Goal: Task Accomplishment & Management: Use online tool/utility

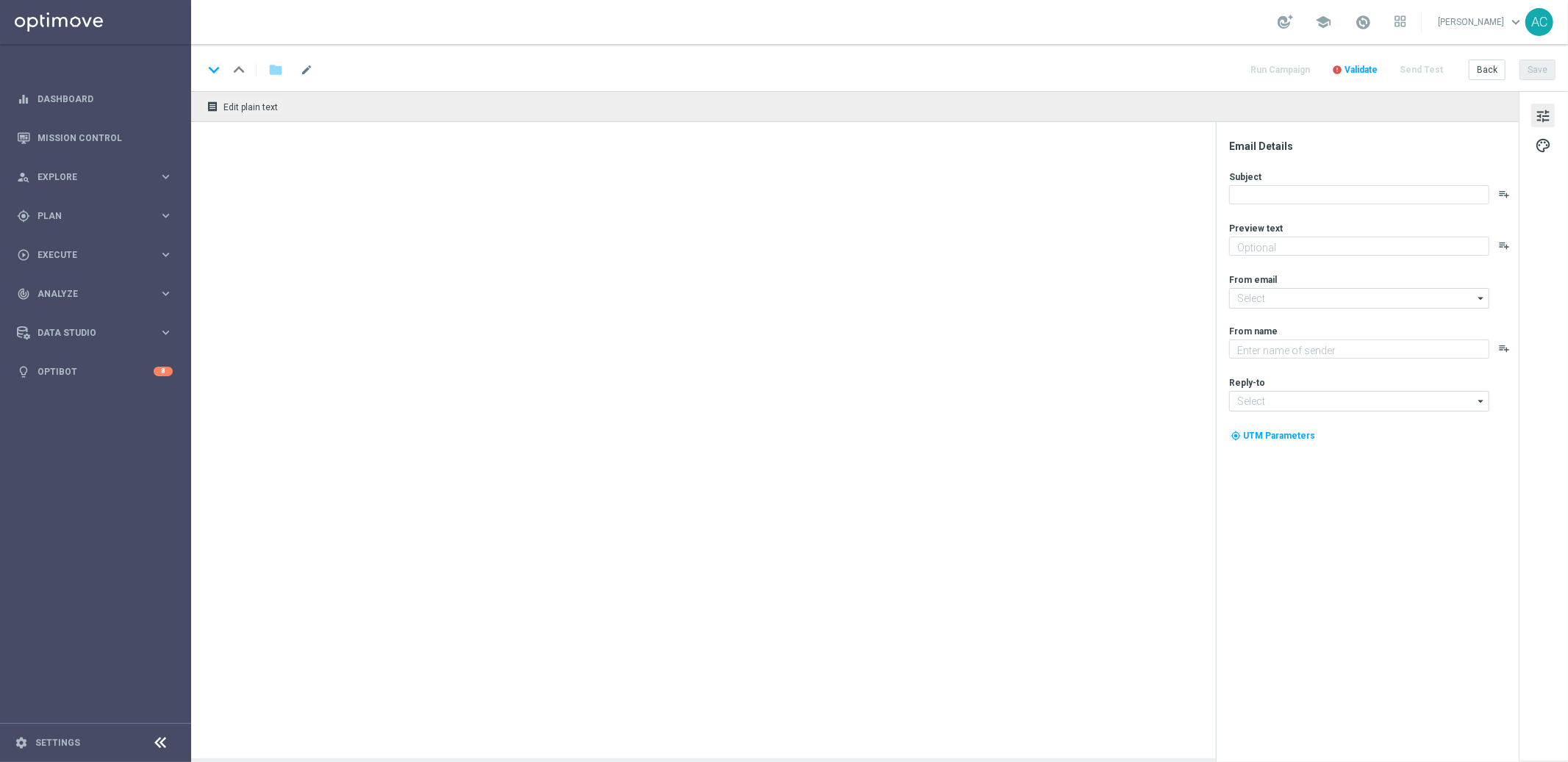
type textarea "Sueña a lo grande con el PowerBall"
type textarea "Lottoland"
type input "mail@crm.lottoland.com"
type input "consultas@lottoland.mx"
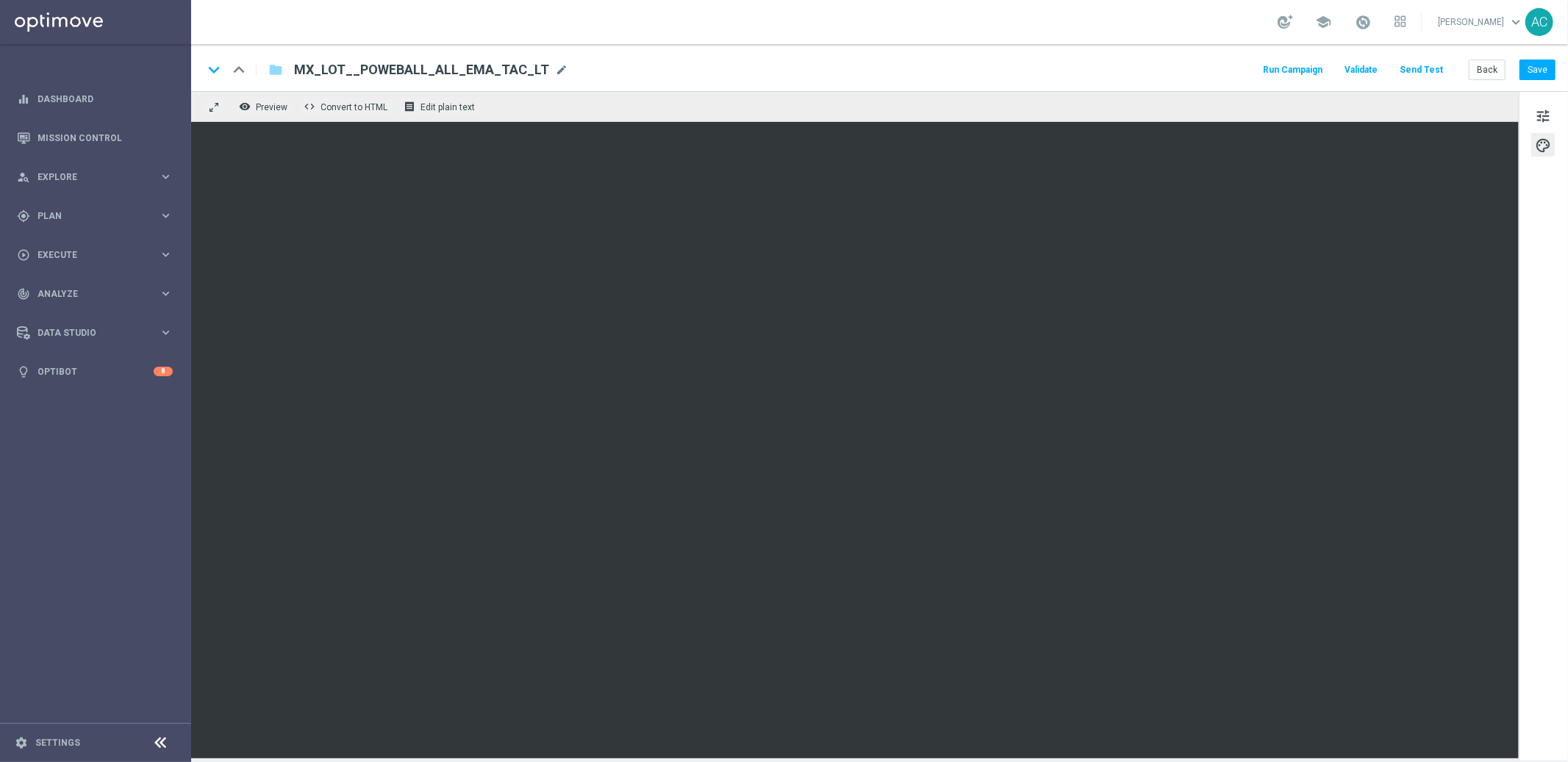
click at [283, 71] on div "MX_LOT__POWEBALL_ALL_EMA_TAC_LT MX_LOT__POWEBALL_ALL_EMA_TAC_LT mode_edit" at bounding box center [426, 70] width 286 height 19
click at [278, 70] on icon "folder" at bounding box center [275, 70] width 14 height 18
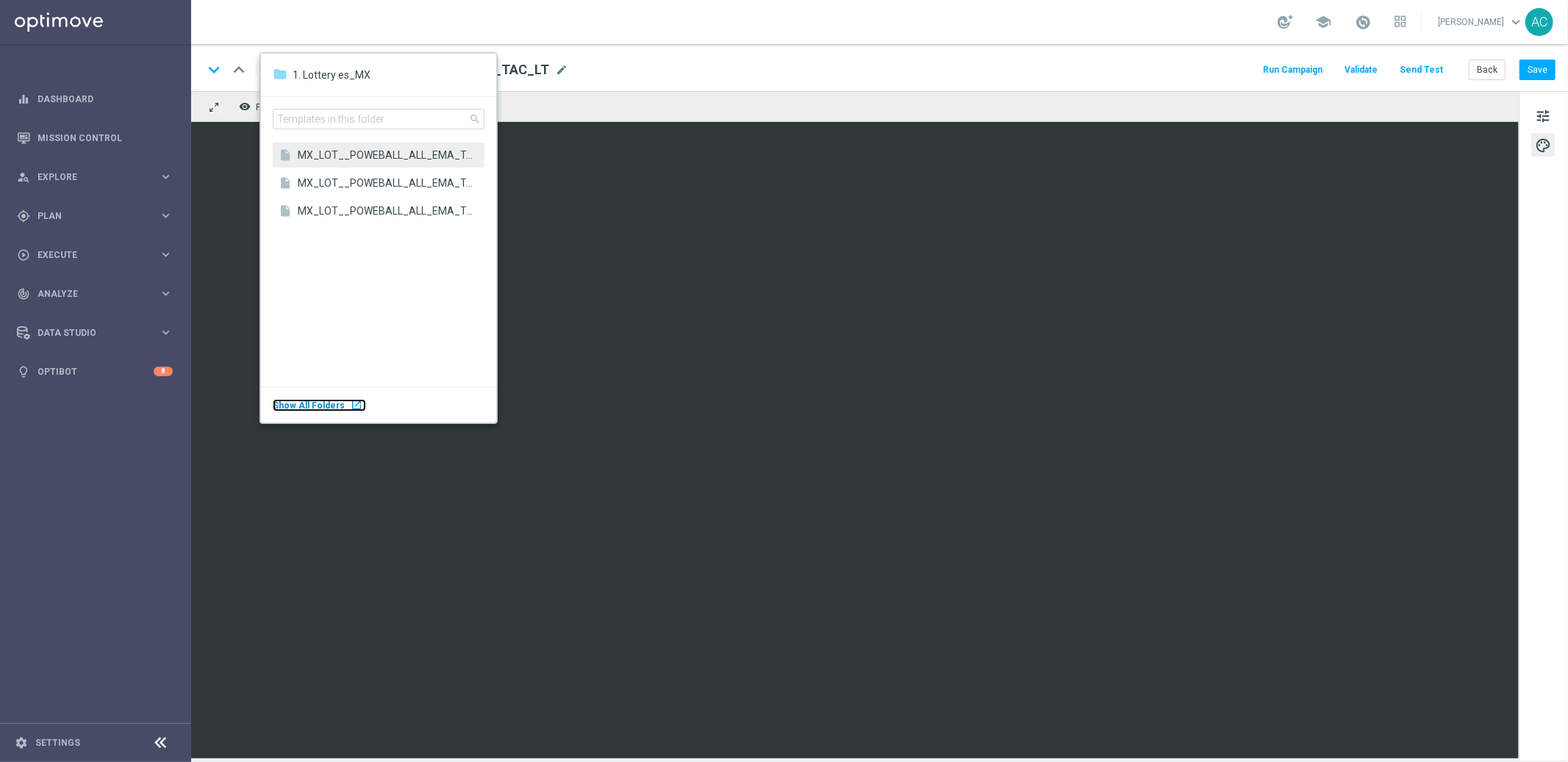
click at [81, 348] on body "equalizer Dashboard Mission Control" at bounding box center [784, 381] width 1568 height 762
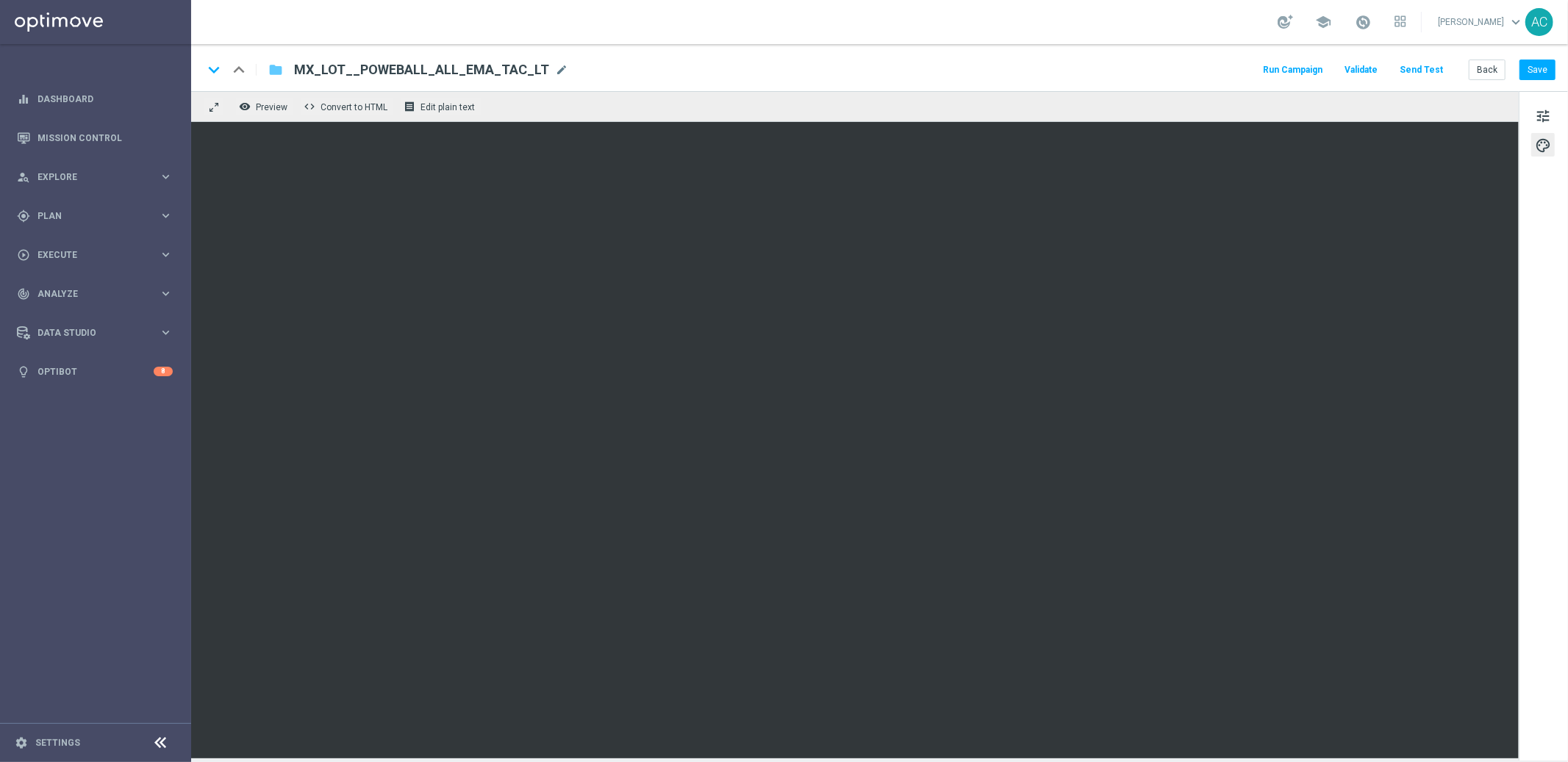
click at [271, 73] on icon "folder" at bounding box center [275, 70] width 14 height 18
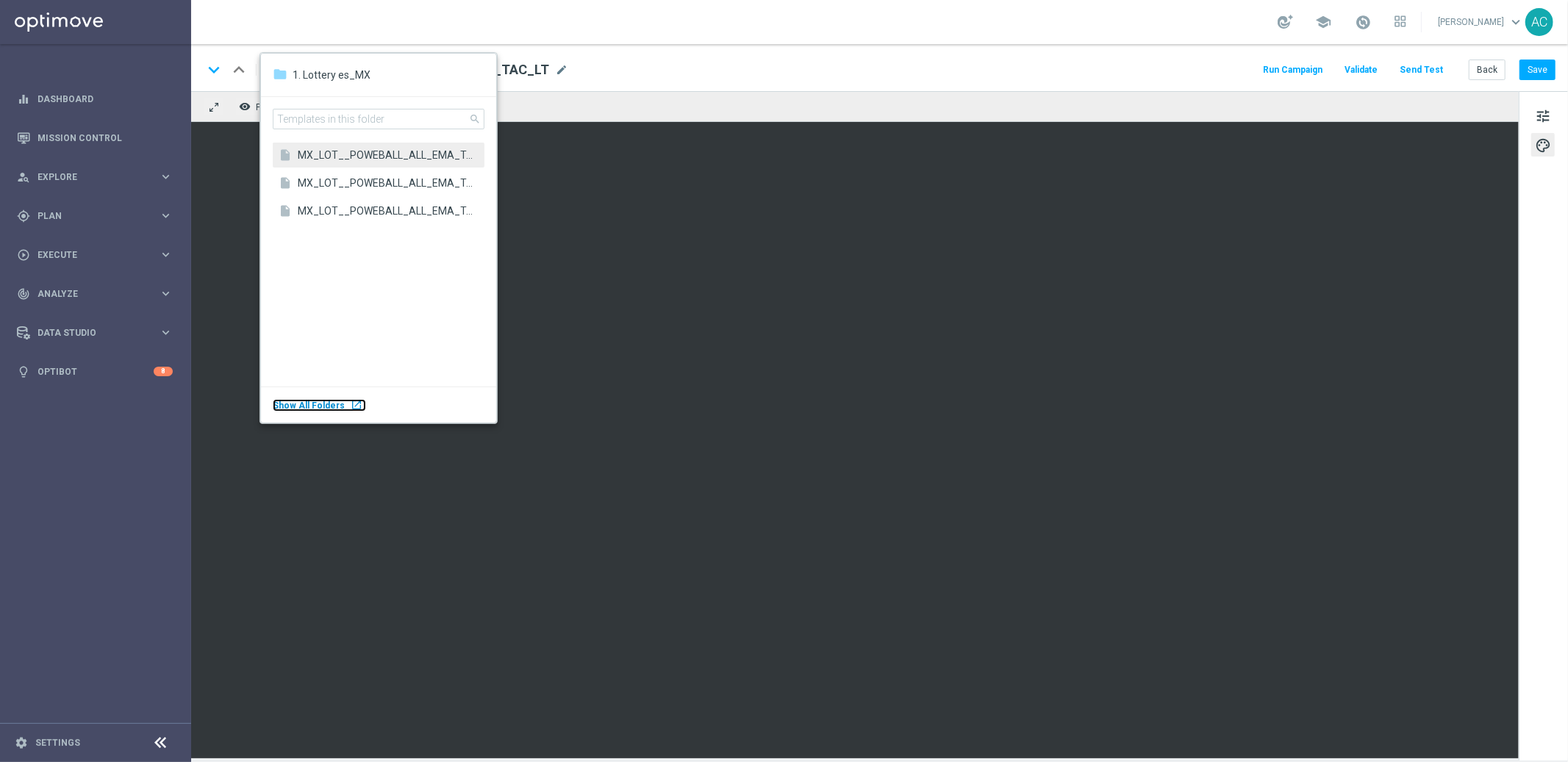
click at [351, 405] on div "launch" at bounding box center [356, 405] width 12 height 12
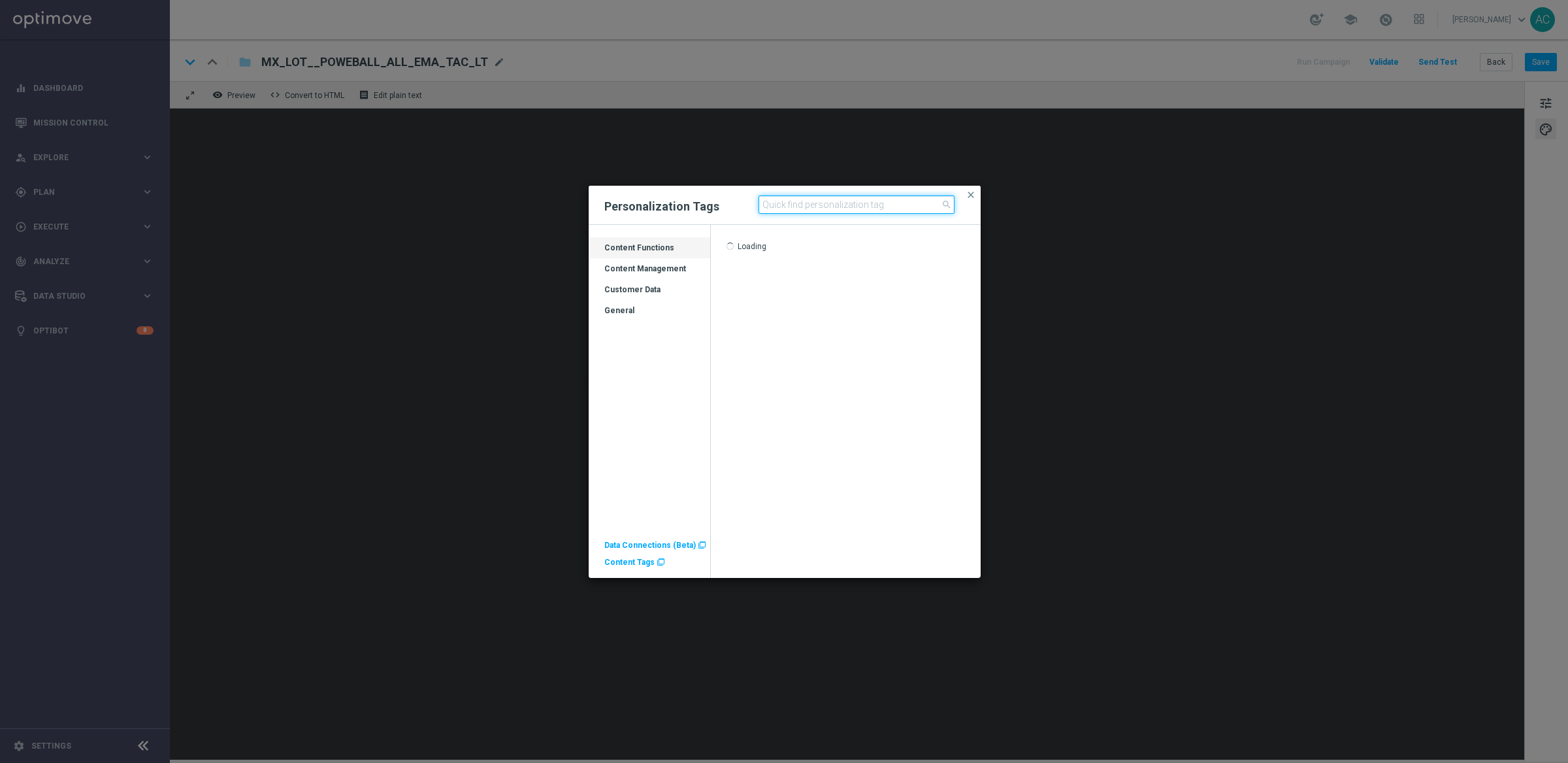
click at [826, 202] on input at bounding box center [856, 205] width 196 height 19
type input "POWERBALL"
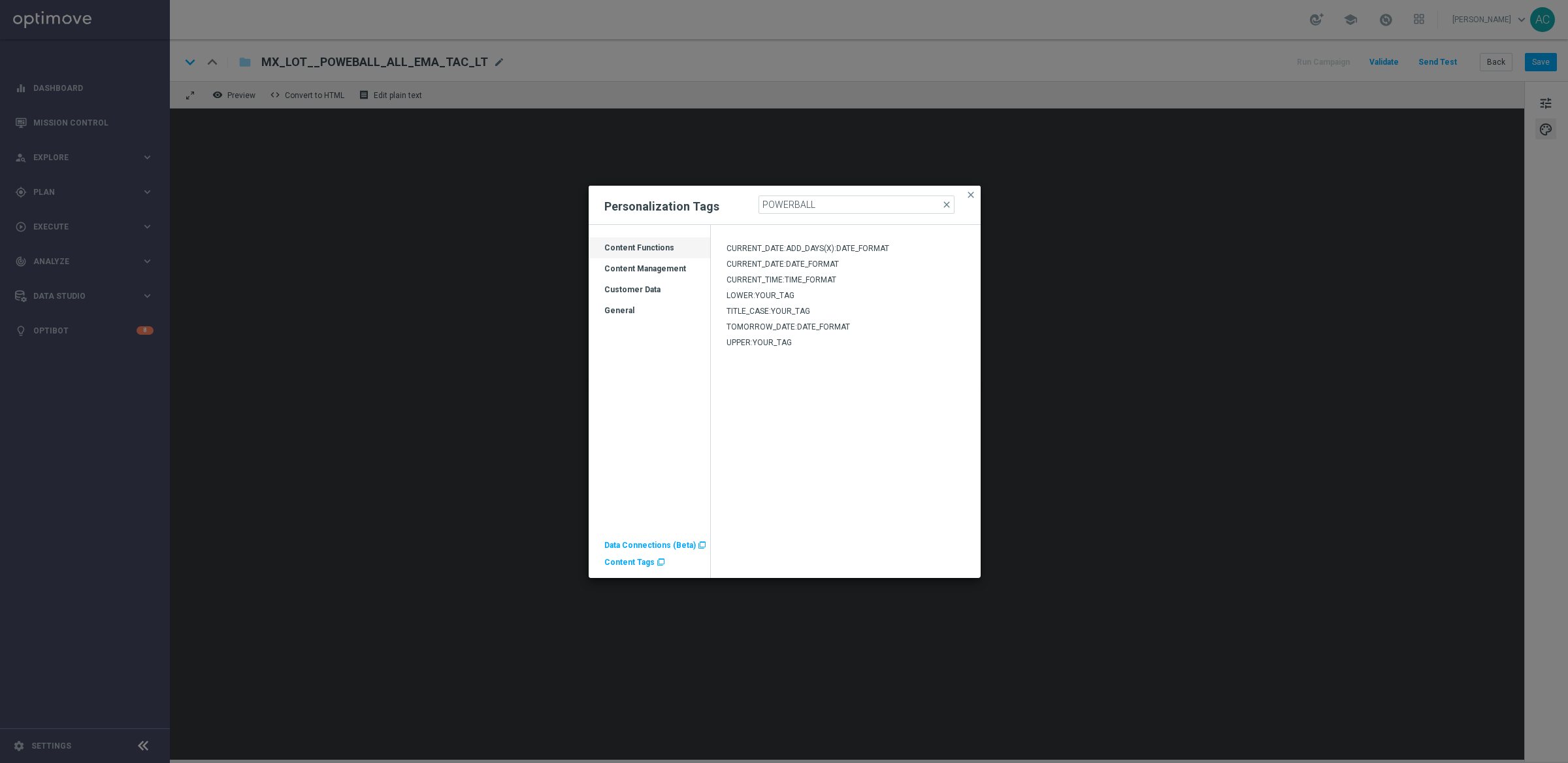
click at [634, 292] on div "Customer Data" at bounding box center [649, 294] width 121 height 21
click at [769, 244] on span "POWERBALL_JACKPOT" at bounding box center [768, 248] width 84 height 9
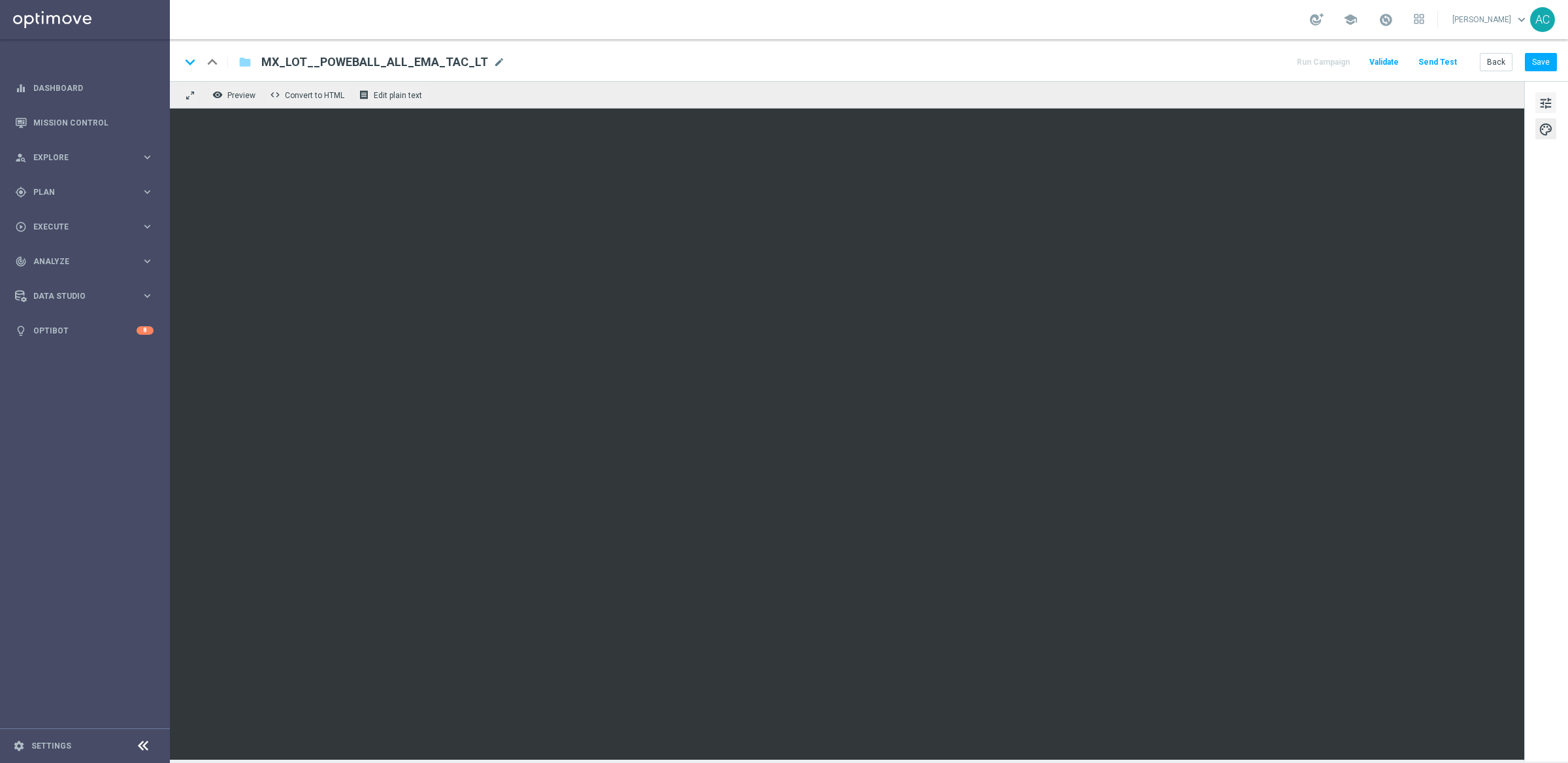
click at [1393, 102] on button "tune" at bounding box center [1546, 102] width 21 height 21
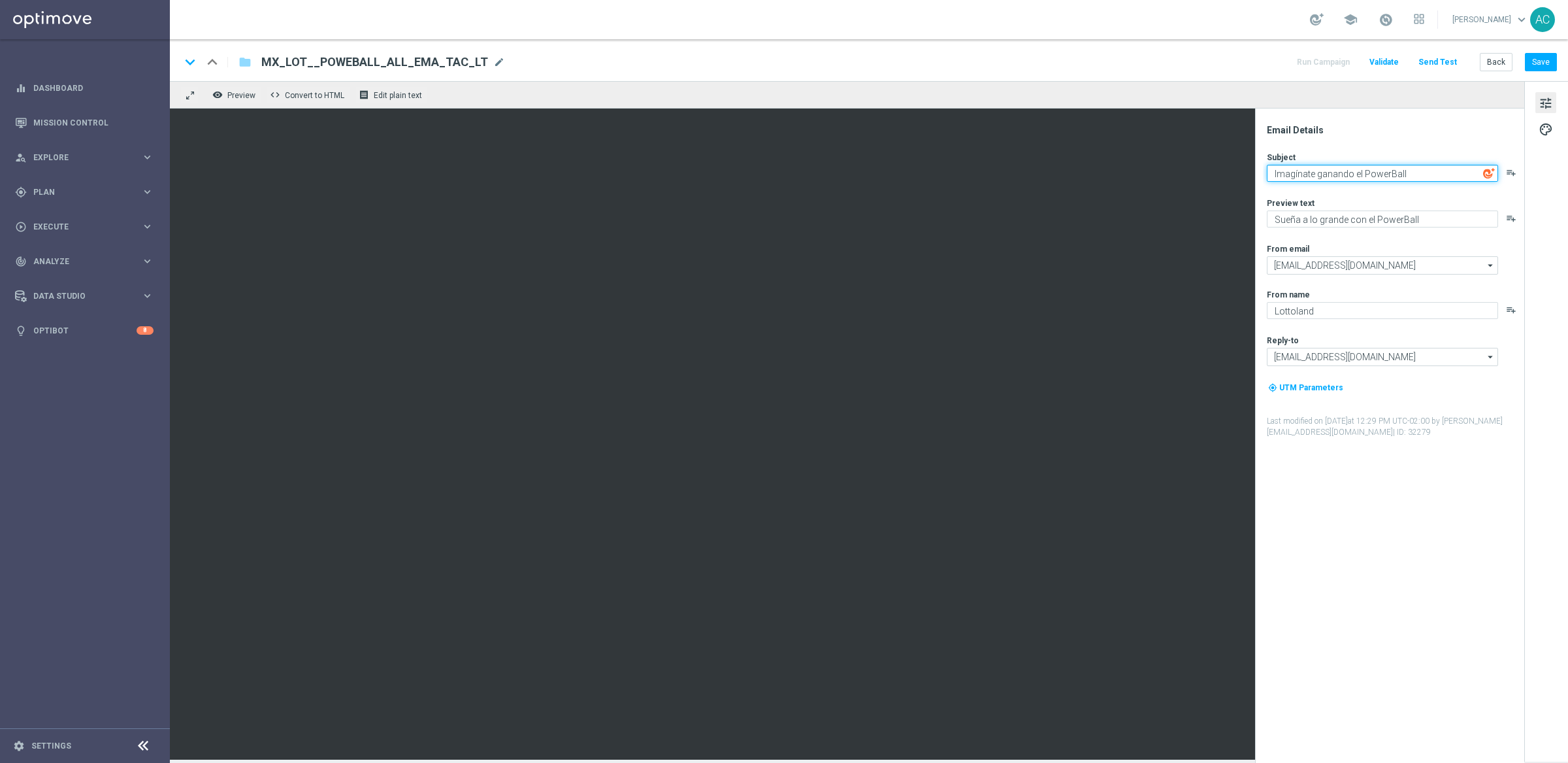
click at [1393, 173] on textarea "Imagínate ganando el PowerBall" at bounding box center [1382, 173] width 231 height 17
paste textarea ".[%POWERBALL_JACKPOT%]"
click at [1393, 176] on textarea "Imagínate ganando el PowerBall .[%POWERBALL_JACKPOT%]" at bounding box center [1382, 176] width 231 height 22
drag, startPoint x: 1275, startPoint y: 178, endPoint x: 1312, endPoint y: 179, distance: 37.0
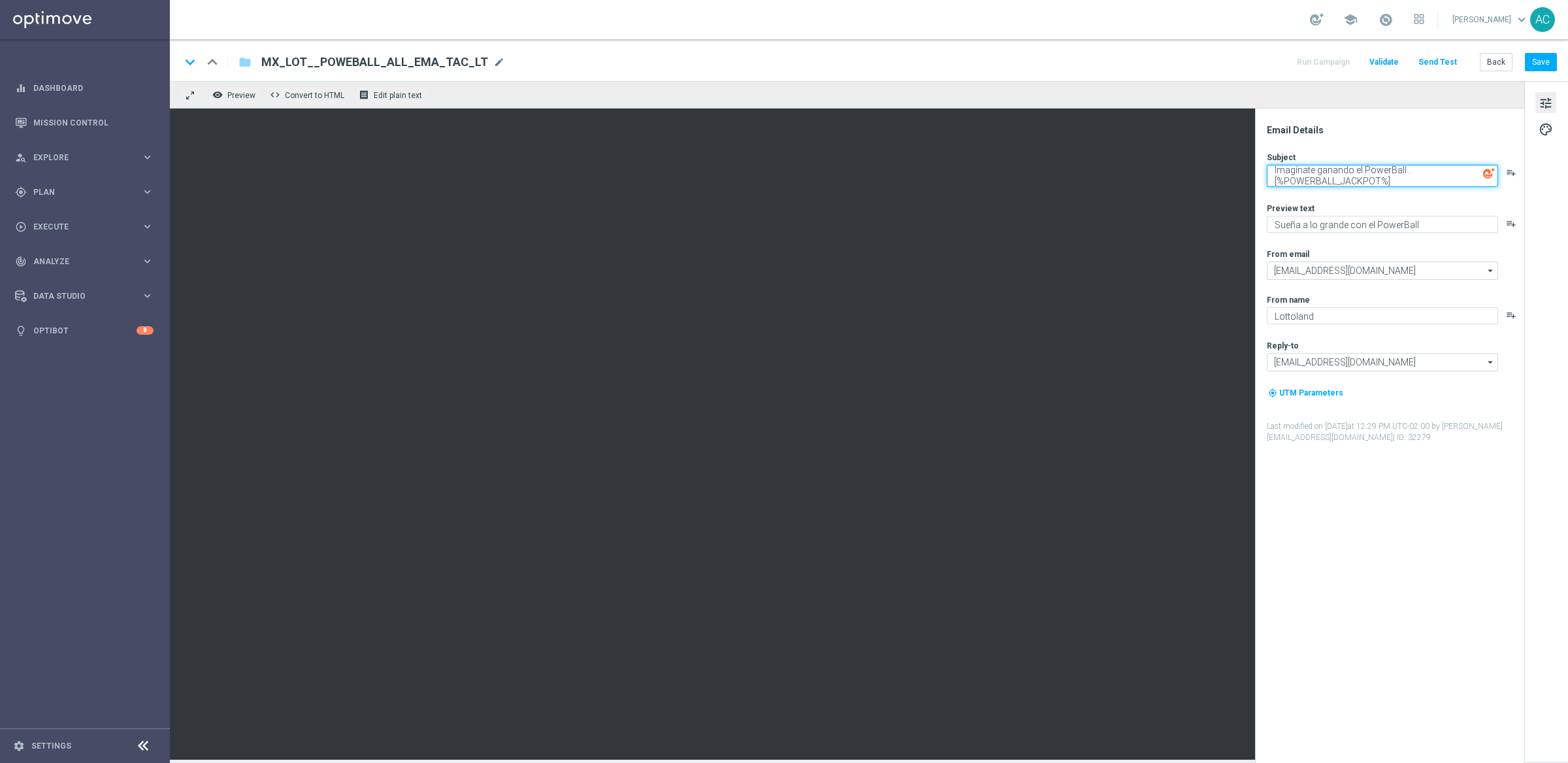
click at [1275, 178] on textarea "Imagínate ganando el PowerBall .[%POWERBALL_JACKPOT%]" at bounding box center [1382, 176] width 231 height 22
type textarea "Imagínate ganando el PowerBall [%POWERBALL_JACKPOT%]"
click at [1393, 59] on button "Save" at bounding box center [1541, 62] width 32 height 19
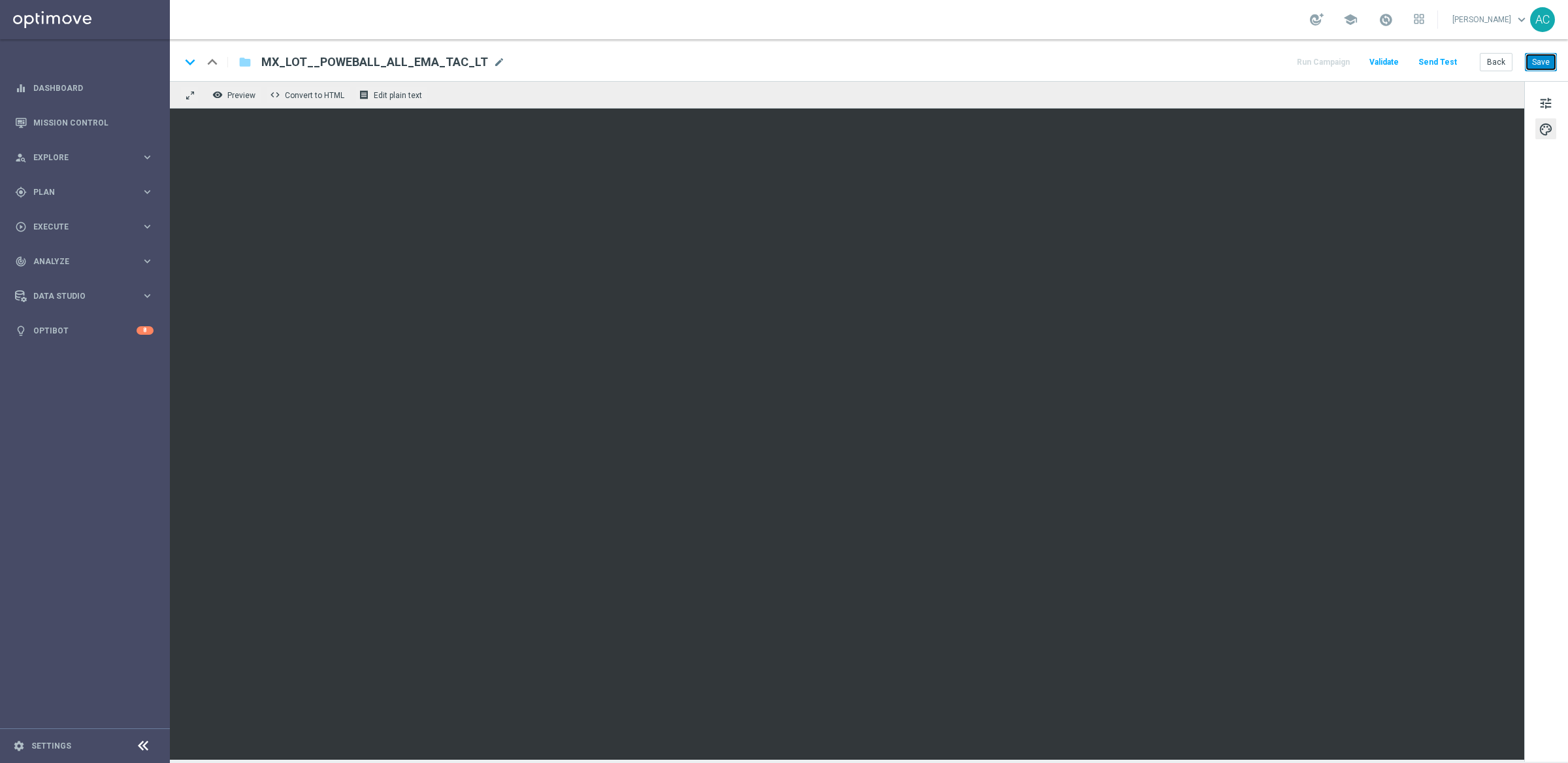
click at [1393, 66] on button "Save" at bounding box center [1541, 62] width 32 height 19
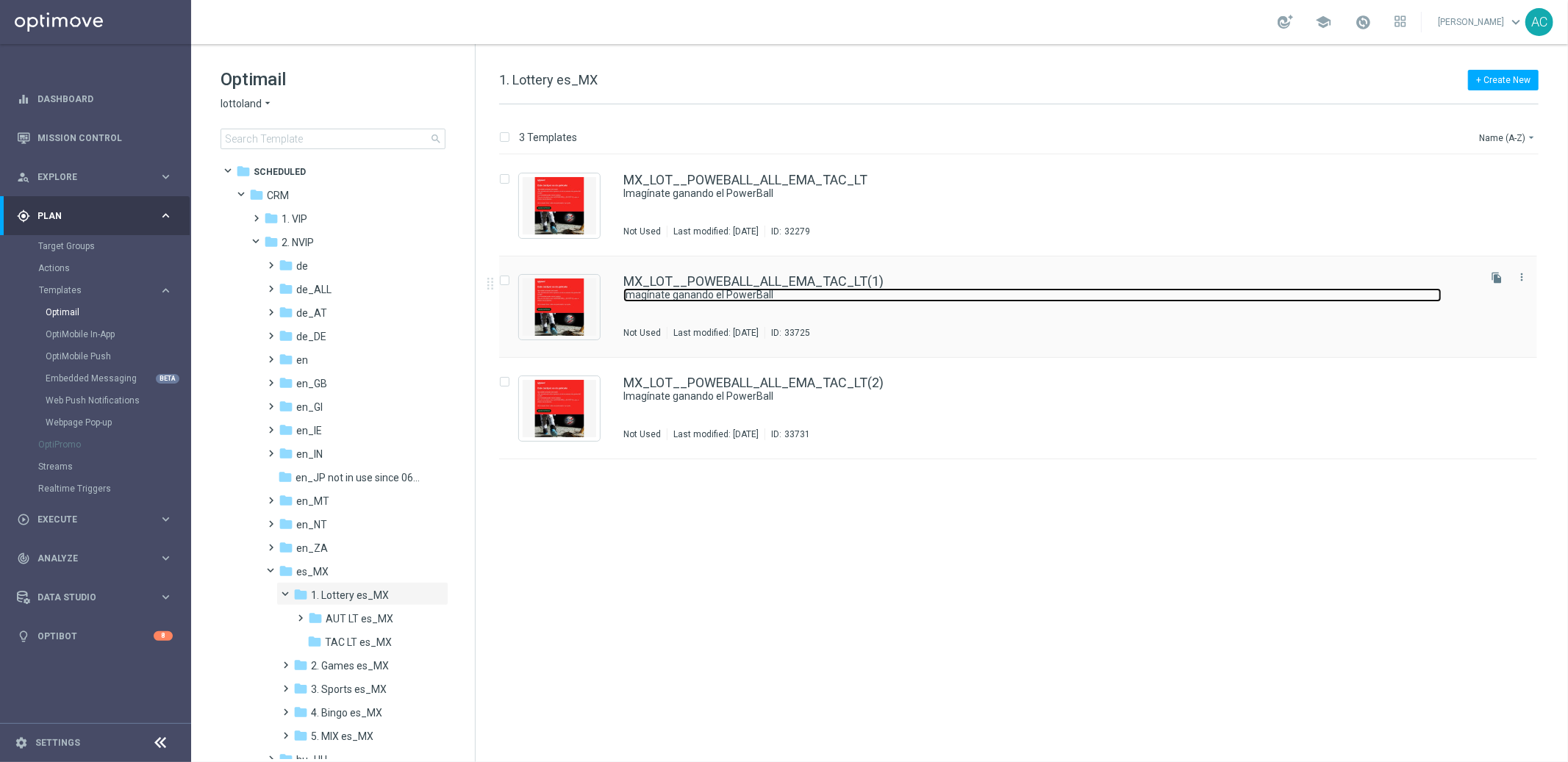
click at [1032, 300] on link "Imagínate ganando el PowerBall" at bounding box center [1032, 295] width 818 height 14
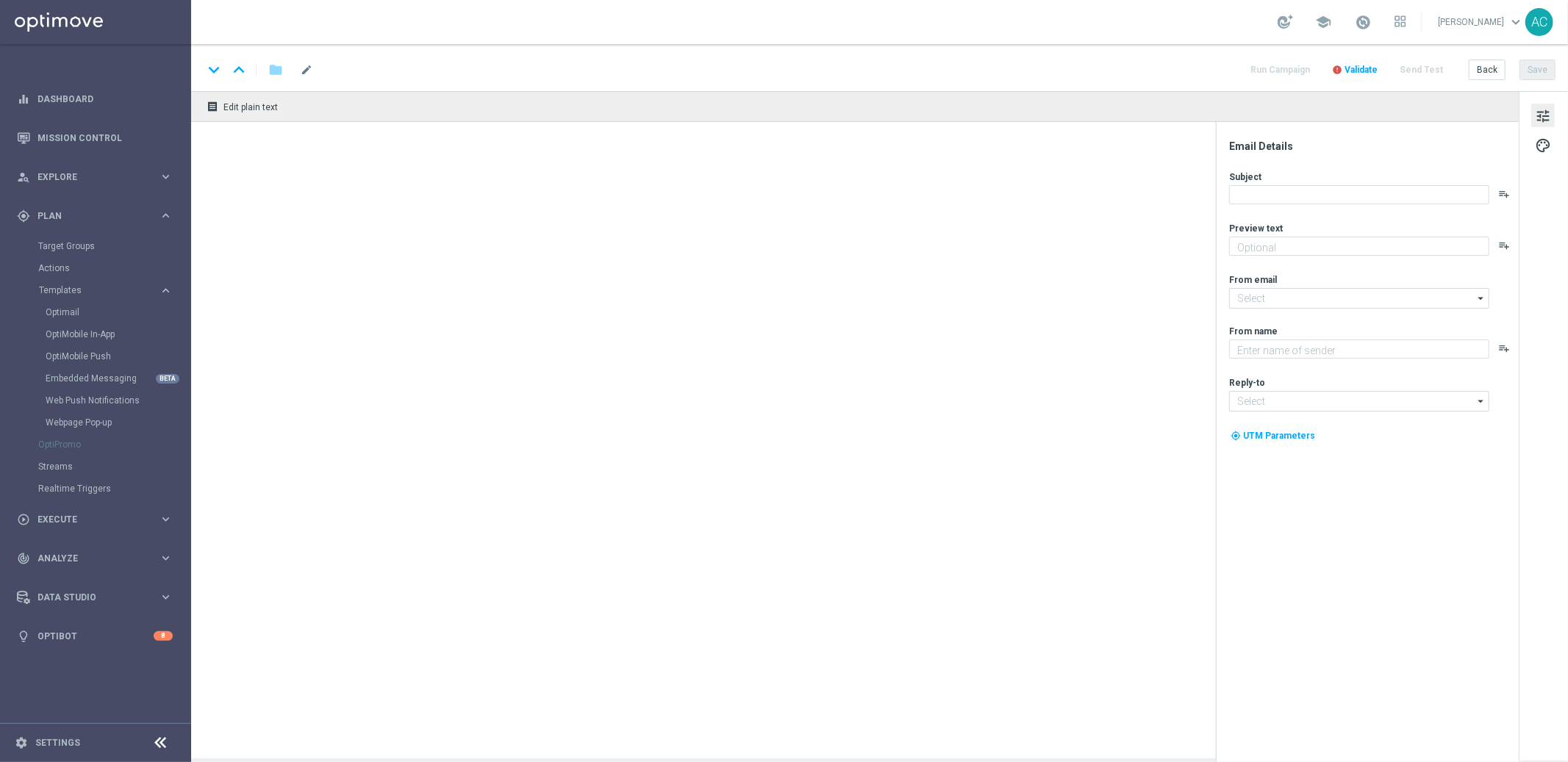
type textarea "Sueña a lo grande con el PowerBall"
type input "mail@crm.lottoland.com"
type textarea "Lottoland"
type input "consultas@lottoland.mx"
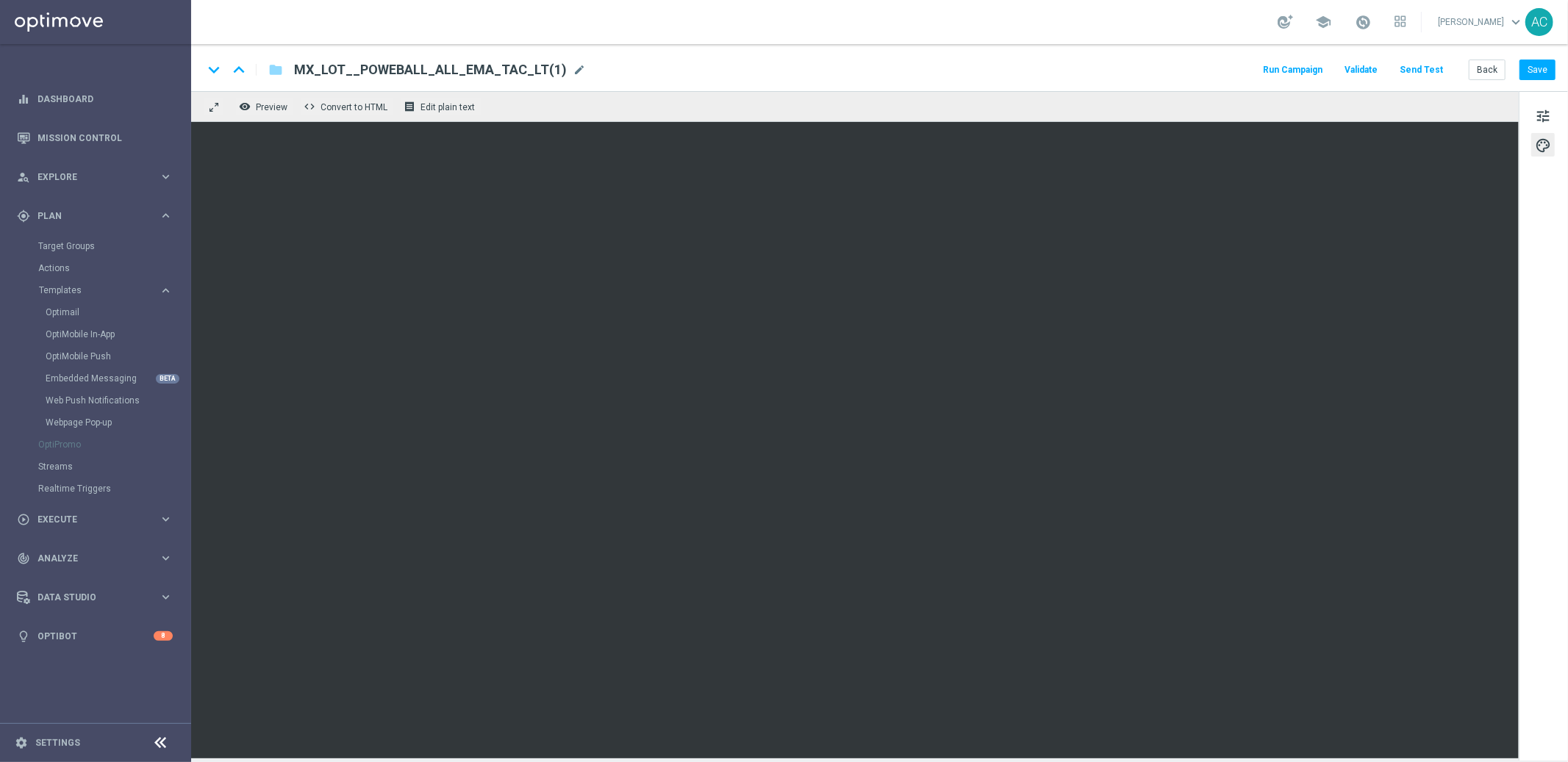
click at [1544, 142] on span "palette" at bounding box center [1543, 145] width 16 height 19
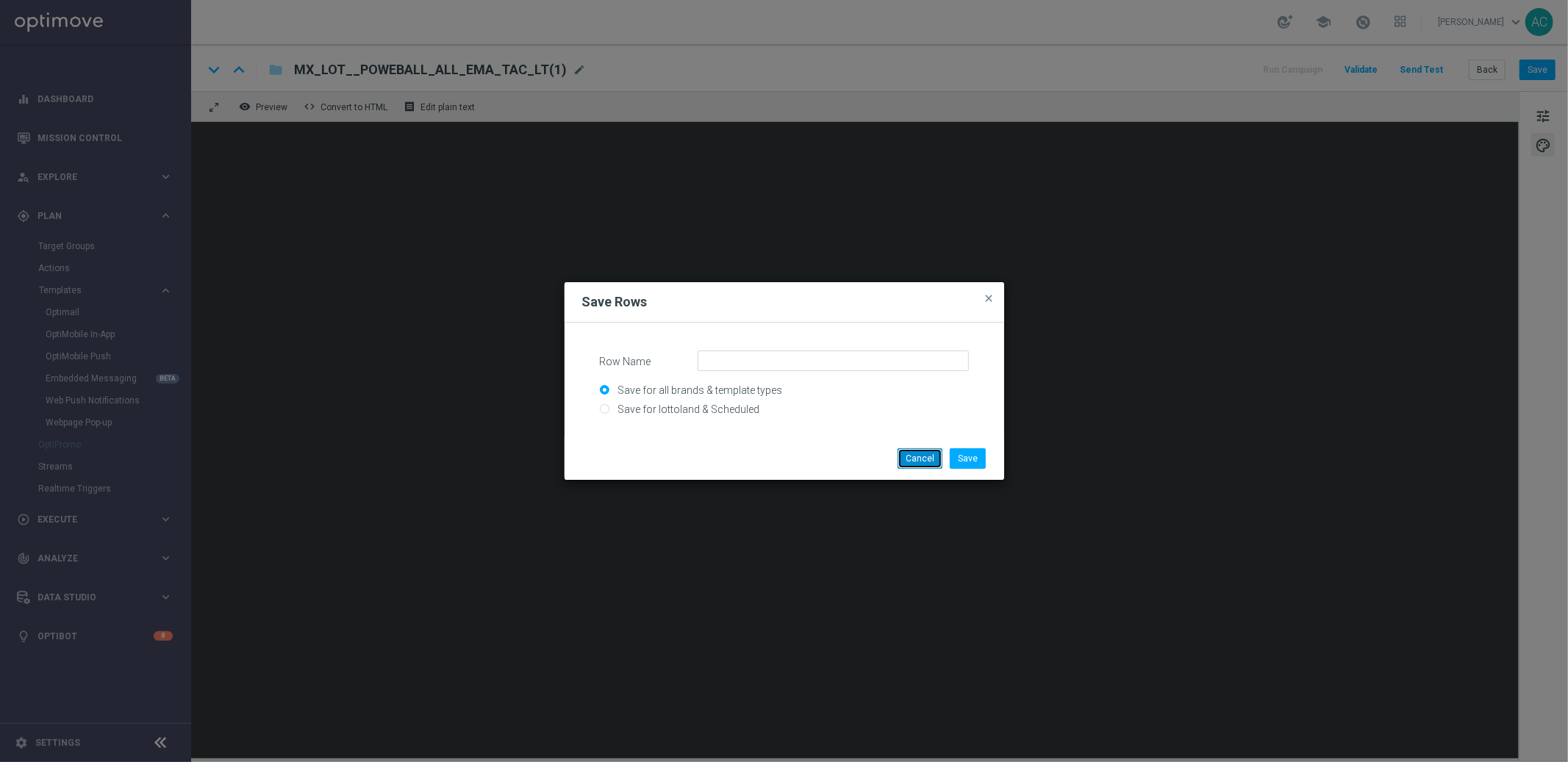
click at [933, 462] on button "Cancel" at bounding box center [920, 459] width 45 height 21
click at [720, 361] on input "Row Name" at bounding box center [833, 361] width 271 height 21
type input "MX - 2nd content - CASINO"
click at [971, 462] on button "Save" at bounding box center [967, 459] width 36 height 21
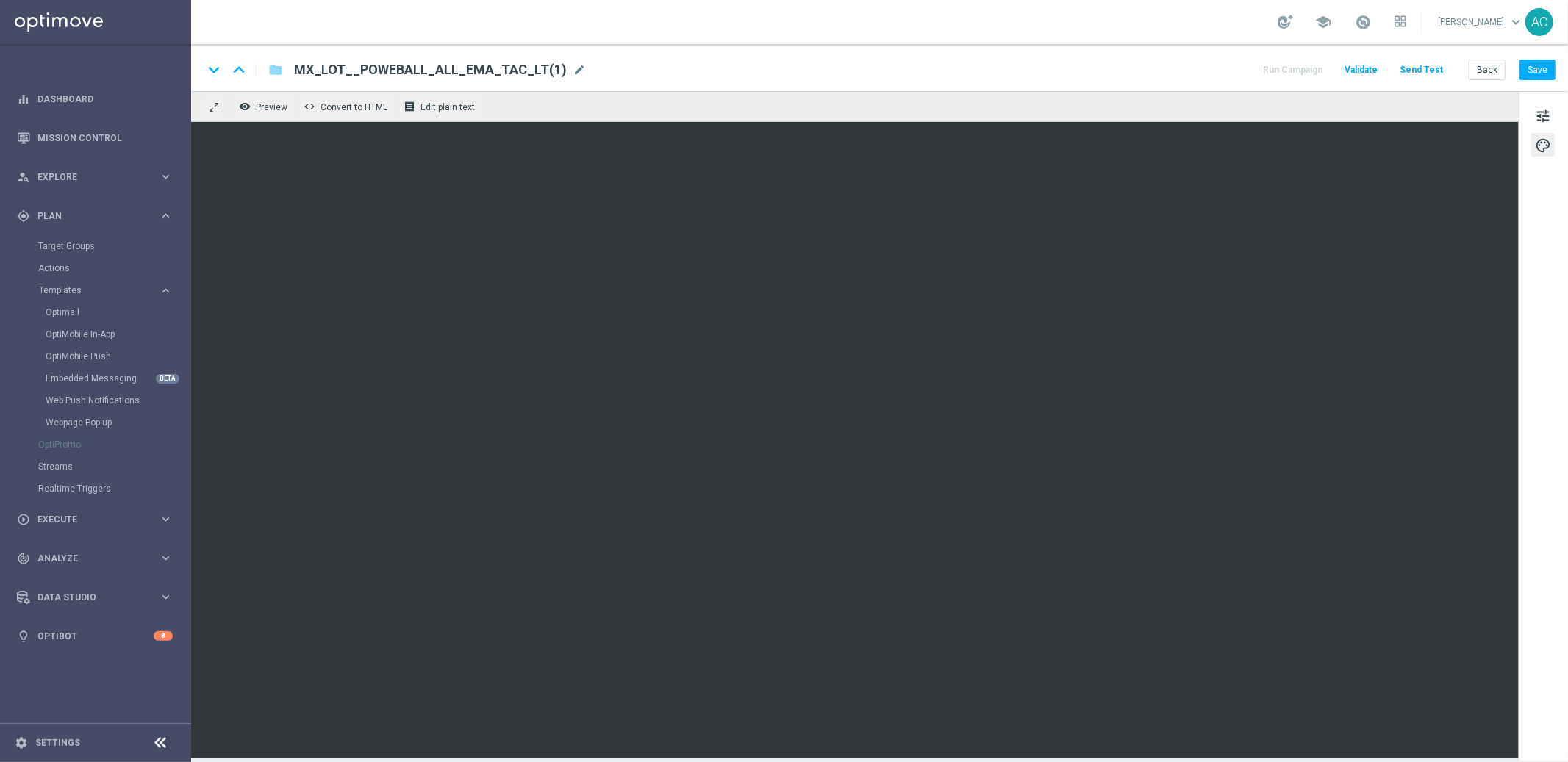
click at [1092, 73] on div "keyboard_arrow_down keyboard_arrow_up folder MX_LOT__POWEBALL_ALL_EMA_TAC_LT(1)…" at bounding box center [879, 70] width 1353 height 19
click at [1546, 70] on button "Save" at bounding box center [1537, 70] width 36 height 21
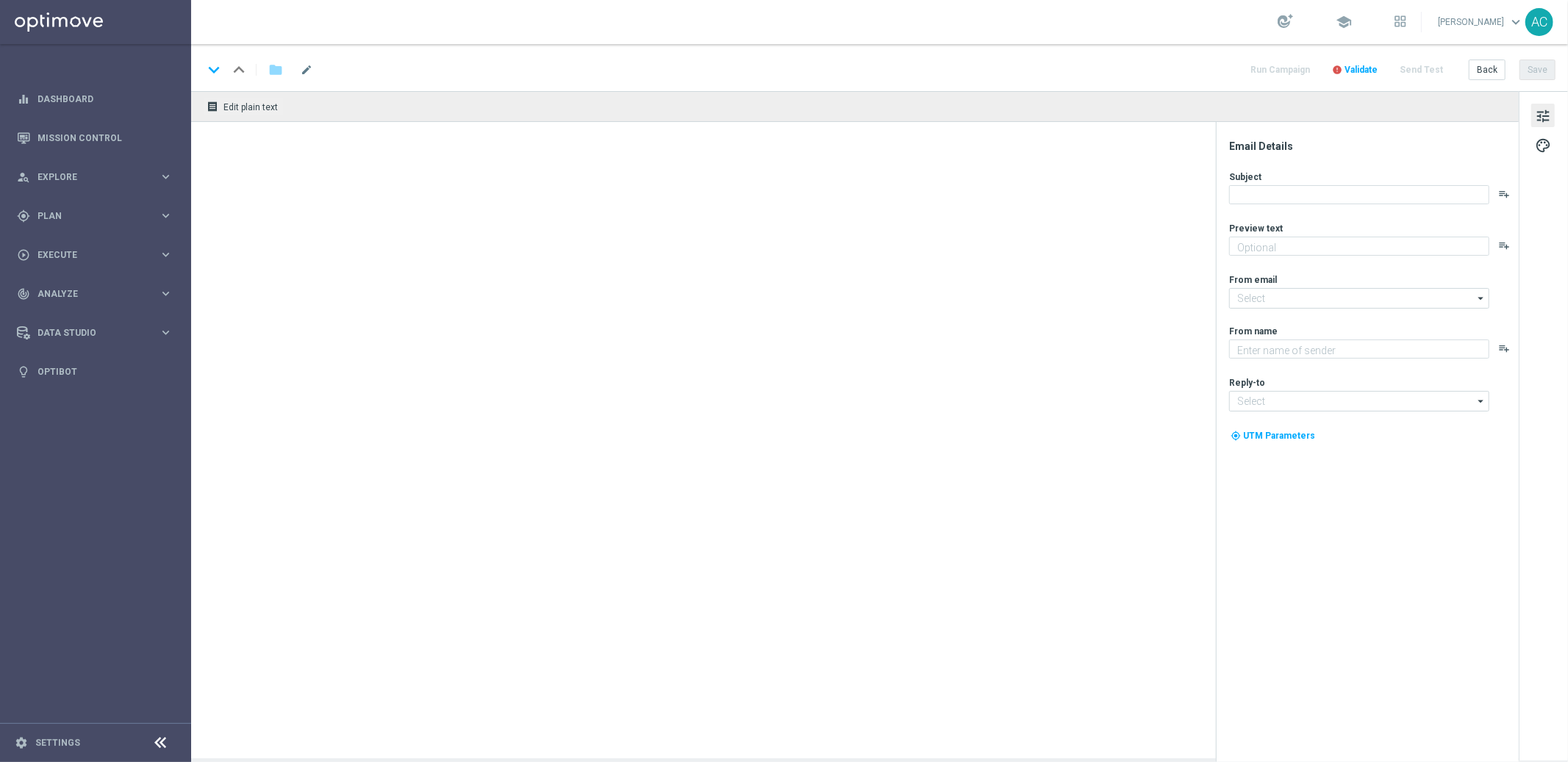
type textarea "Sueña a lo grande con el PowerBall"
type input "mail@crm.lottoland.com"
type textarea "Lottoland"
type input "consultas@lottoland.mx"
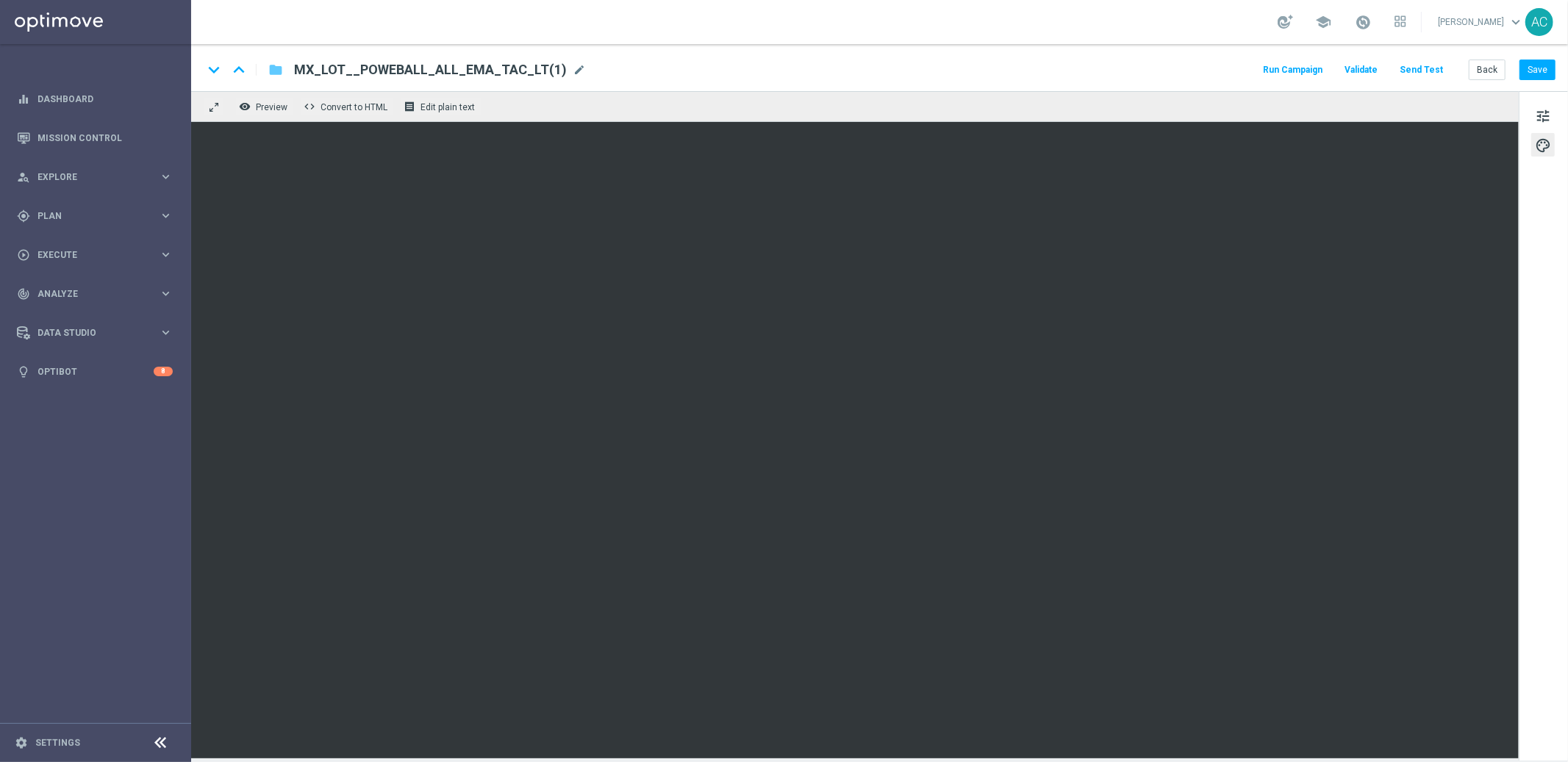
click at [273, 70] on icon "folder" at bounding box center [275, 70] width 14 height 18
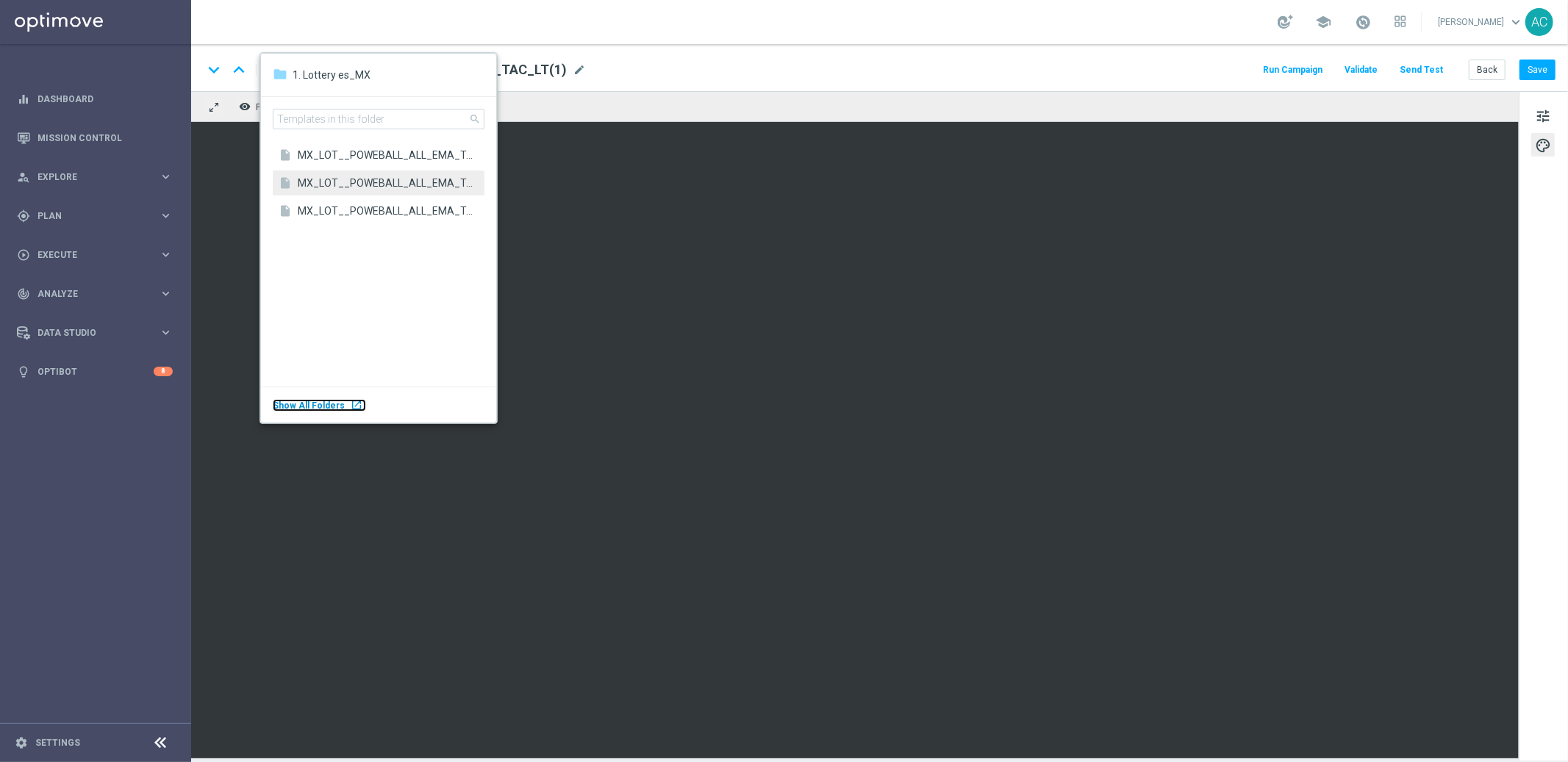
click at [331, 405] on span "Show All Folders" at bounding box center [309, 405] width 72 height 10
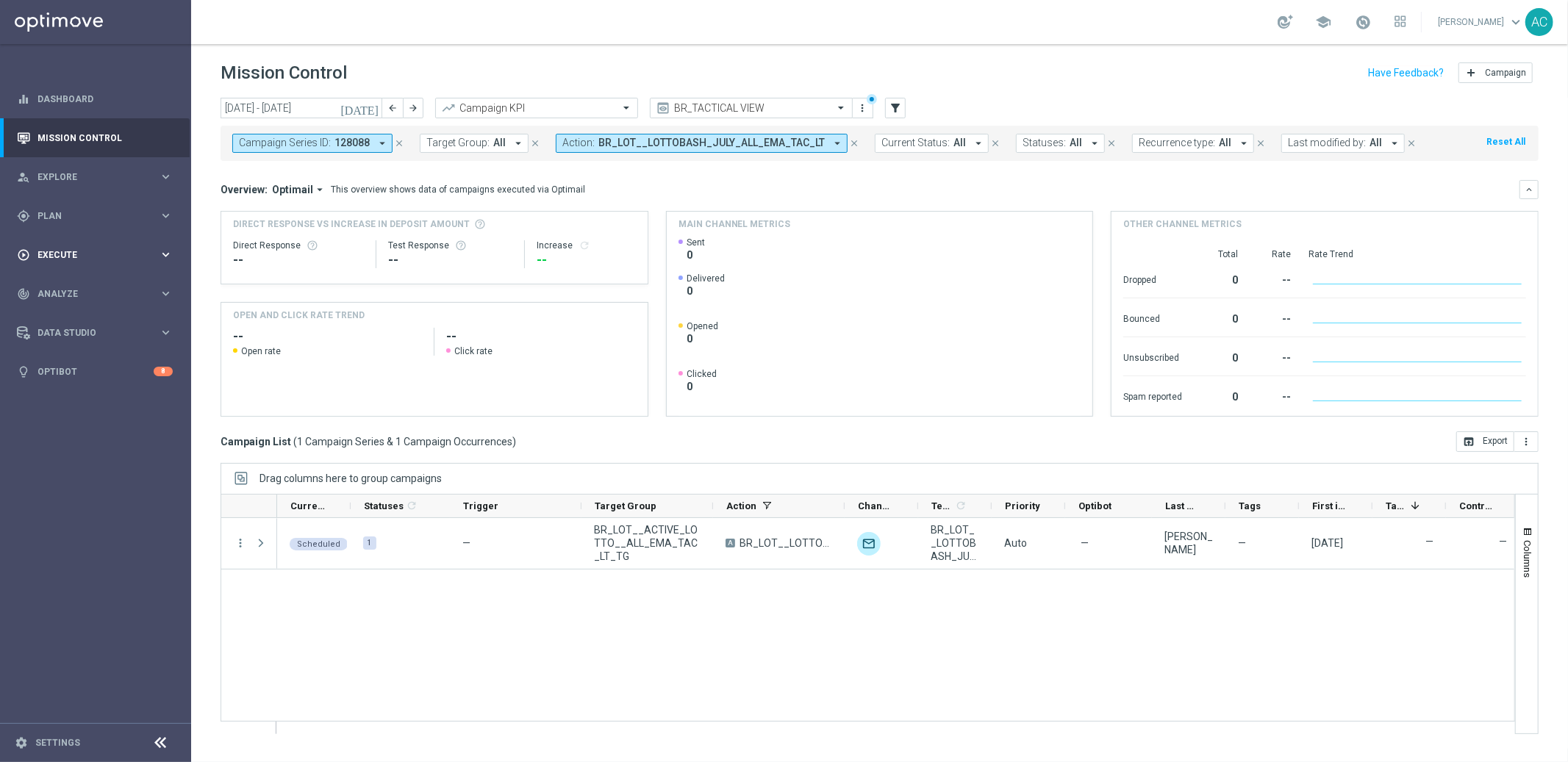
click at [104, 251] on span "Execute" at bounding box center [98, 255] width 121 height 9
click at [95, 225] on div "gps_fixed Plan keyboard_arrow_right" at bounding box center [95, 215] width 189 height 39
click at [91, 289] on span "Templates" at bounding box center [92, 290] width 105 height 9
click at [102, 374] on link "Embedded Messaging" at bounding box center [100, 378] width 108 height 12
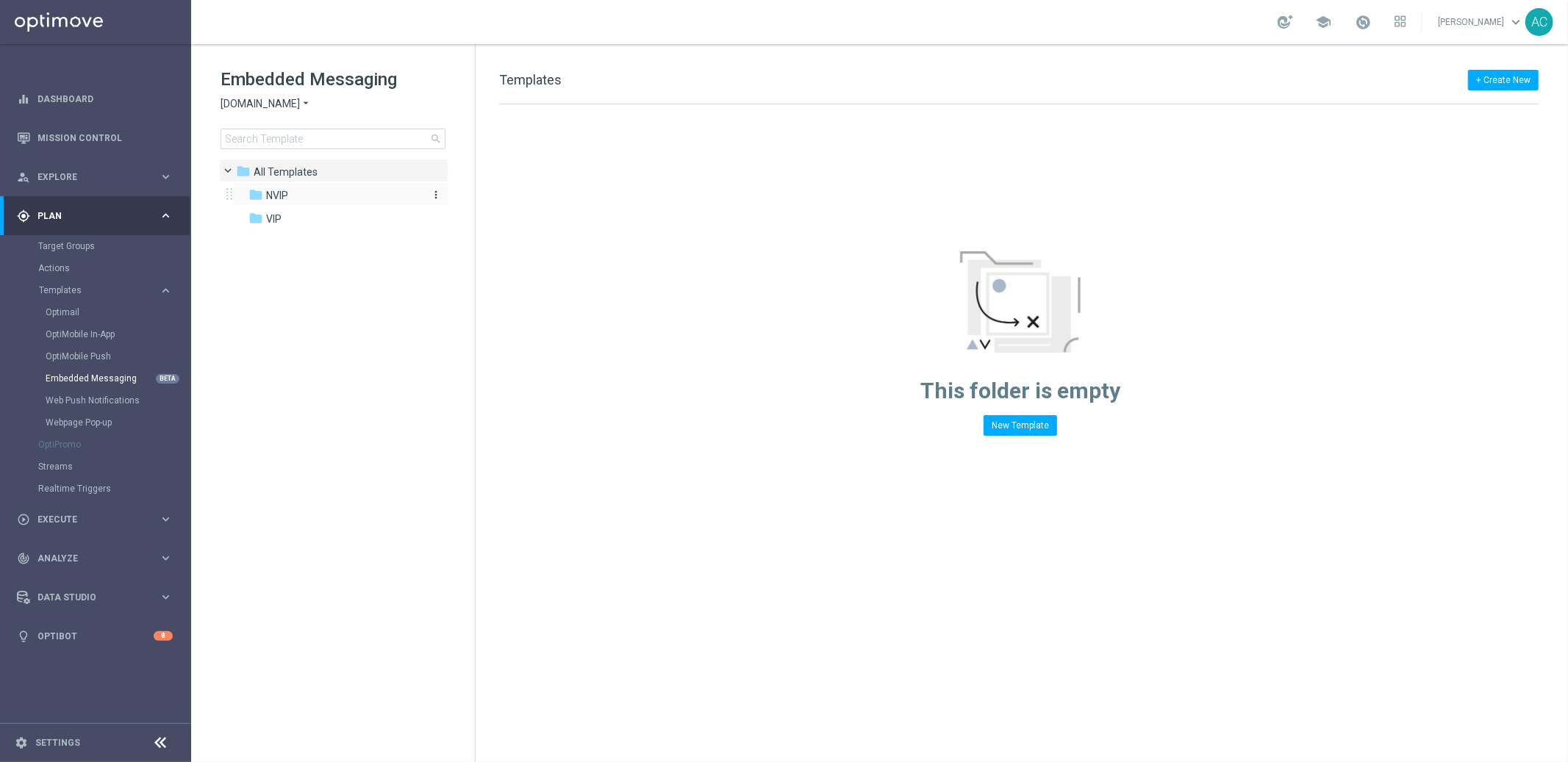
click at [269, 197] on span "NVIP" at bounding box center [276, 195] width 22 height 13
click at [283, 219] on div "folder VIP" at bounding box center [332, 219] width 169 height 17
click at [280, 170] on span "All Templates" at bounding box center [286, 172] width 64 height 13
click at [287, 101] on span "Sorteonline.bet.br" at bounding box center [260, 104] width 79 height 14
click at [0, 0] on span "Lottoland.bet.br" at bounding box center [0, 0] width 0 height 0
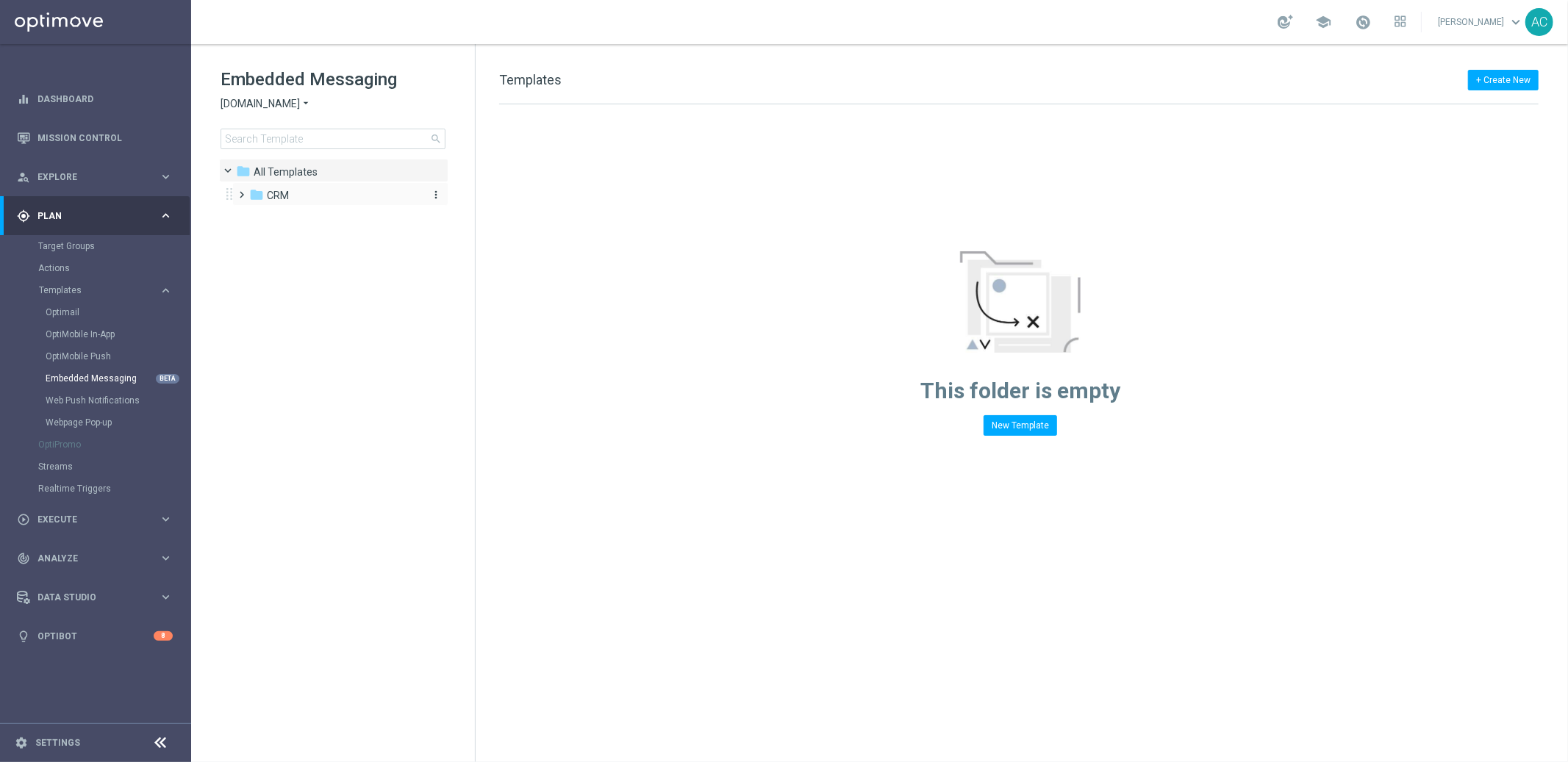
click at [271, 194] on span "CRM" at bounding box center [277, 195] width 22 height 13
click at [282, 217] on span "1. VIP" at bounding box center [295, 219] width 26 height 13
click at [312, 240] on span "pt_BR (BET.BR)." at bounding box center [355, 242] width 120 height 13
click at [323, 261] on span "2. Non-VIP" at bounding box center [306, 266] width 48 height 13
click at [311, 285] on span "pt_BR (BET.BR)" at bounding box center [354, 290] width 117 height 13
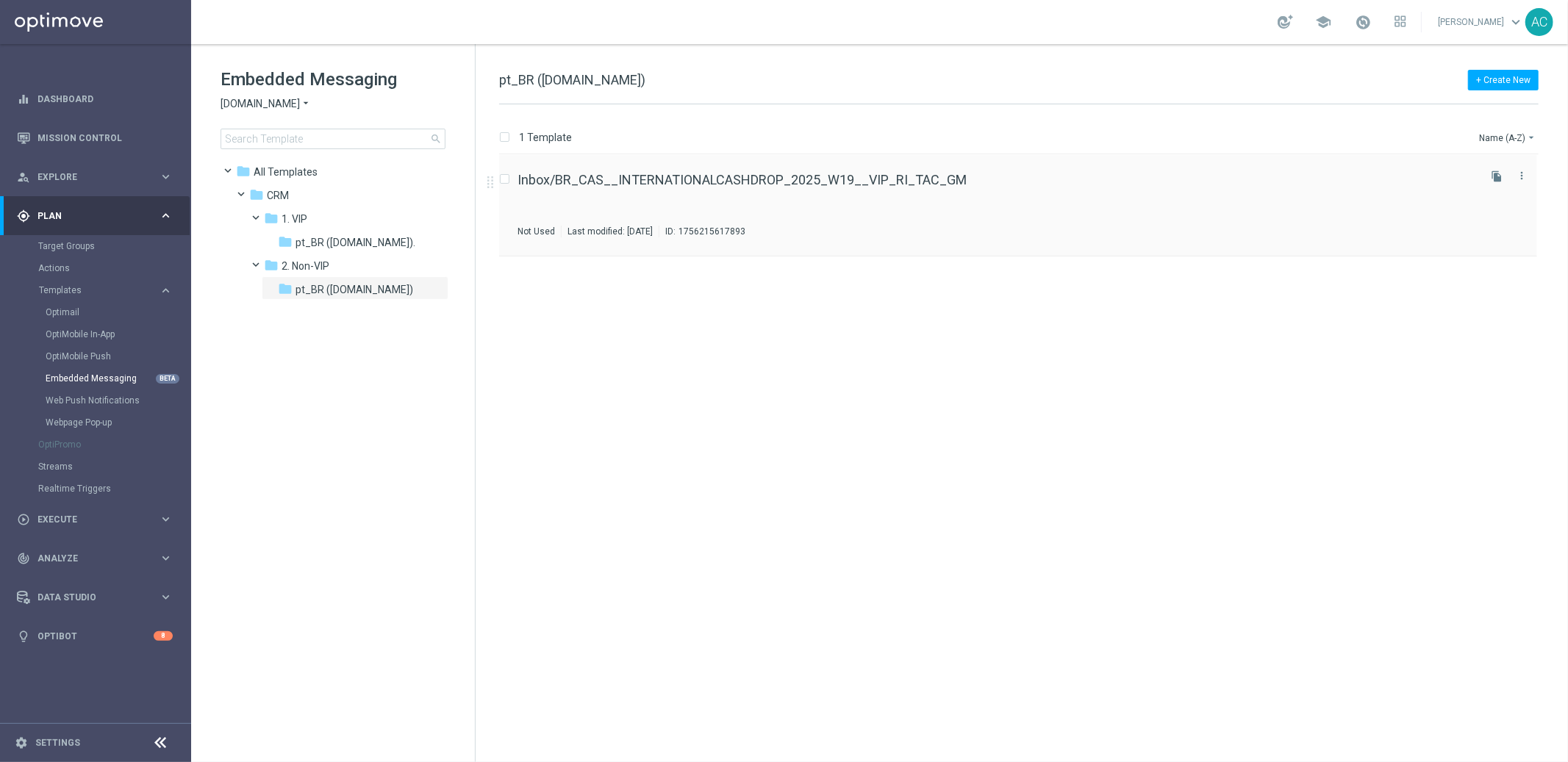
click at [864, 187] on div "Inbox/BR_CAS__INTERNATIONALCASHDROP_2025_W19__VIP_RI_TAC_GM Not Used Last modif…" at bounding box center [996, 206] width 958 height 64
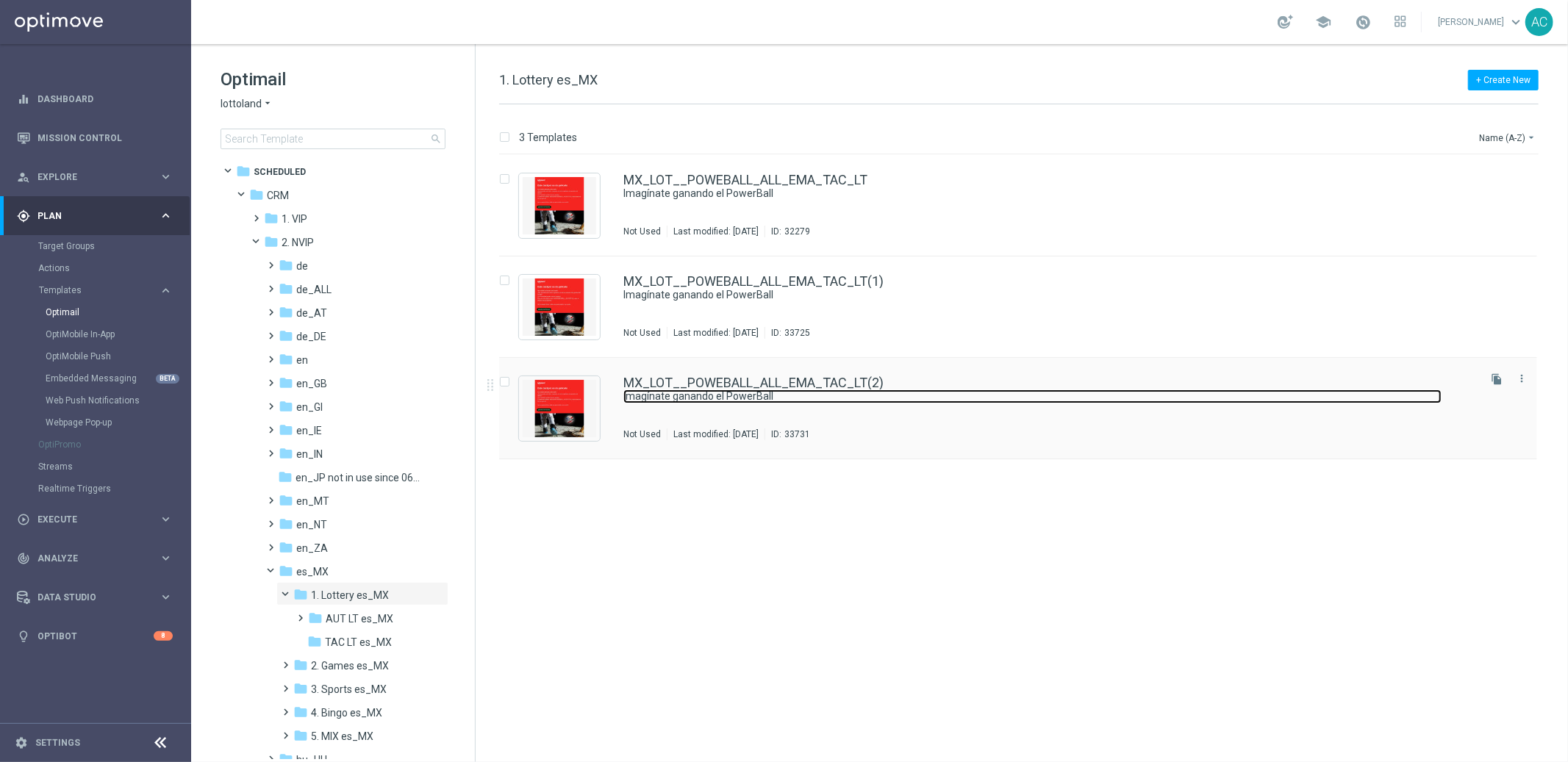
click at [1165, 400] on link "Imagínate ganando el PowerBall" at bounding box center [1032, 396] width 818 height 14
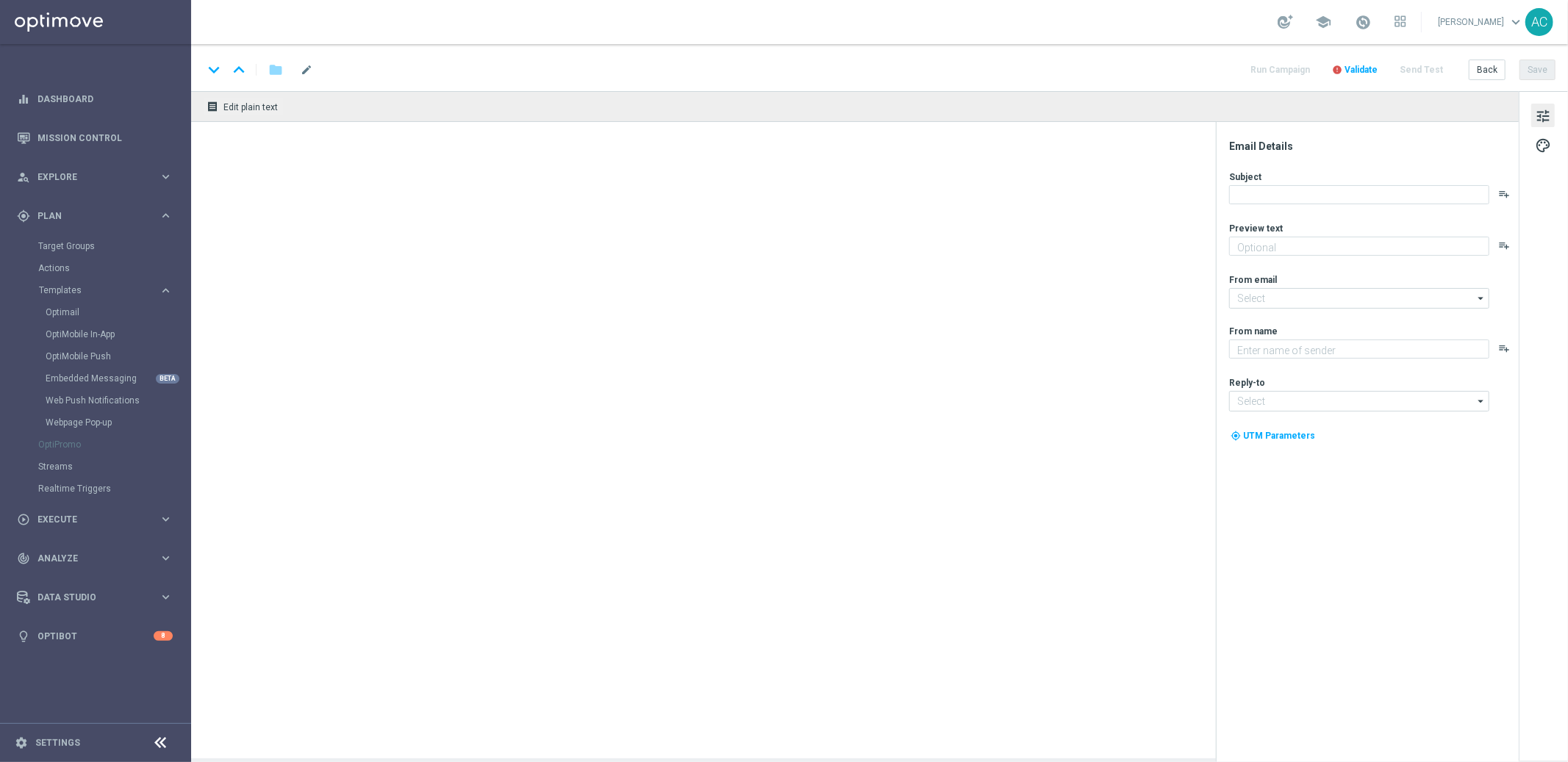
type textarea "Sueña a lo grande con el PowerBall"
type input "[EMAIL_ADDRESS][DOMAIN_NAME]"
type textarea "Lottoland"
type input "[EMAIL_ADDRESS][DOMAIN_NAME]"
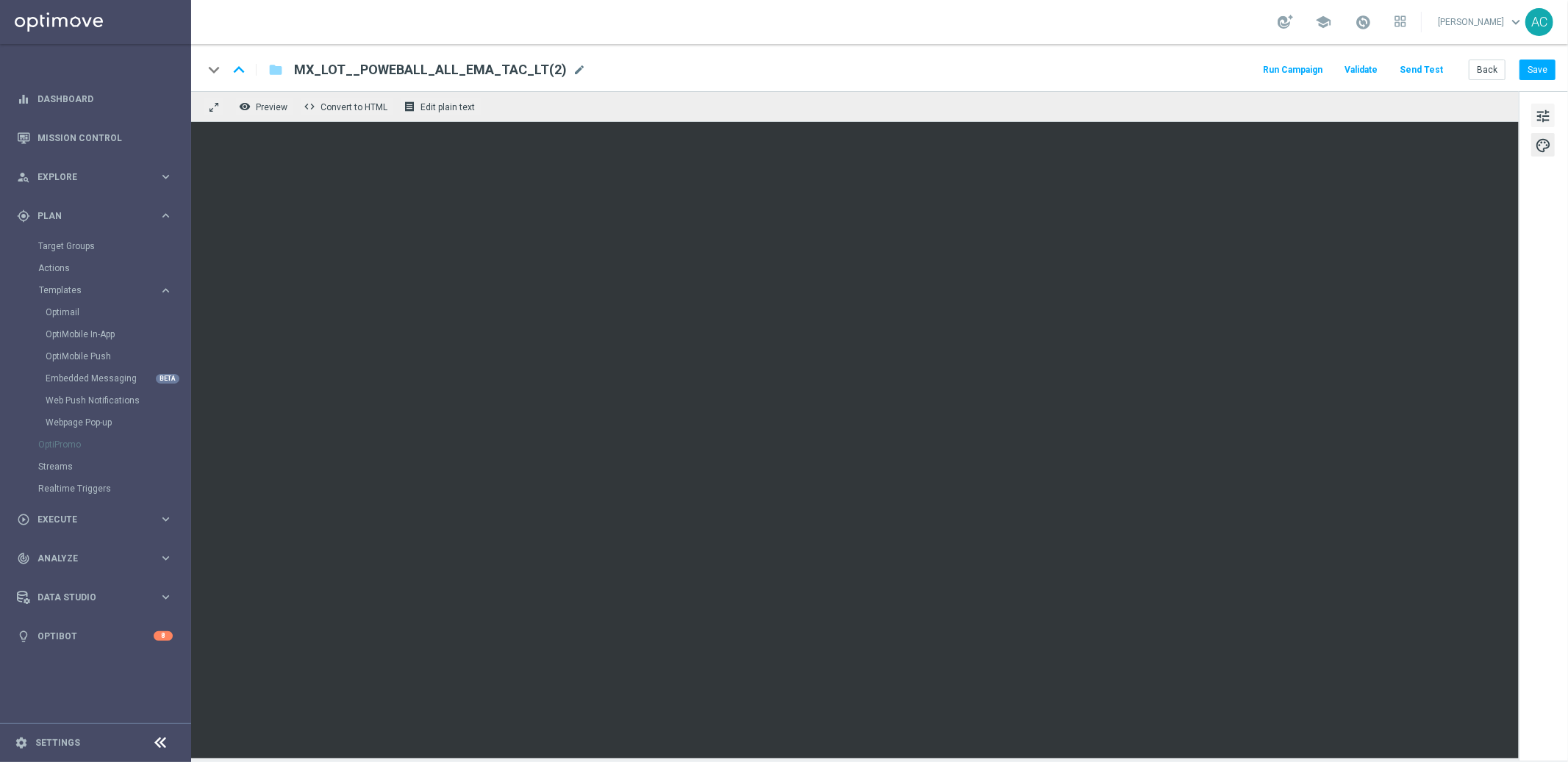
click at [1546, 115] on span "tune" at bounding box center [1543, 116] width 16 height 19
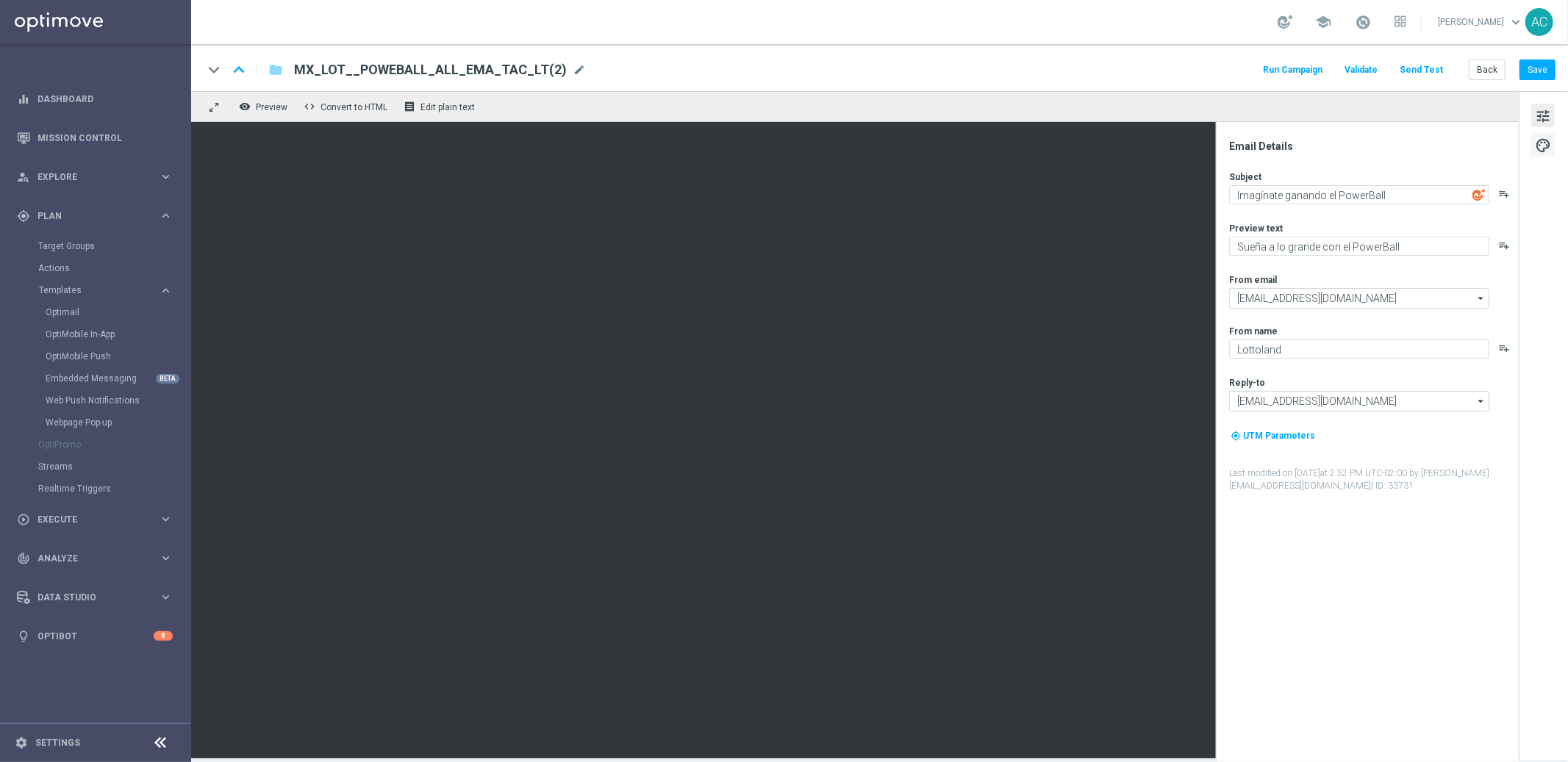
click at [1536, 141] on span "palette" at bounding box center [1543, 145] width 16 height 19
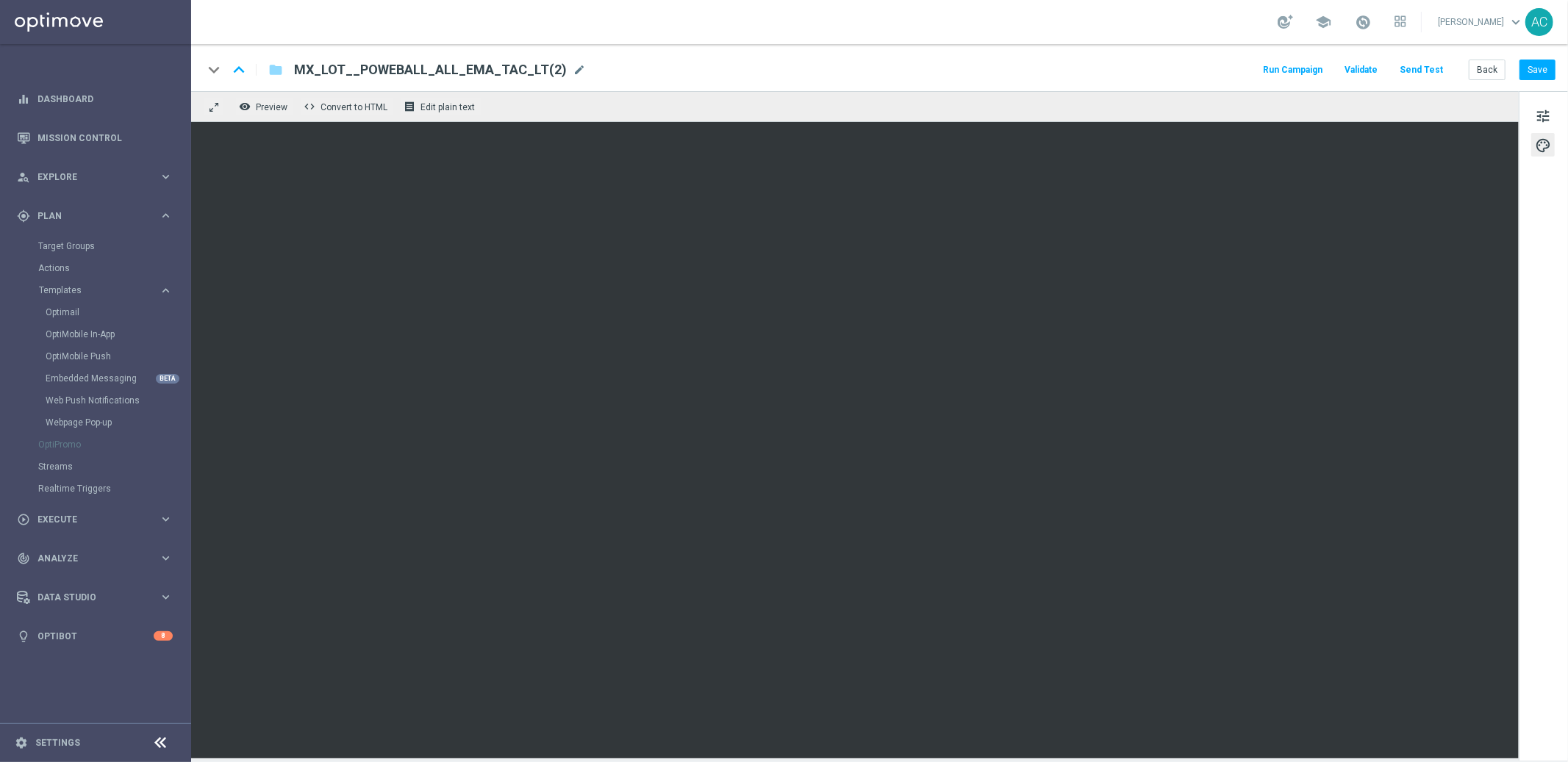
click at [1543, 143] on span "palette" at bounding box center [1543, 145] width 16 height 19
click at [1542, 70] on button "Save" at bounding box center [1537, 70] width 36 height 21
click at [1532, 73] on button "Save" at bounding box center [1537, 70] width 36 height 21
click at [1546, 65] on button "Save" at bounding box center [1537, 70] width 36 height 21
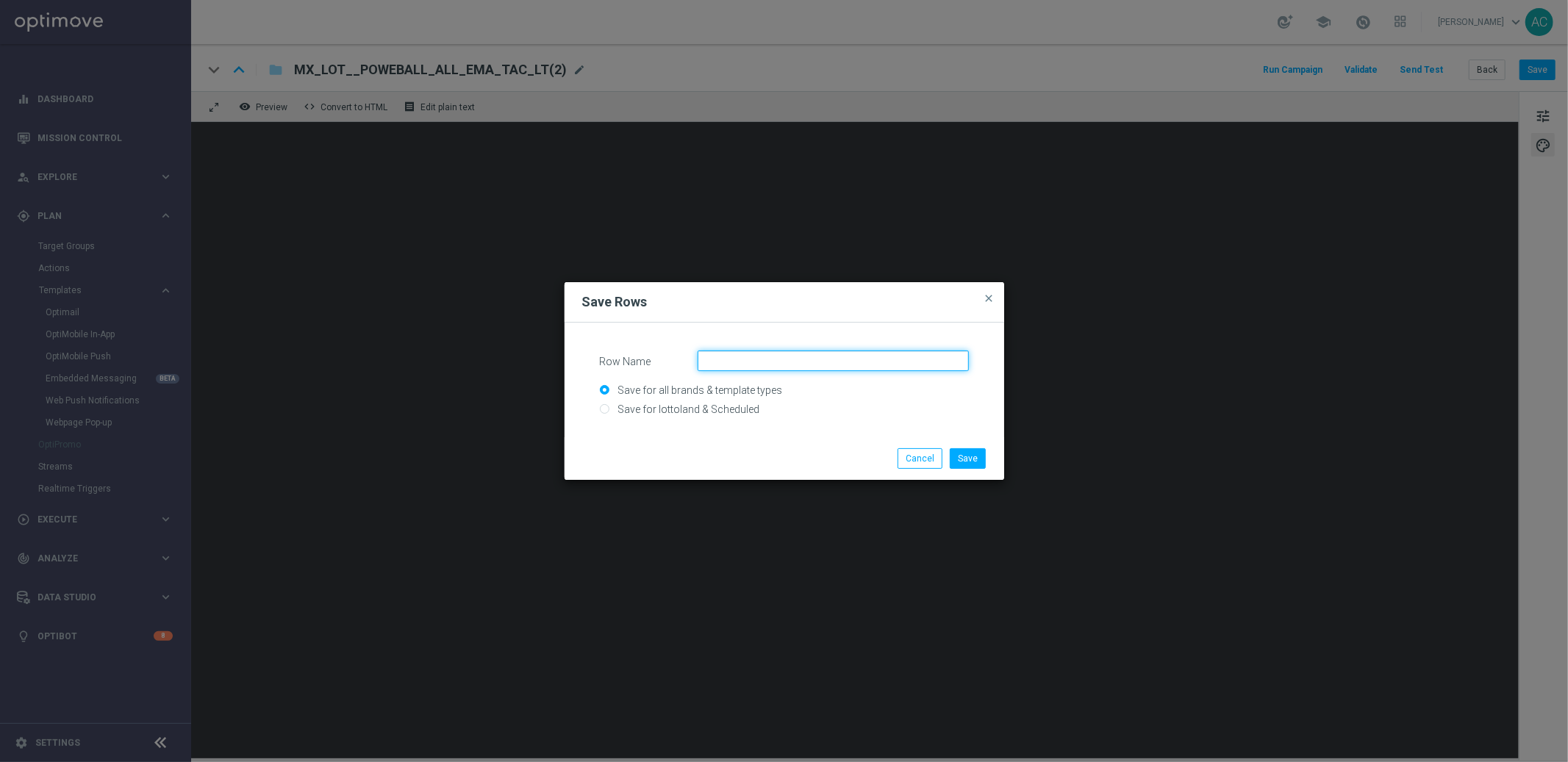
click at [744, 362] on input "Row Name" at bounding box center [833, 361] width 271 height 21
drag, startPoint x: 833, startPoint y: 359, endPoint x: 780, endPoint y: 365, distance: 53.3
click at [780, 365] on input "MX - 2nd content - CASINO" at bounding box center [833, 361] width 271 height 21
type input "MX - 2nd content weekend"
click at [971, 461] on button "Save" at bounding box center [967, 459] width 36 height 21
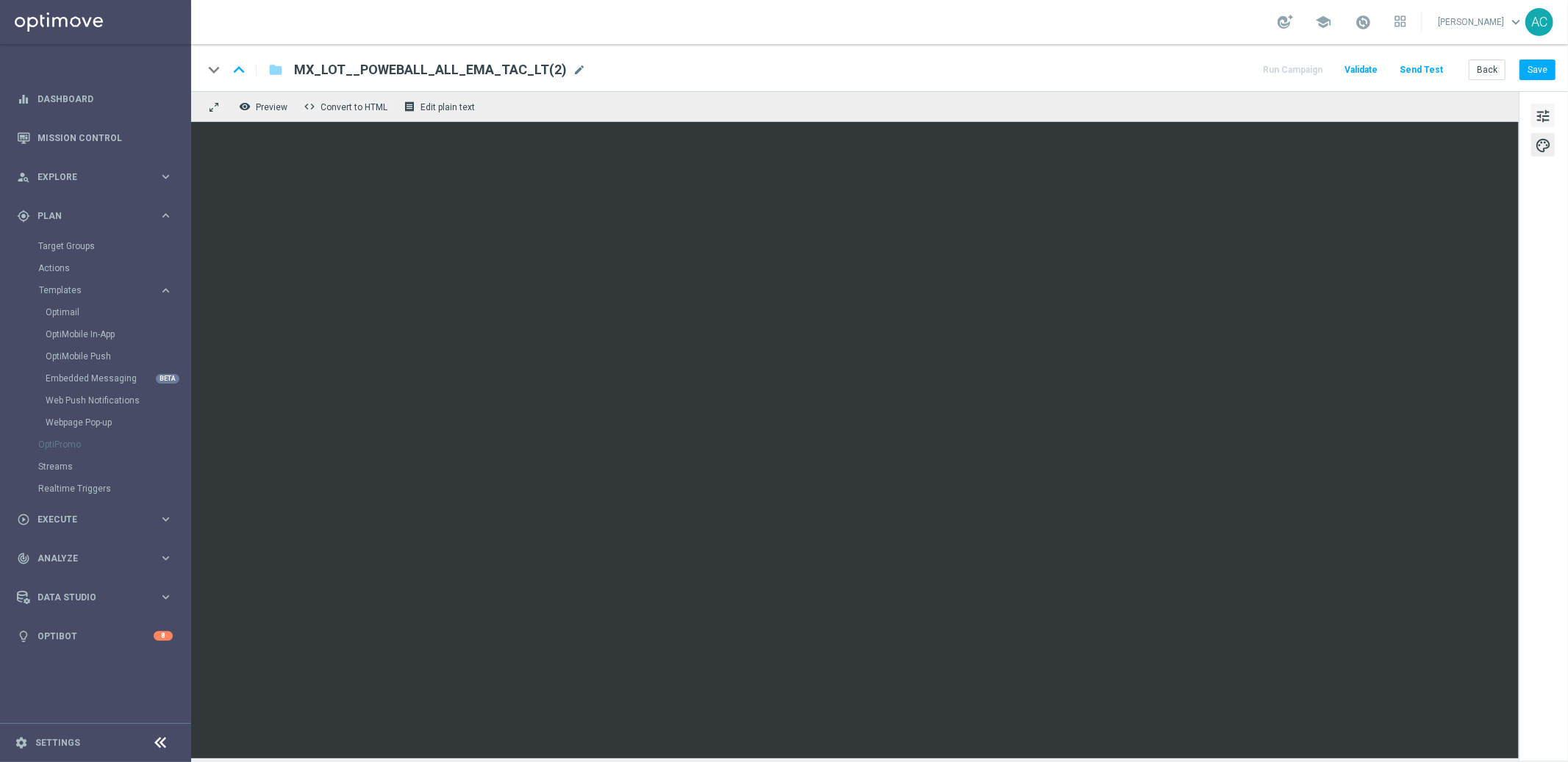
click at [1542, 111] on span "tune" at bounding box center [1543, 116] width 16 height 19
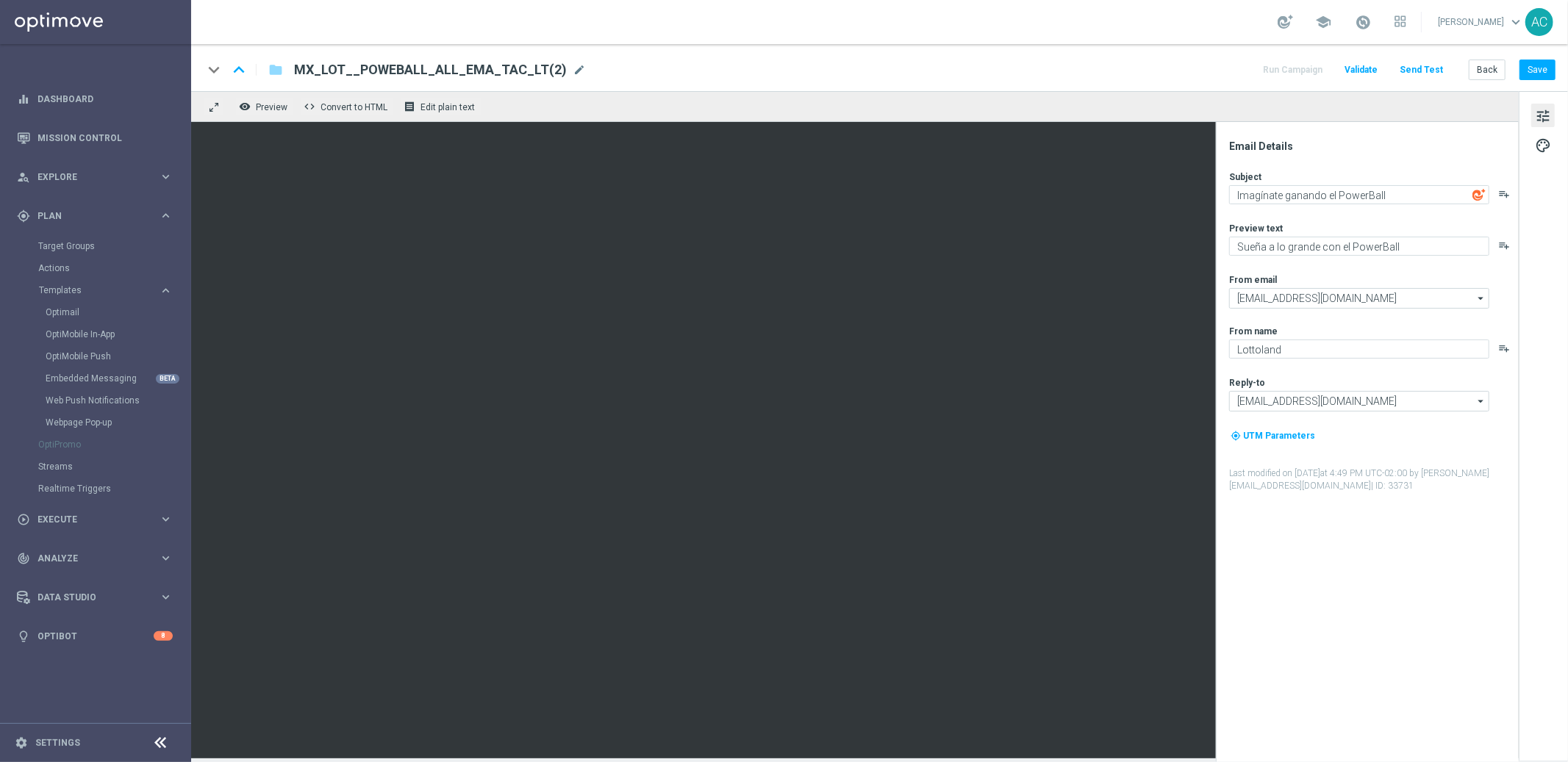
click at [1546, 117] on span "tune" at bounding box center [1543, 116] width 16 height 19
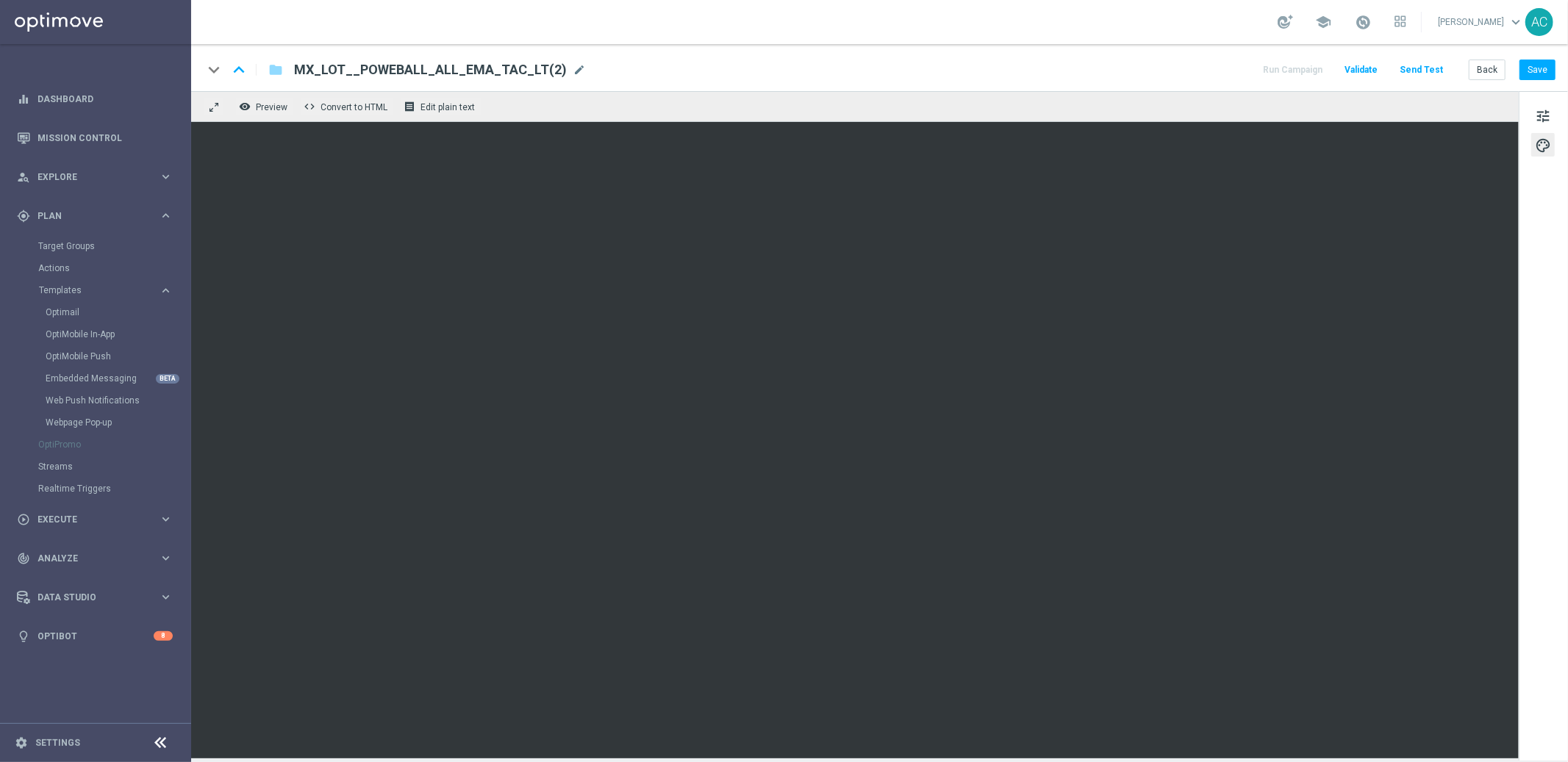
click at [1547, 141] on span "palette" at bounding box center [1543, 145] width 16 height 19
click at [1545, 142] on span "palette" at bounding box center [1543, 145] width 16 height 19
click at [1546, 120] on span "tune" at bounding box center [1543, 116] width 16 height 19
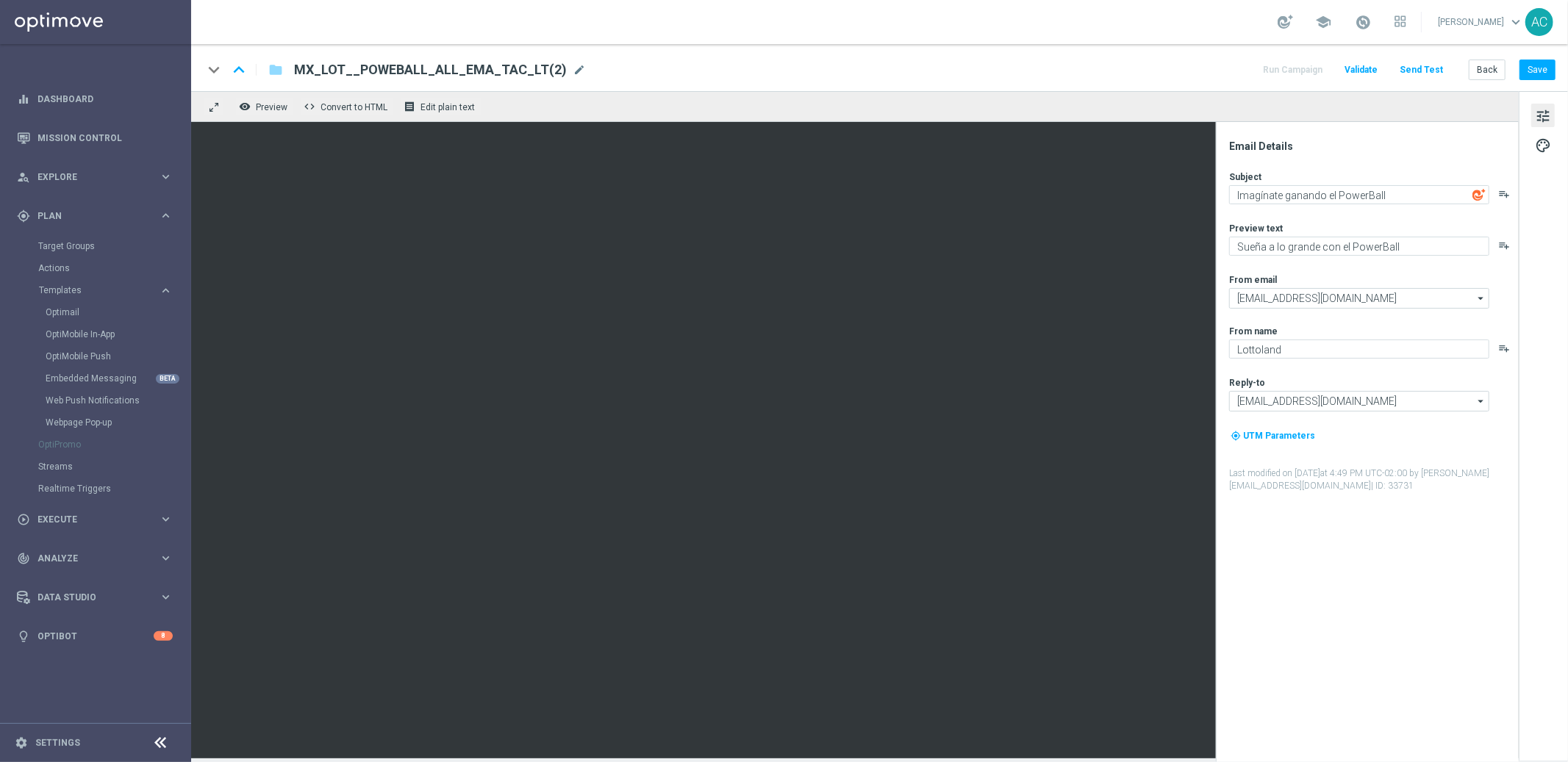
click at [1541, 111] on span "tune" at bounding box center [1543, 116] width 16 height 19
click at [1542, 144] on span "palette" at bounding box center [1543, 145] width 16 height 19
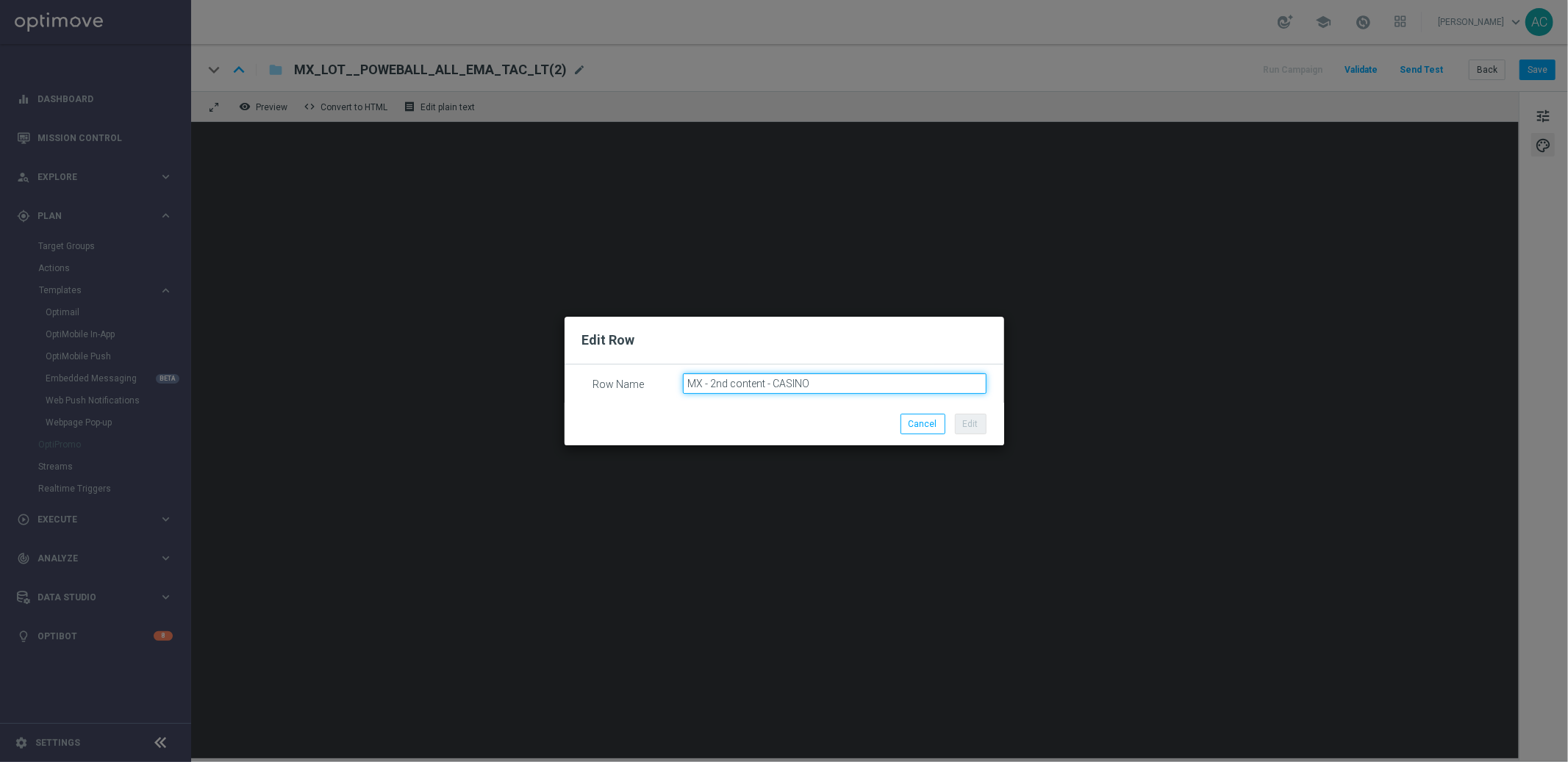
drag, startPoint x: 837, startPoint y: 387, endPoint x: 769, endPoint y: 389, distance: 68.0
click at [769, 389] on input "MX - 2nd content - CASINO" at bounding box center [835, 384] width 303 height 21
type input "MX - 2nd content week"
click at [968, 427] on button "Edit" at bounding box center [970, 424] width 31 height 21
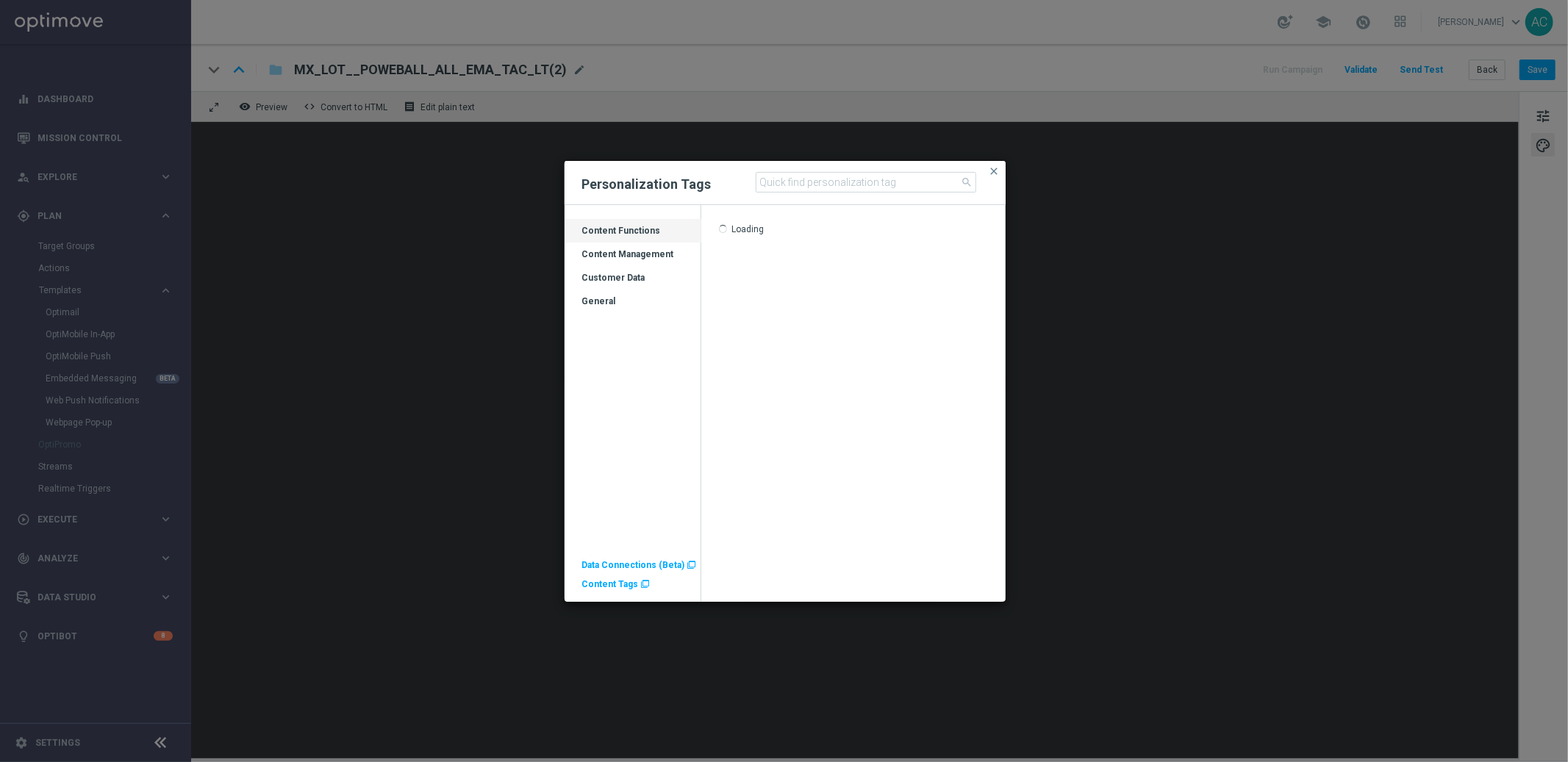
click at [617, 276] on div "Customer Data" at bounding box center [633, 283] width 136 height 23
click at [619, 276] on div "Customer Data" at bounding box center [633, 283] width 136 height 23
click at [825, 181] on input at bounding box center [865, 182] width 221 height 21
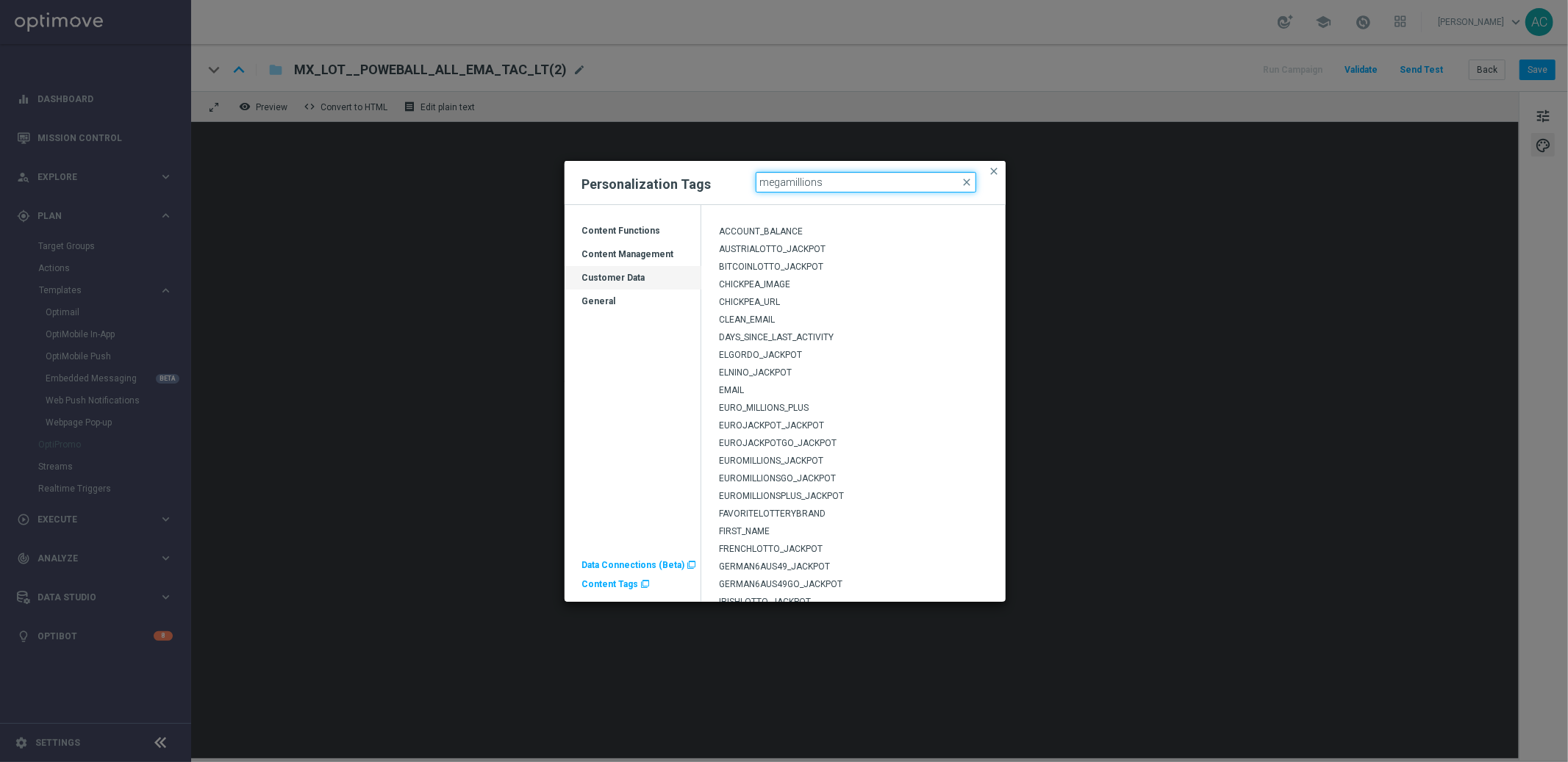
type input "megamillions"
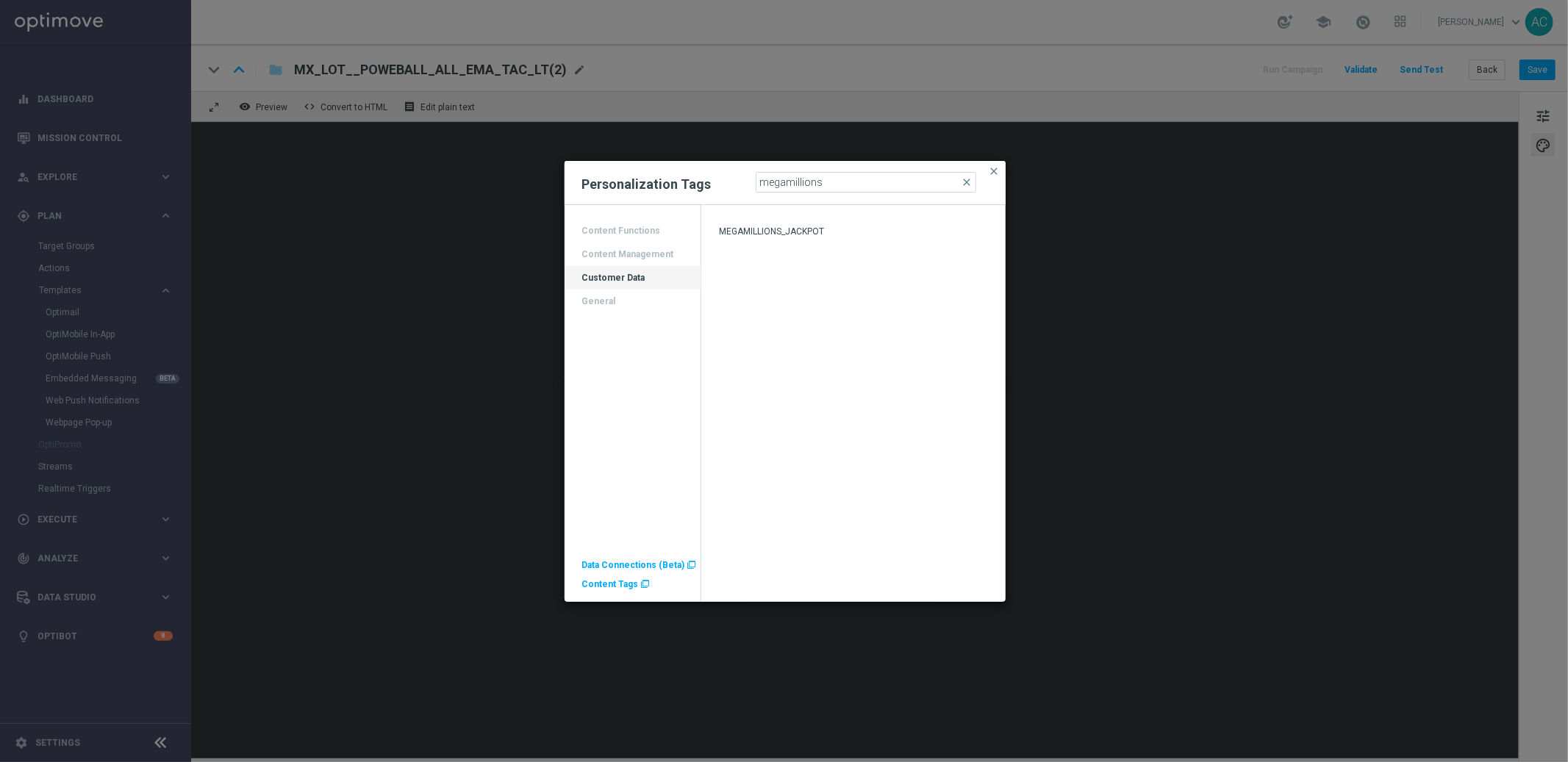
click at [816, 232] on span "MEGAMILLIONS_JACKPOT" at bounding box center [771, 231] width 105 height 10
click at [614, 275] on div "Customer Data" at bounding box center [633, 283] width 136 height 23
click at [618, 277] on div "Customer Data" at bounding box center [633, 283] width 136 height 23
click at [833, 179] on input at bounding box center [865, 182] width 221 height 21
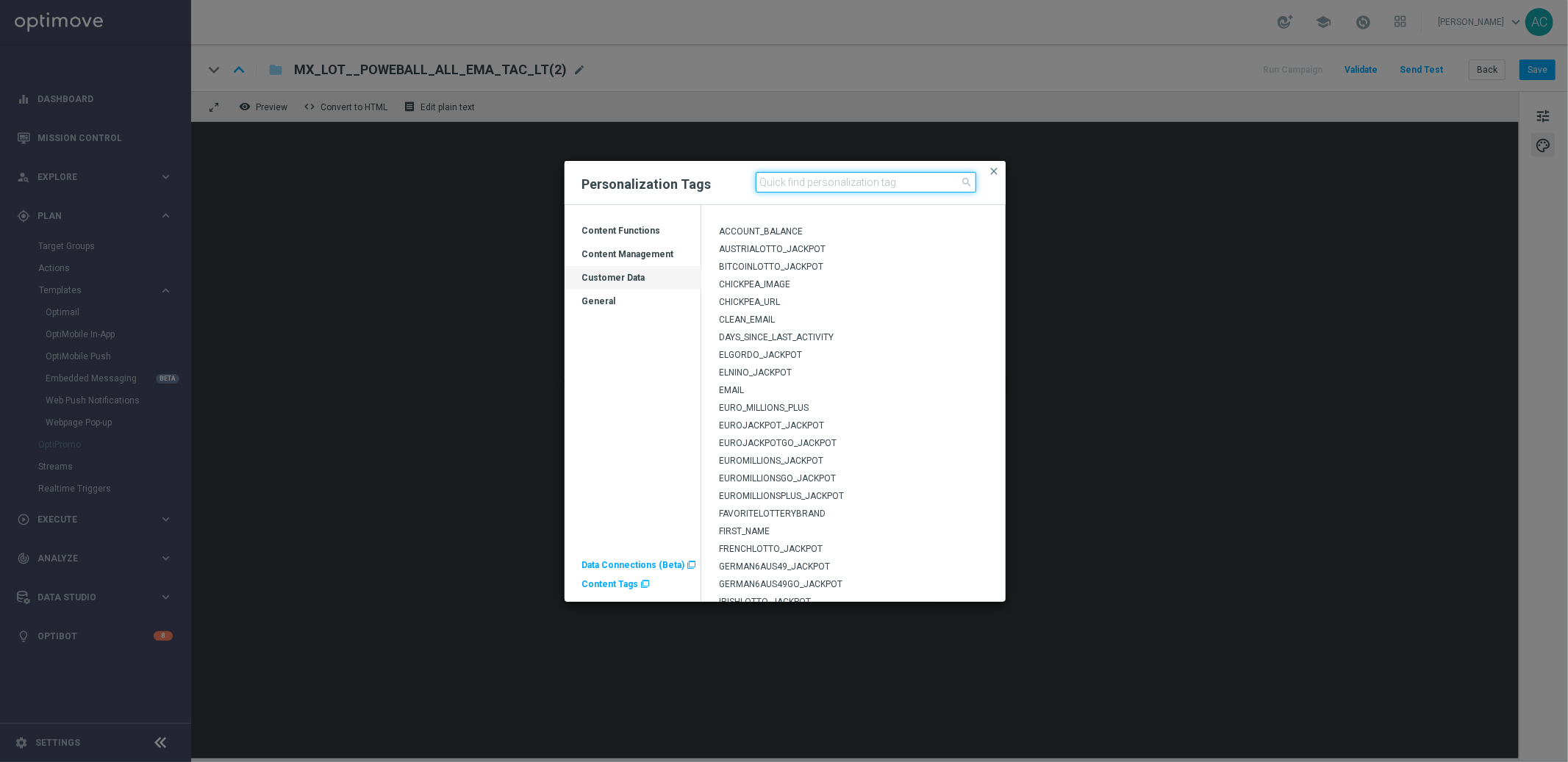
paste input "EuroMillions GO"
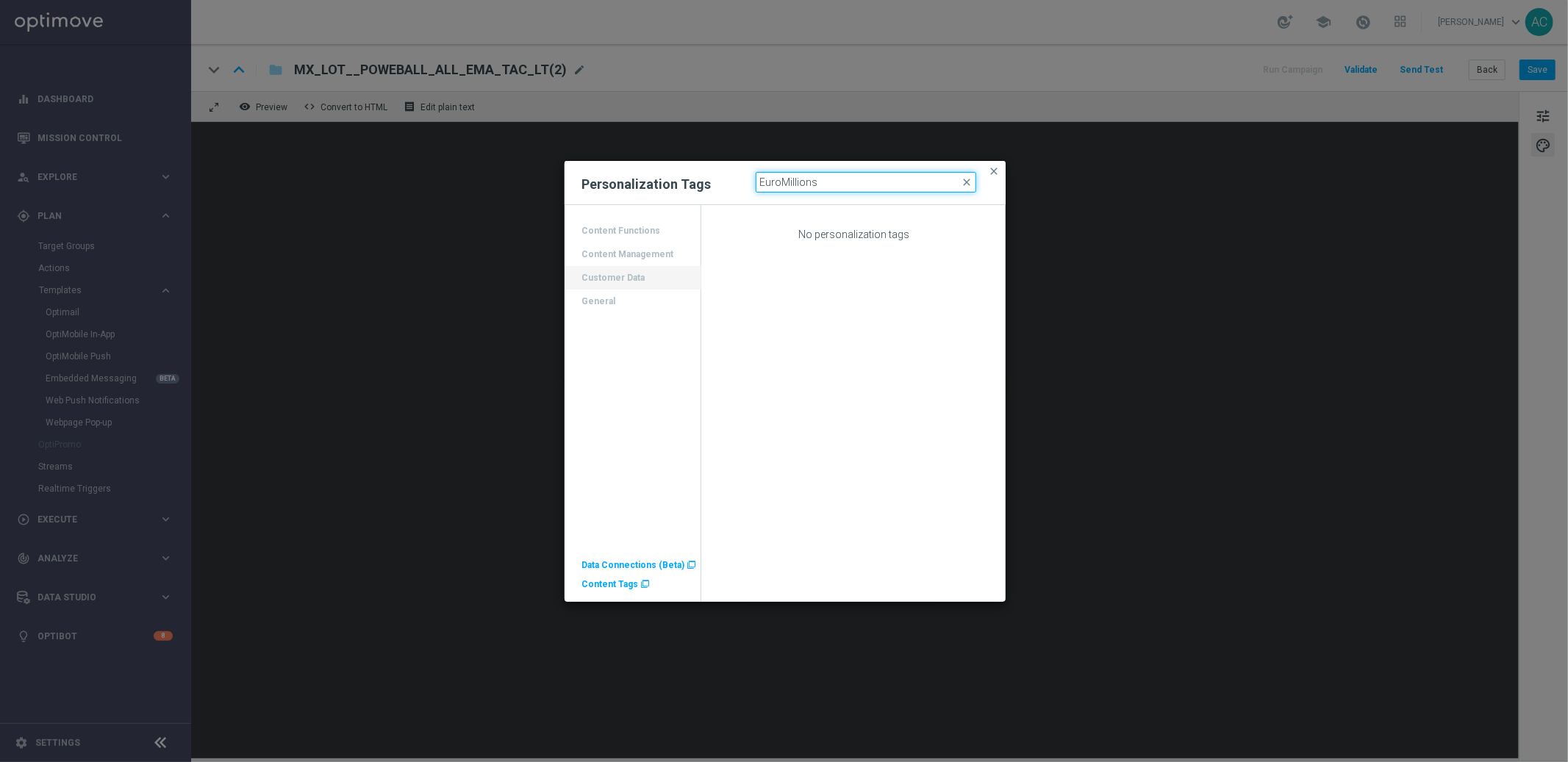
type input "EuroMillions"
click at [809, 250] on span "EUROMILLIONSGO_JACKPOT" at bounding box center [777, 249] width 117 height 10
click at [601, 274] on div "Customer Data" at bounding box center [633, 283] width 136 height 23
click at [624, 281] on div "Customer Data" at bounding box center [633, 283] width 136 height 23
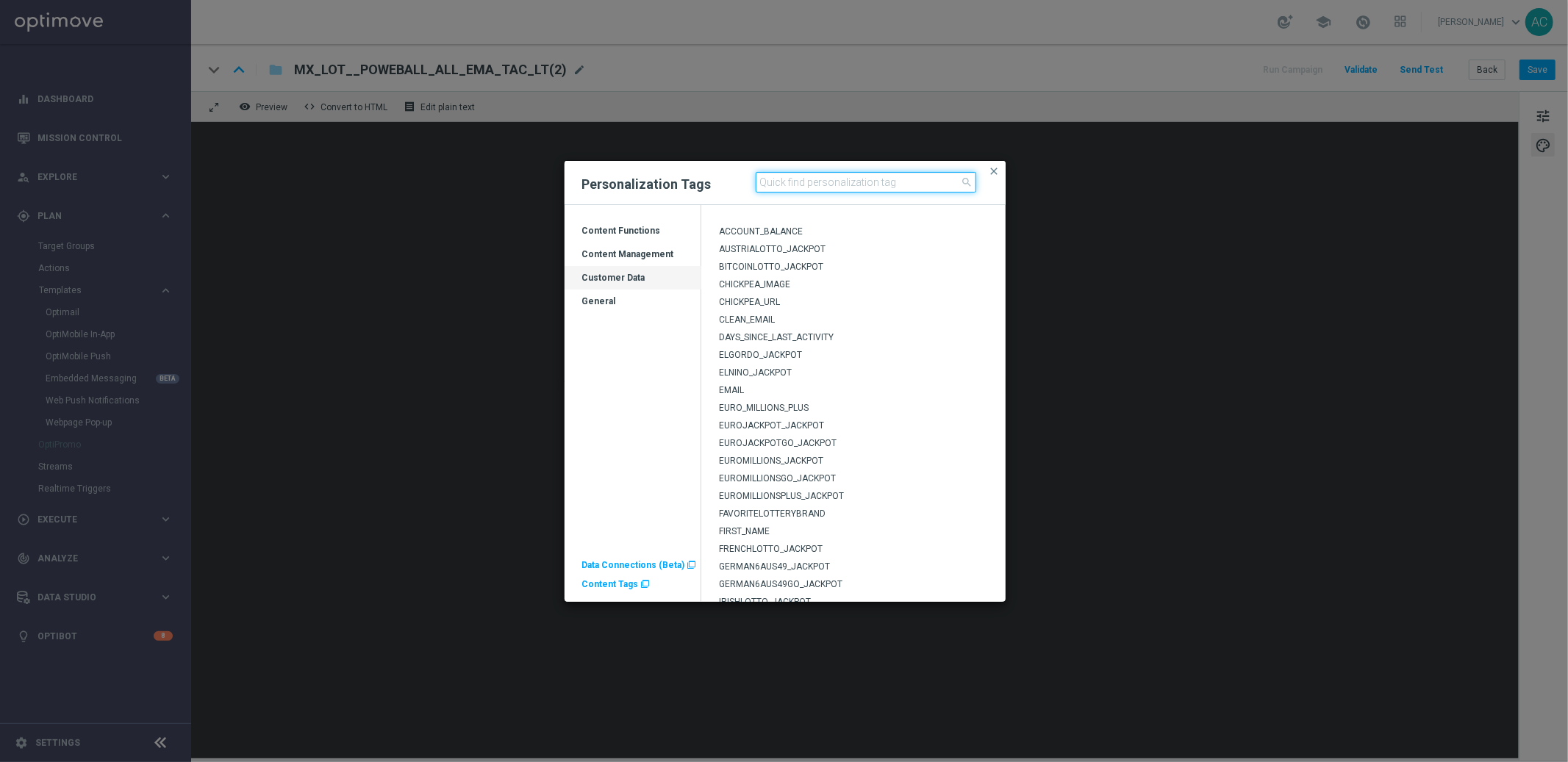
click at [803, 187] on input at bounding box center [865, 182] width 221 height 21
paste input "Melate"
type input "Melate"
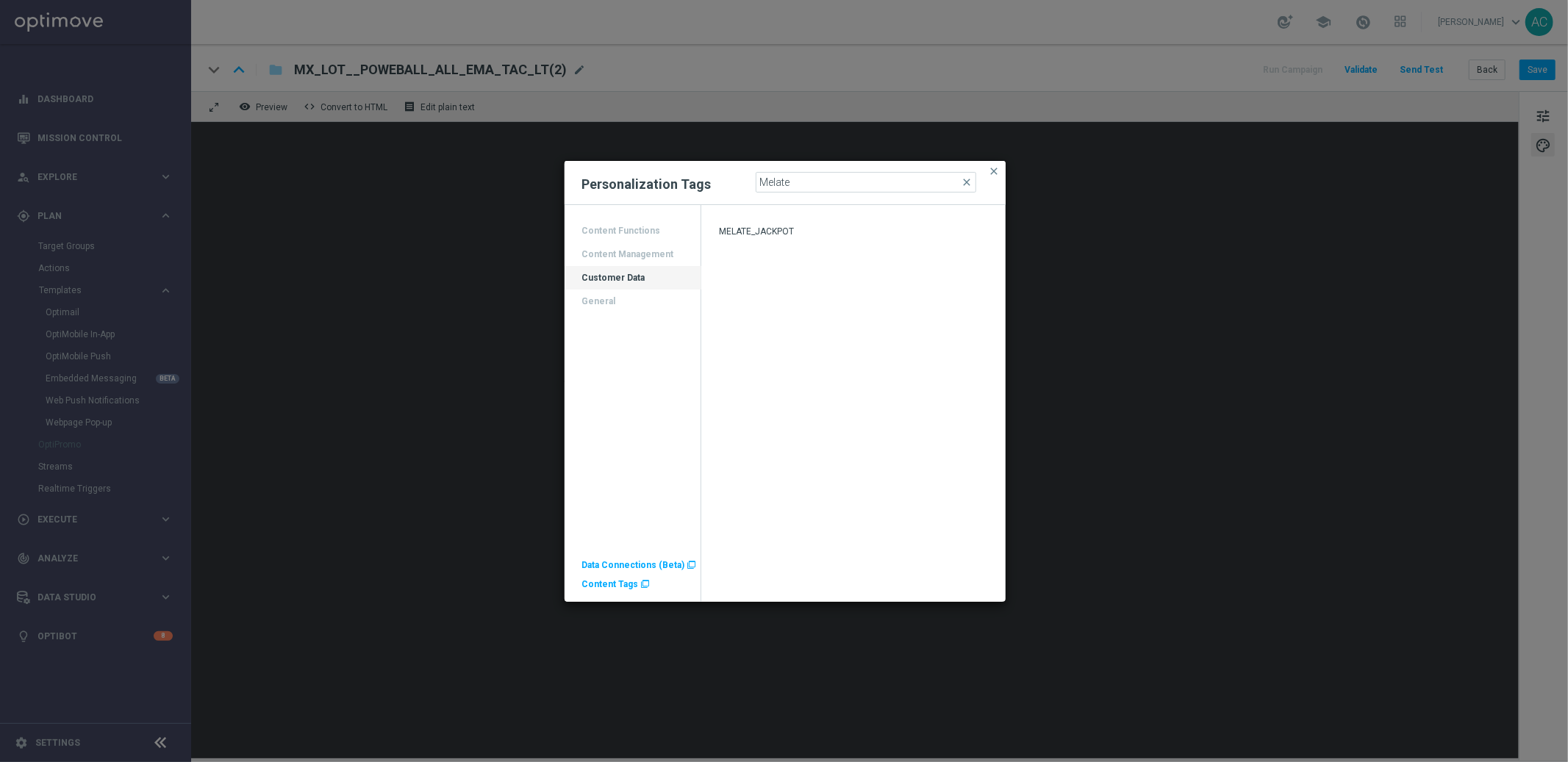
click at [786, 228] on span "MELATE_JACKPOT" at bounding box center [755, 231] width 75 height 10
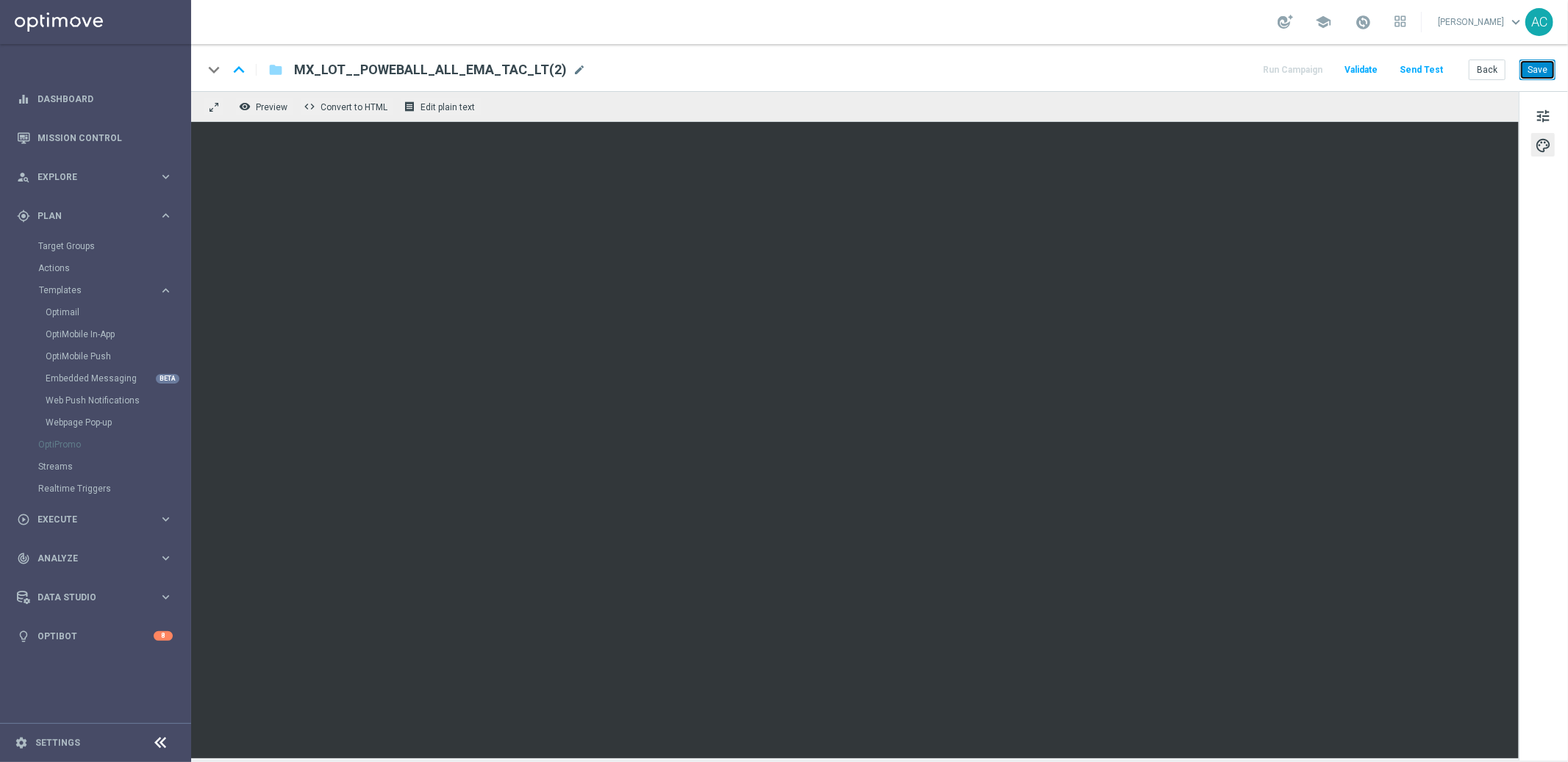
click at [1550, 75] on button "Save" at bounding box center [1537, 70] width 36 height 21
click at [1434, 68] on button "Send Test" at bounding box center [1422, 70] width 48 height 20
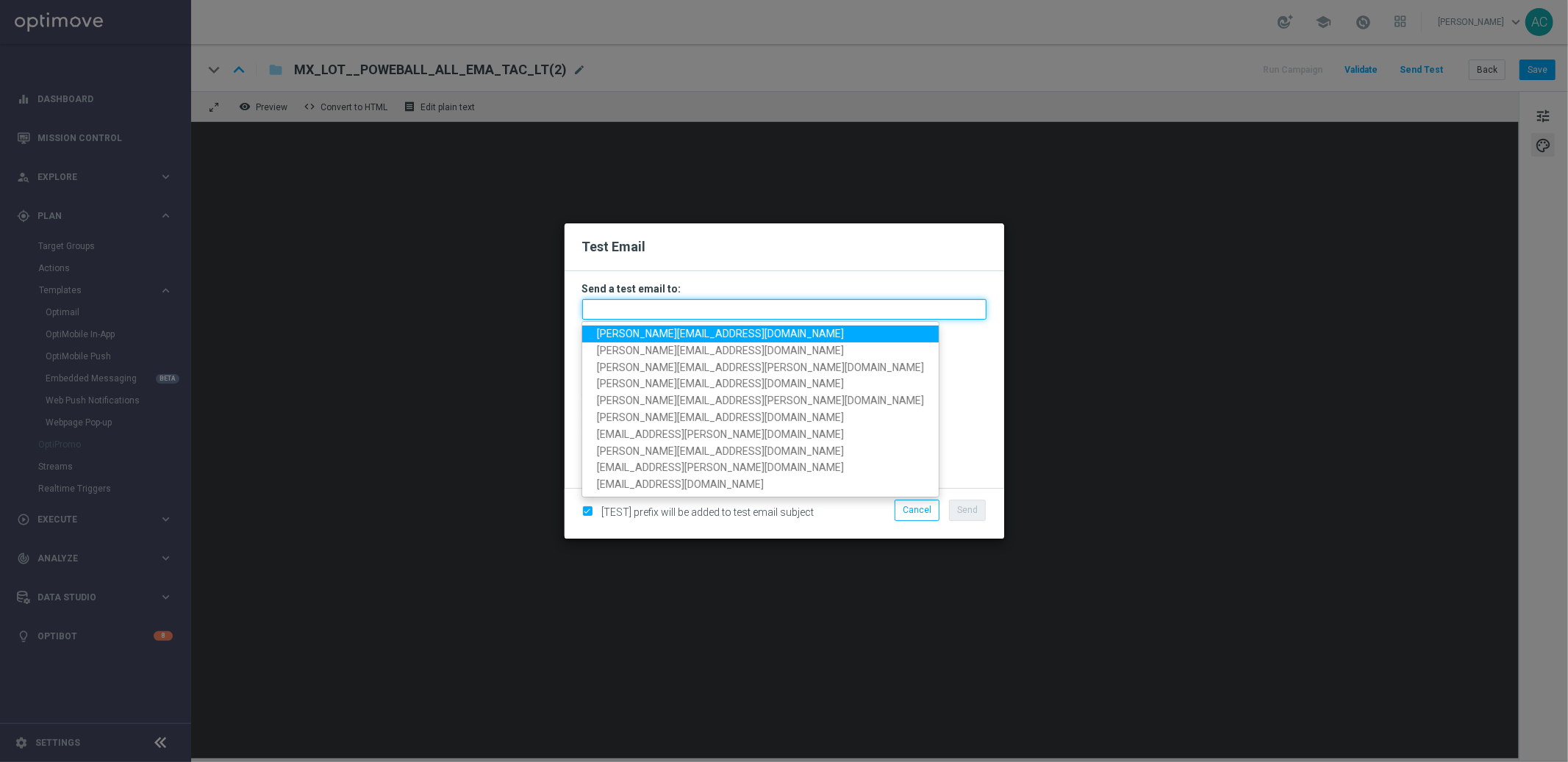
click at [658, 308] on input "text" at bounding box center [784, 310] width 405 height 21
click at [662, 336] on span "adriano.costa@lottoland.com" at bounding box center [720, 333] width 247 height 12
type input "adriano.costa@lottoland.com"
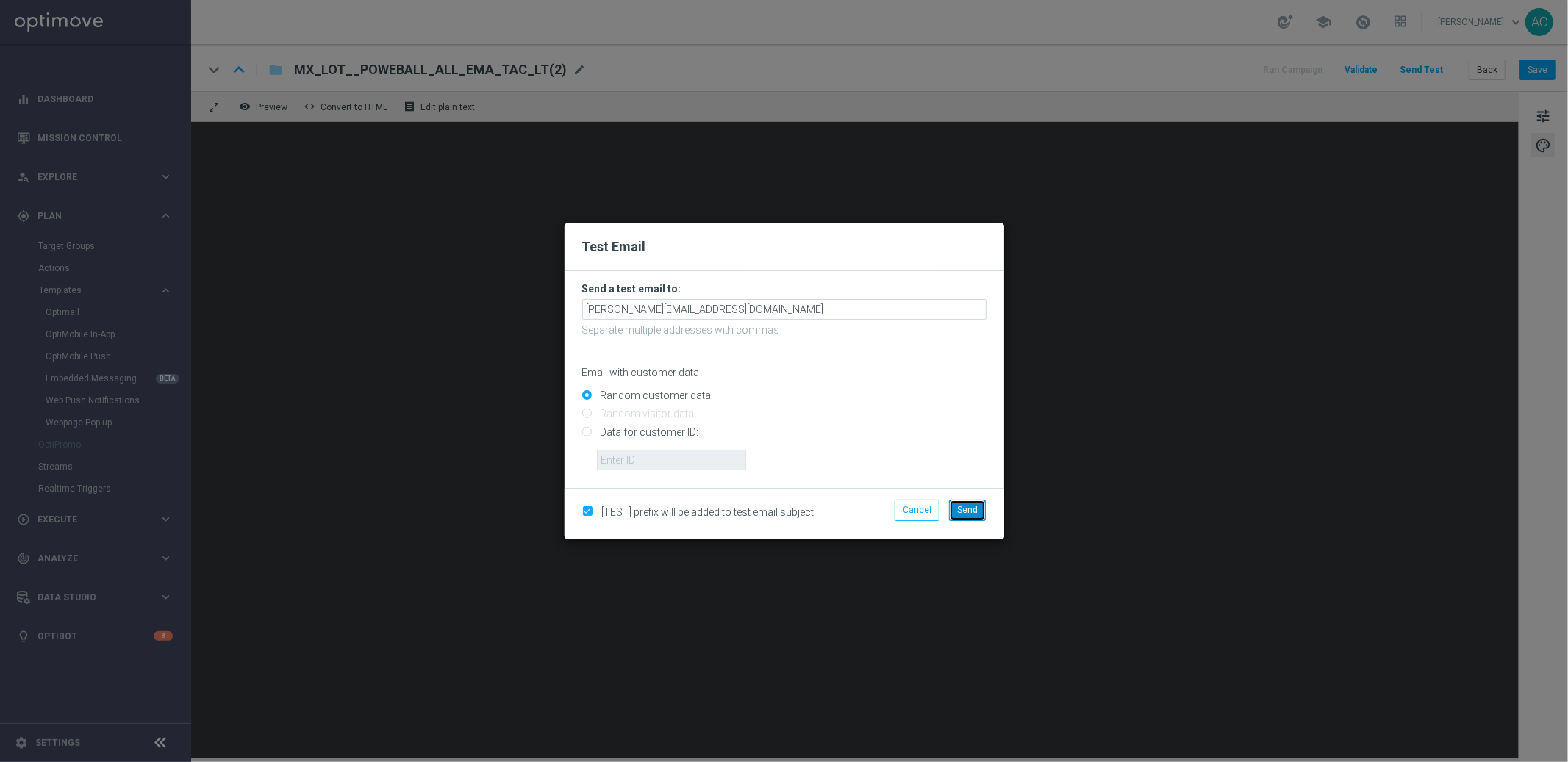
click at [970, 511] on span "Send" at bounding box center [967, 510] width 21 height 10
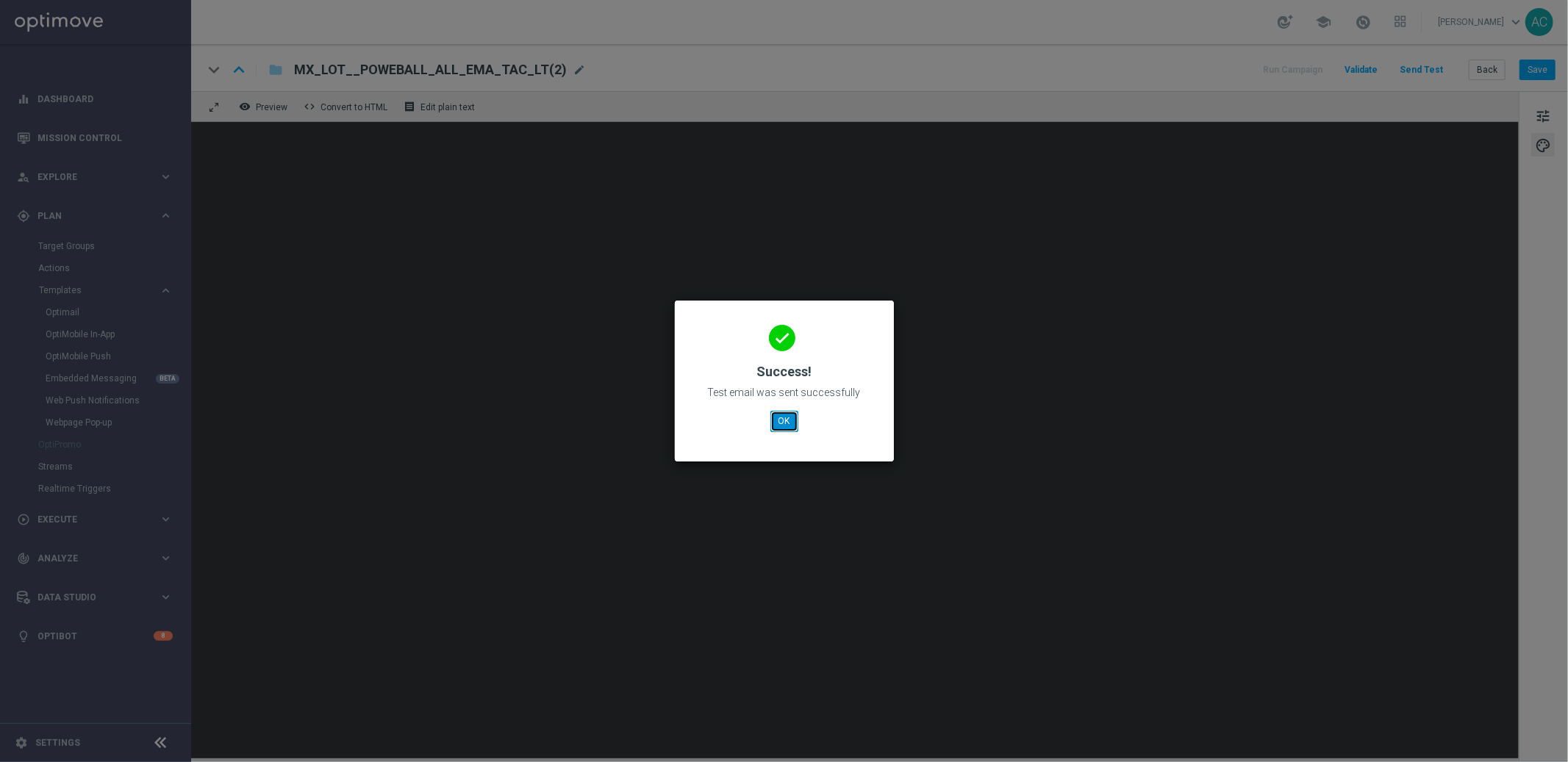
click at [788, 417] on button "OK" at bounding box center [784, 422] width 28 height 21
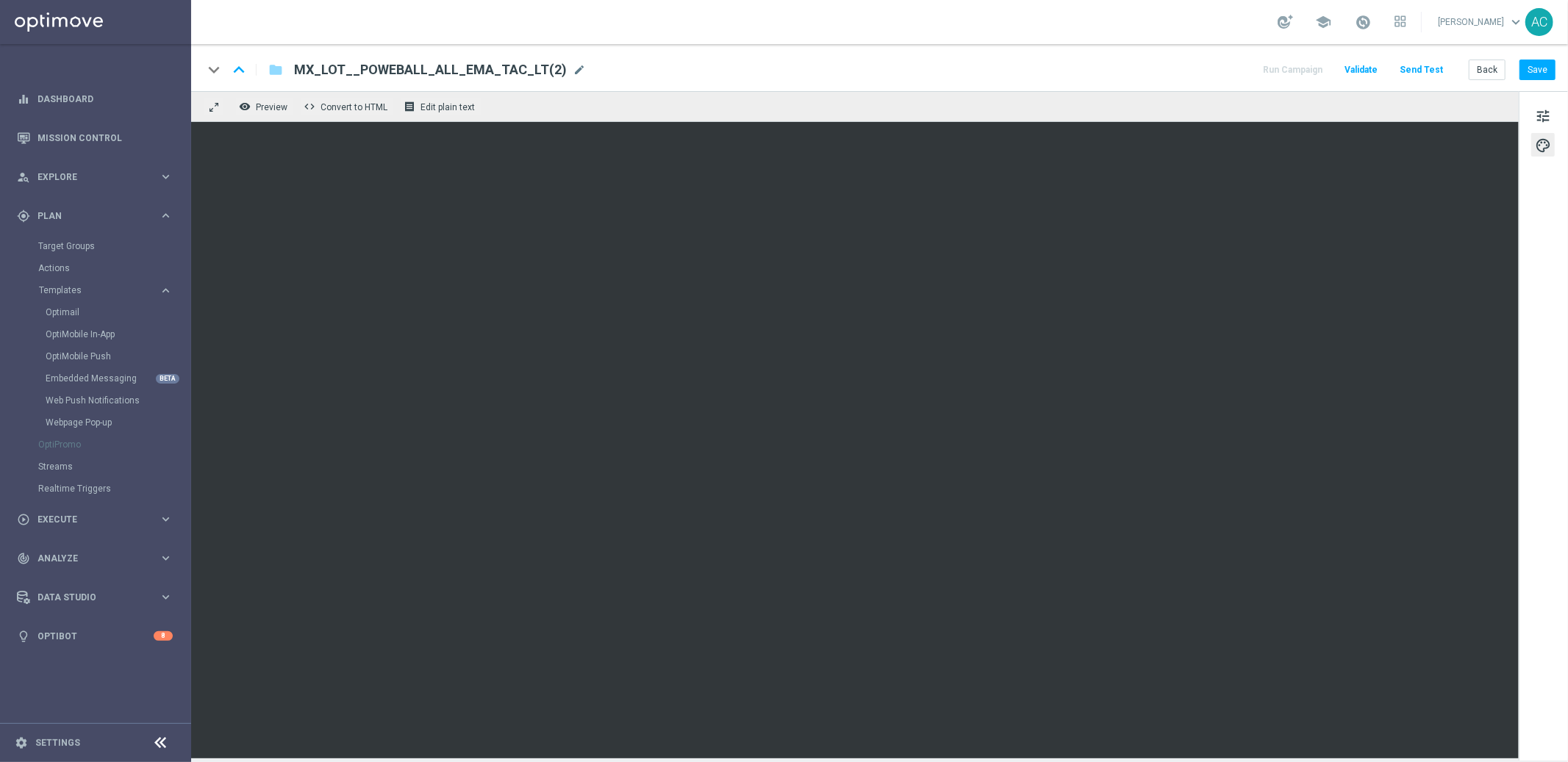
click at [1422, 69] on button "Send Test" at bounding box center [1422, 70] width 48 height 20
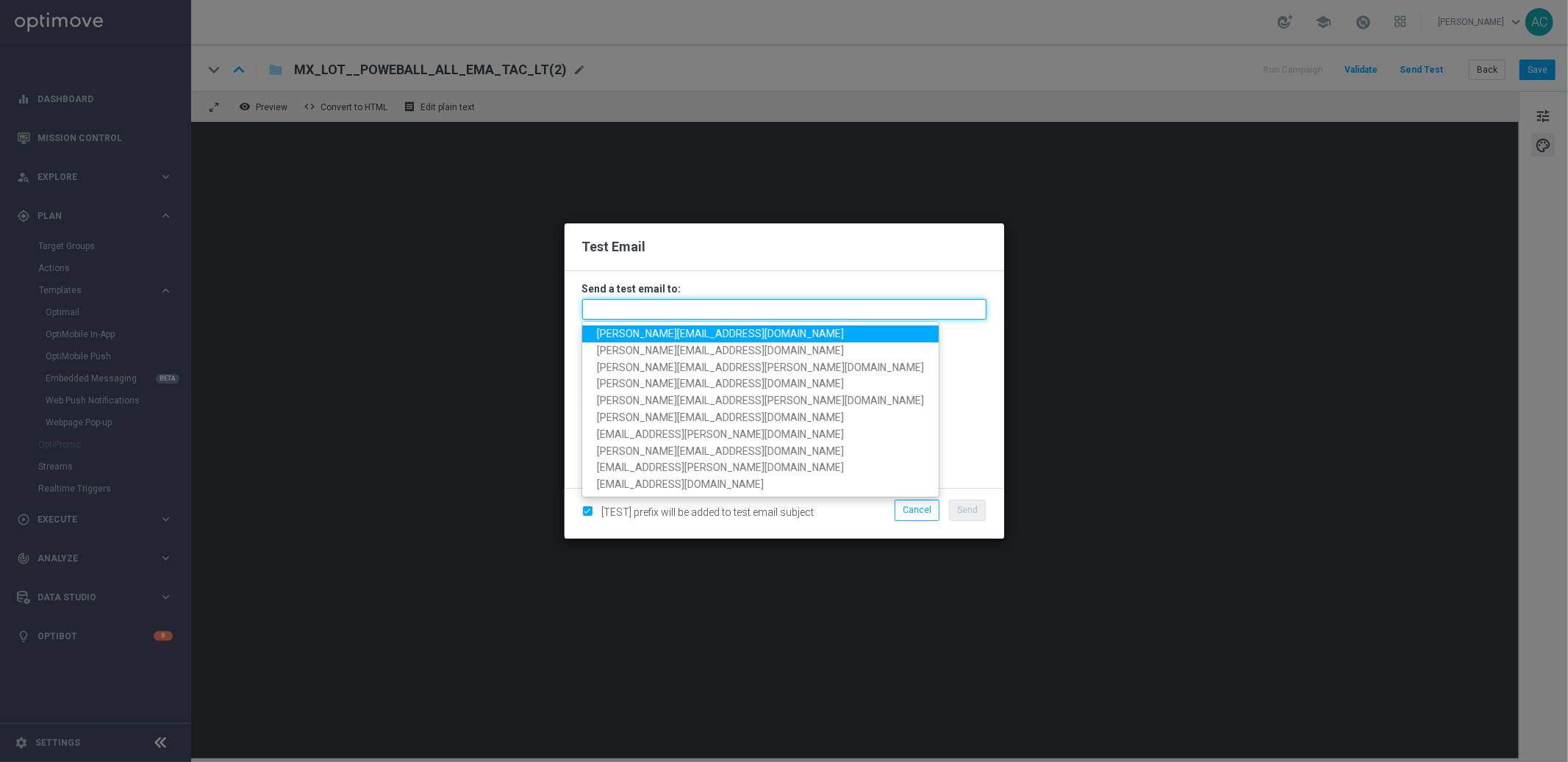
click at [674, 306] on input "text" at bounding box center [784, 310] width 405 height 21
paste input "javier.sanchez@lottoland.com"
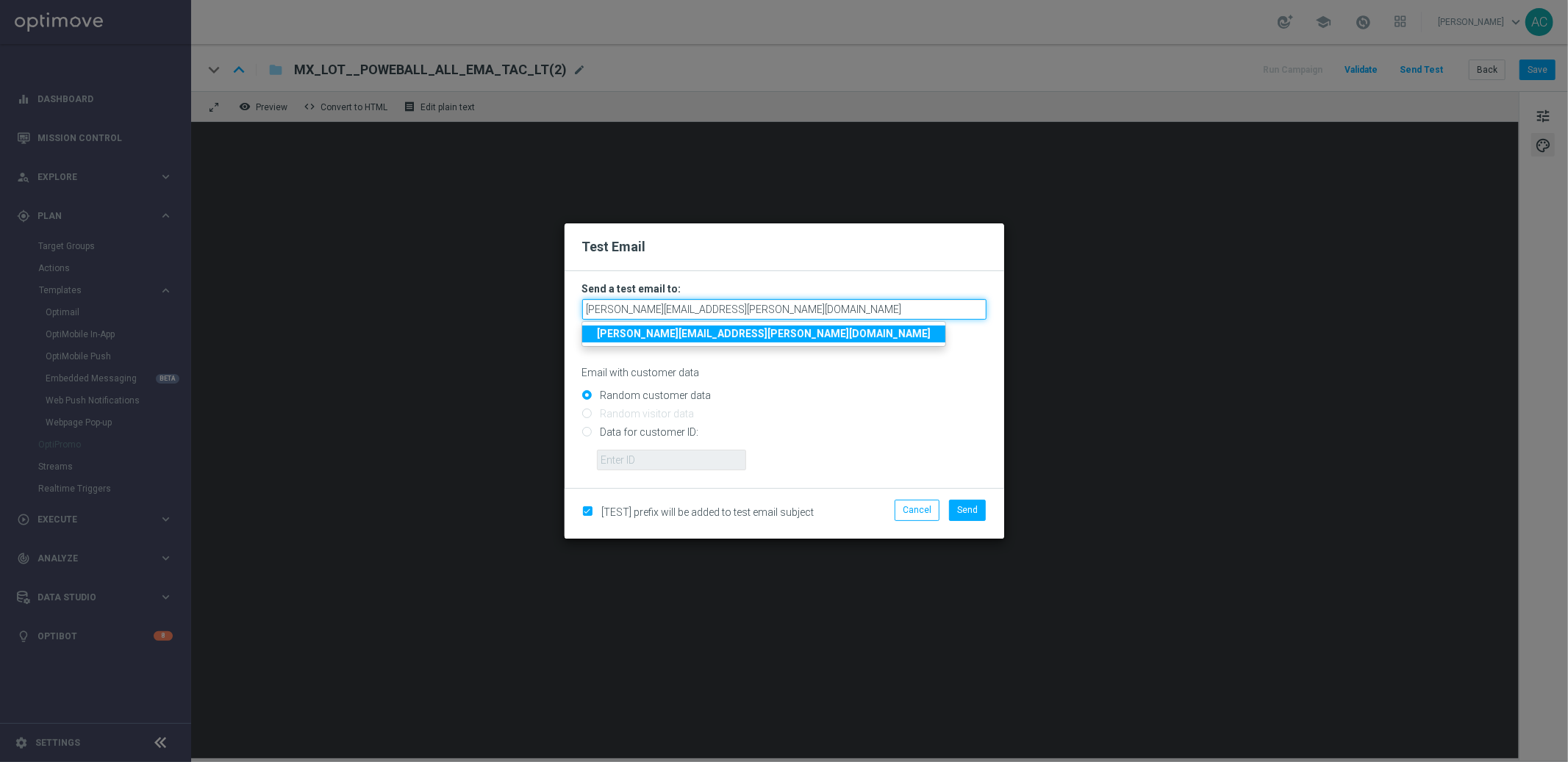
type input "javier.sanchez@lottoland.com"
click at [684, 339] on strong "javier.sanchez@lottoland.com" at bounding box center [764, 333] width 334 height 12
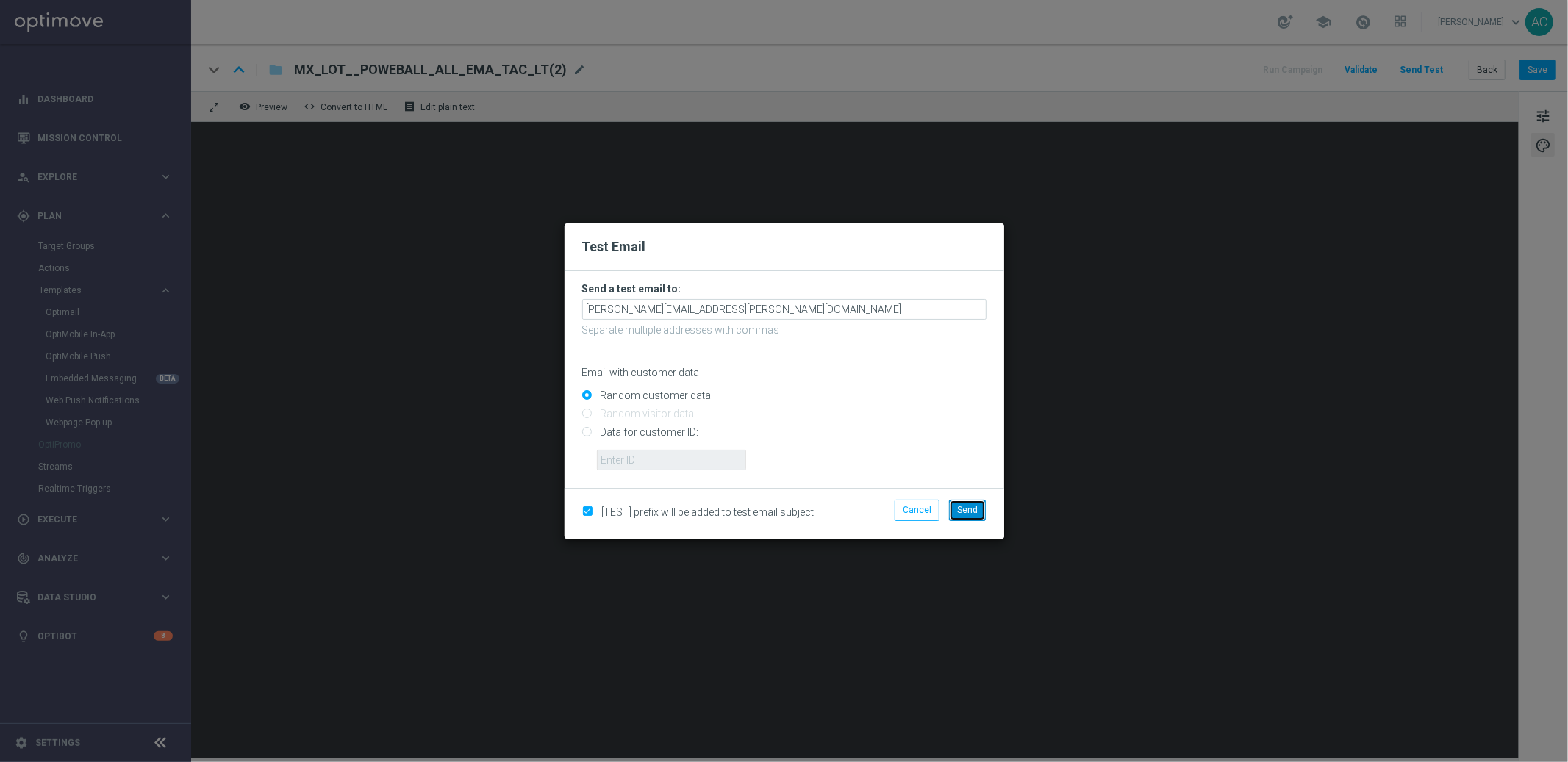
click at [965, 507] on span "Send" at bounding box center [967, 510] width 21 height 10
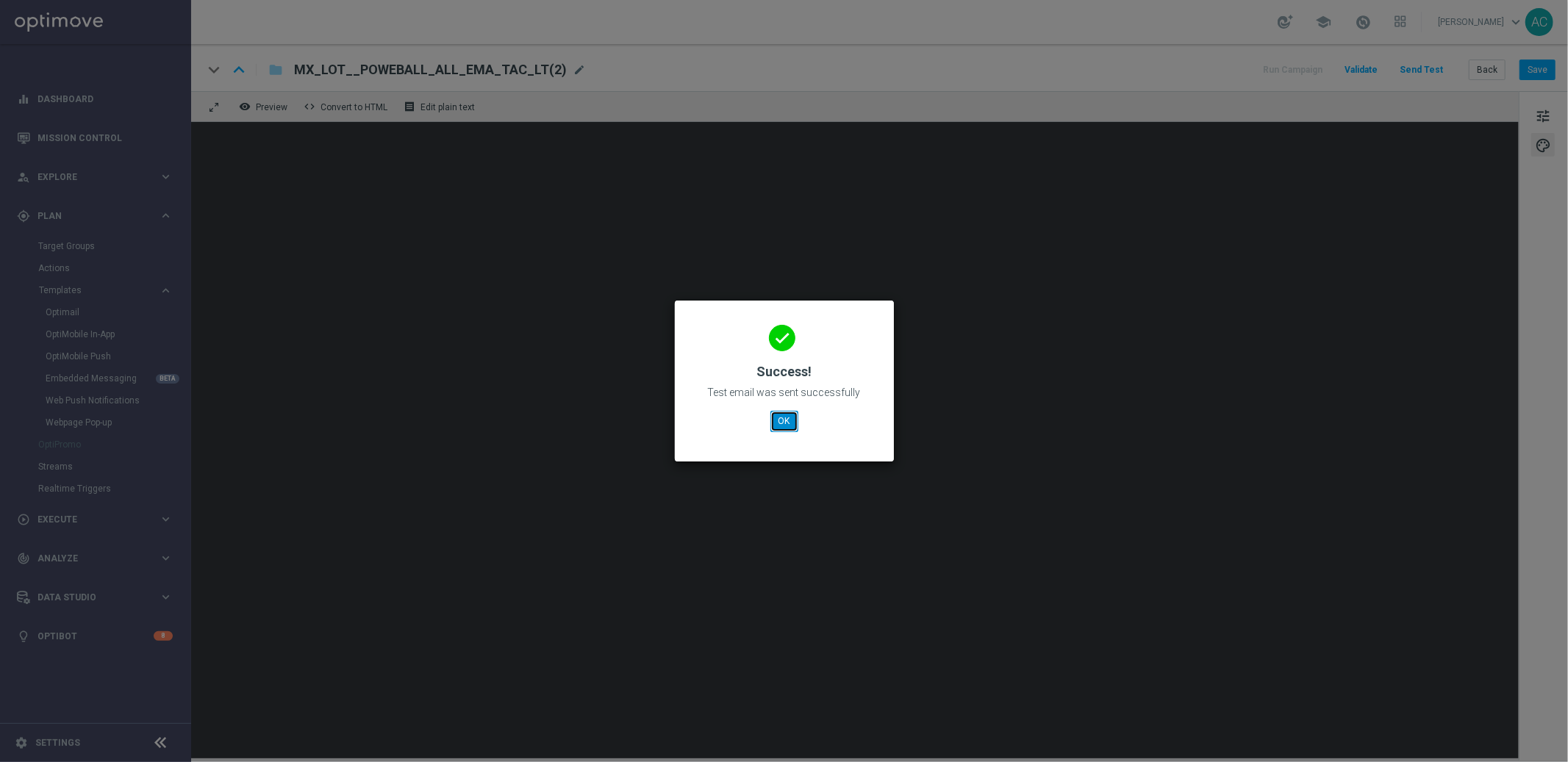
click at [784, 426] on button "OK" at bounding box center [784, 422] width 28 height 21
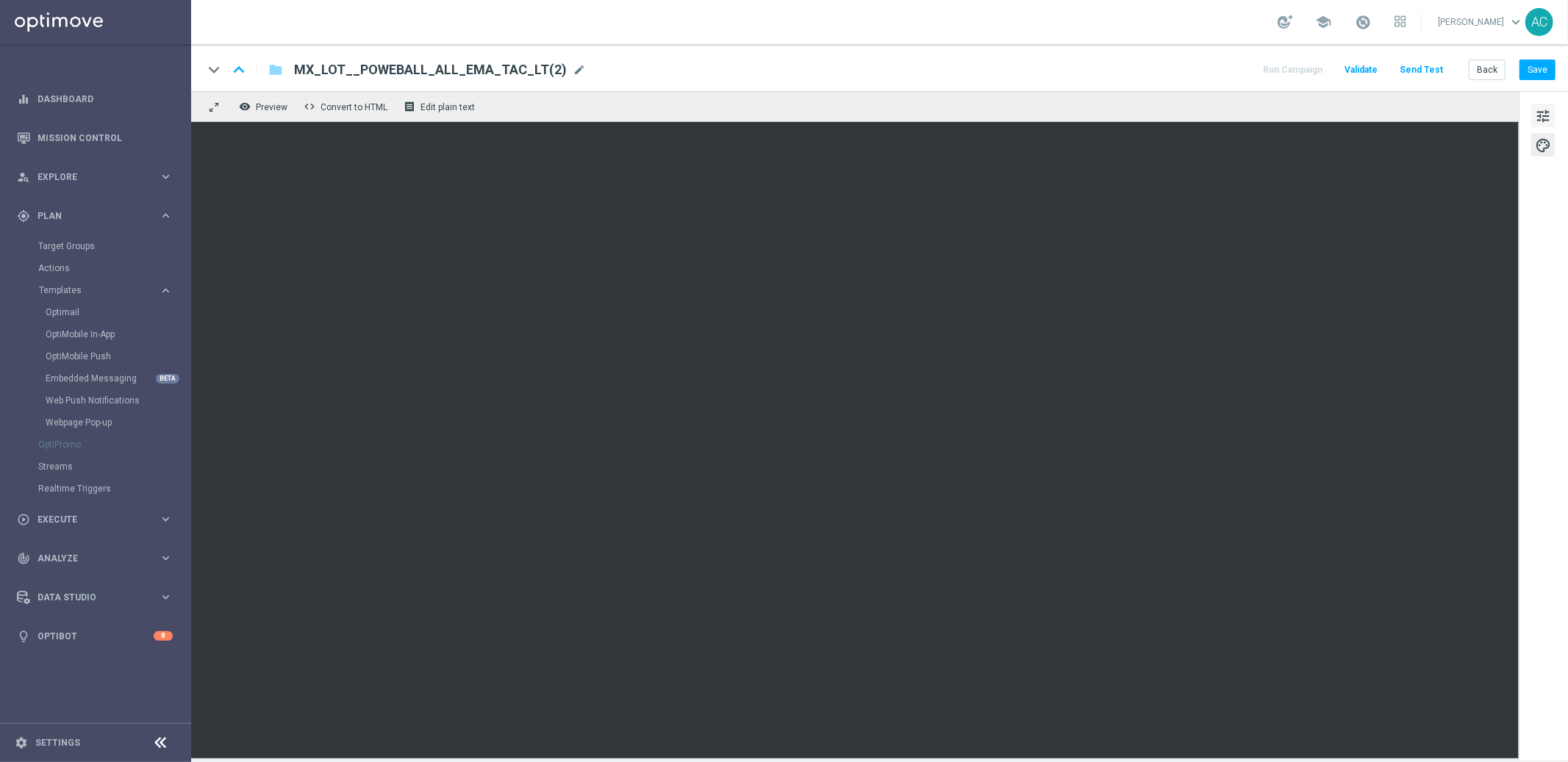
click at [1546, 118] on span "tune" at bounding box center [1543, 116] width 16 height 19
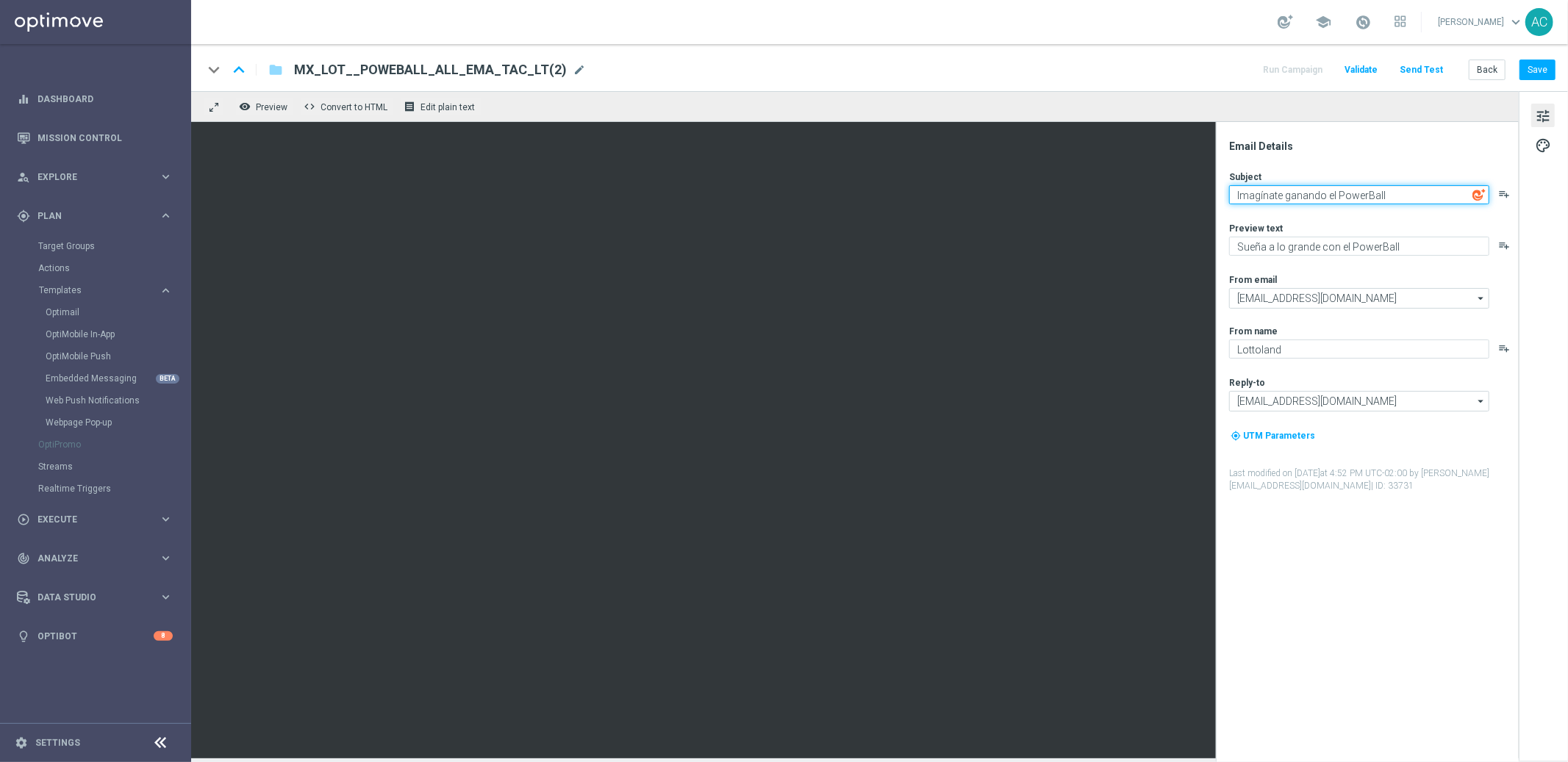
click at [1318, 194] on textarea "Imagínate ganando el PowerBall" at bounding box center [1359, 195] width 260 height 19
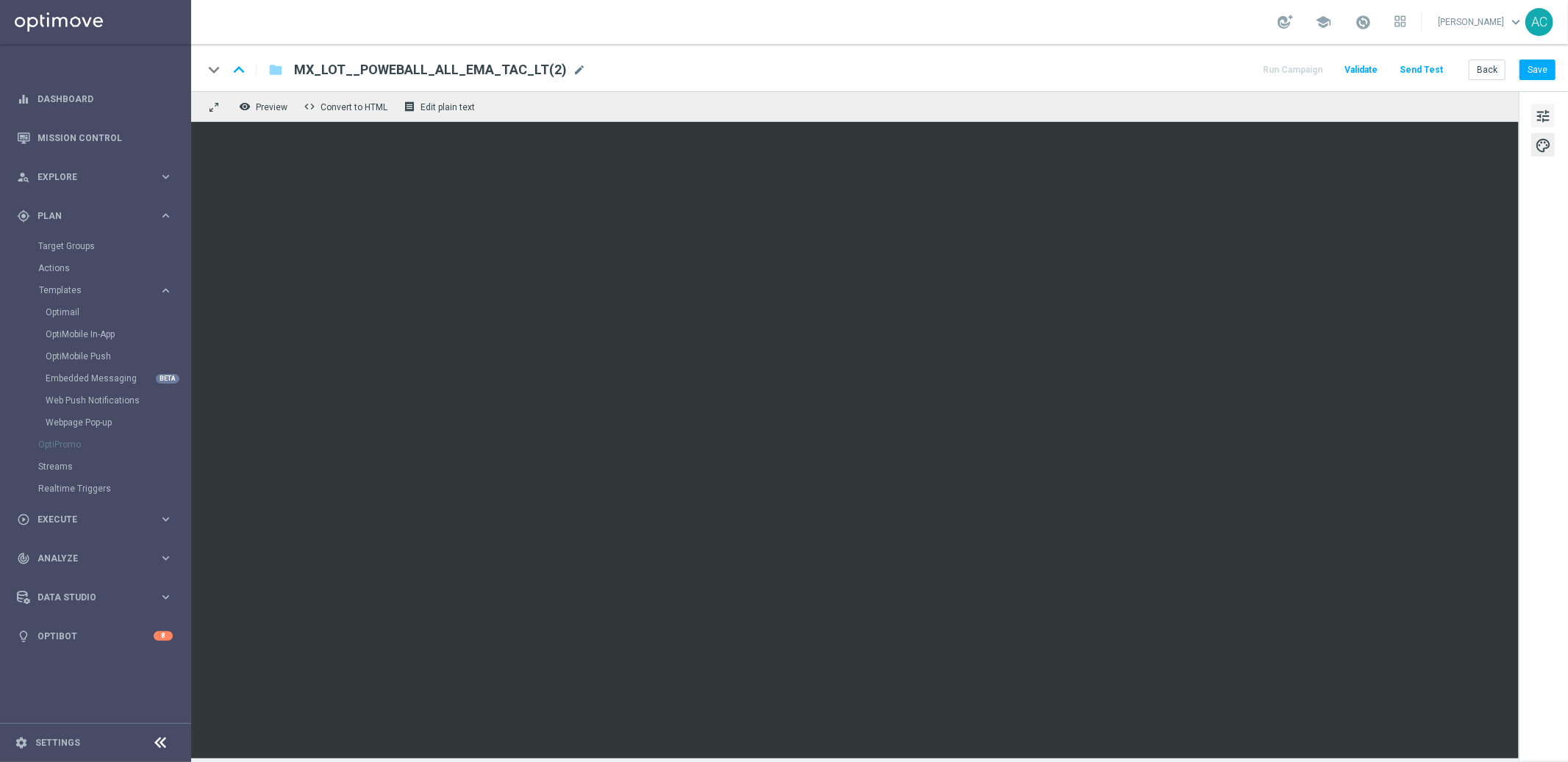
click at [1545, 118] on span "tune" at bounding box center [1543, 116] width 16 height 19
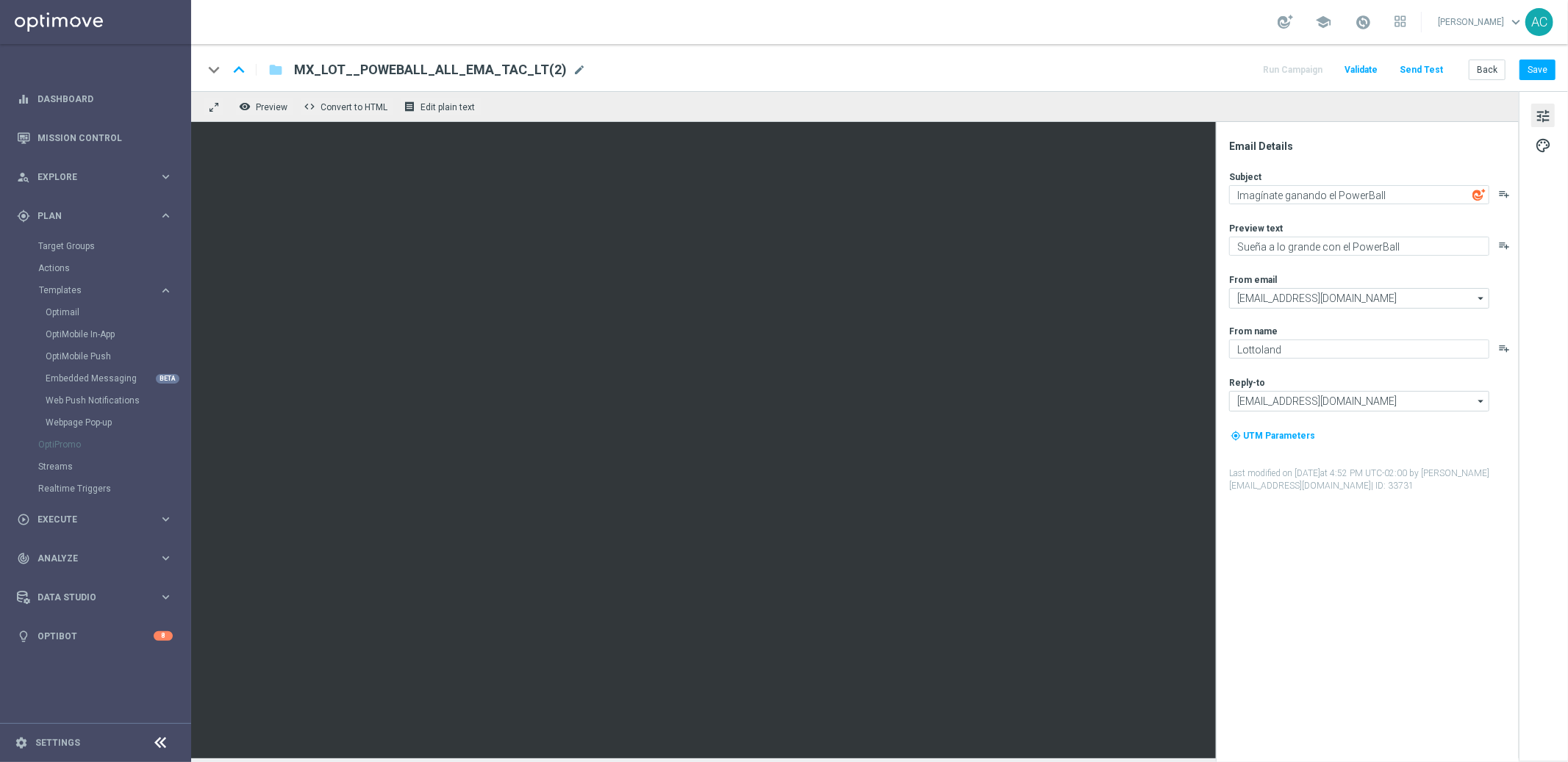
click at [1425, 63] on button "Send Test" at bounding box center [1422, 70] width 48 height 20
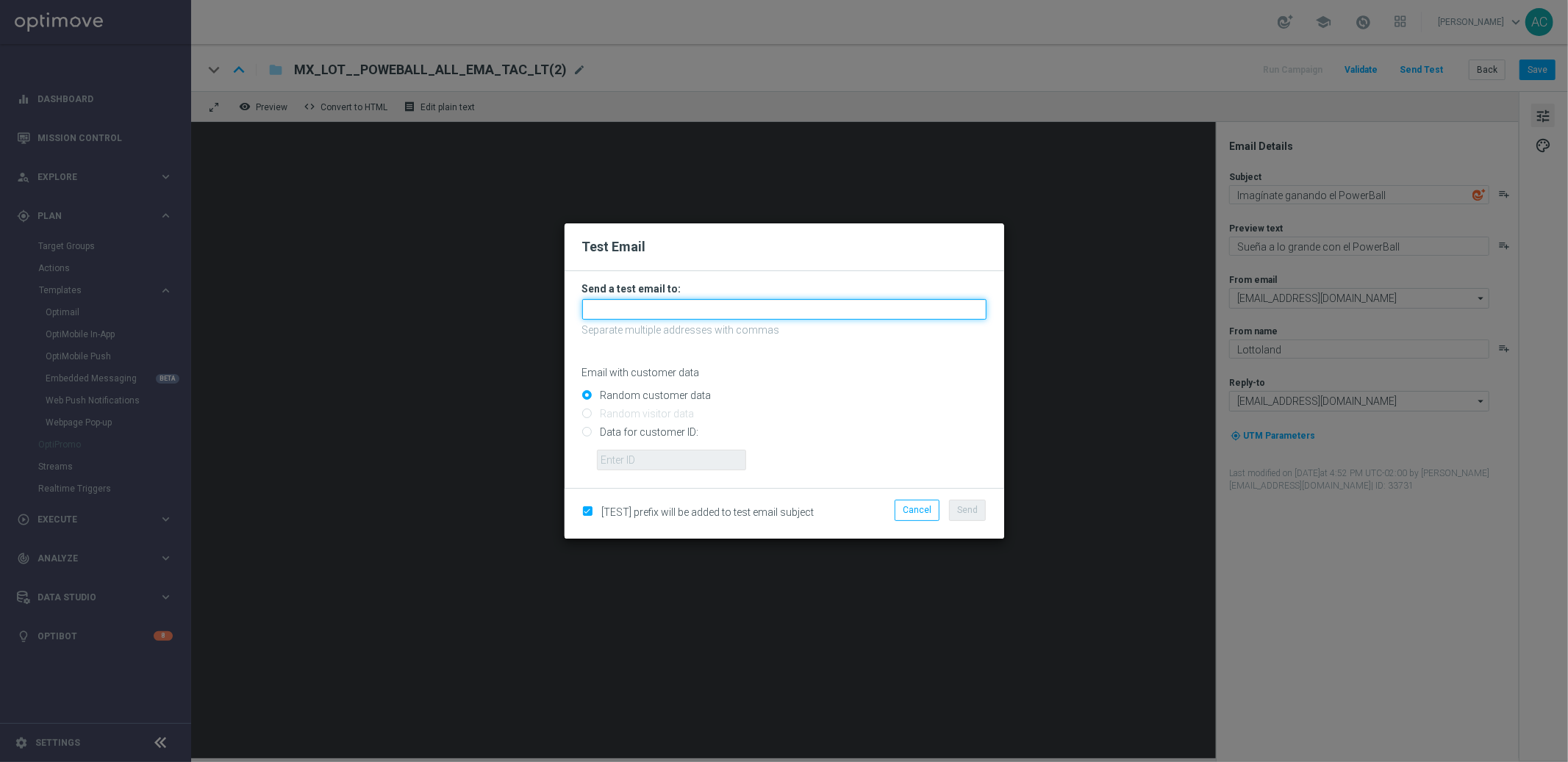
click at [669, 311] on input "text" at bounding box center [784, 310] width 405 height 21
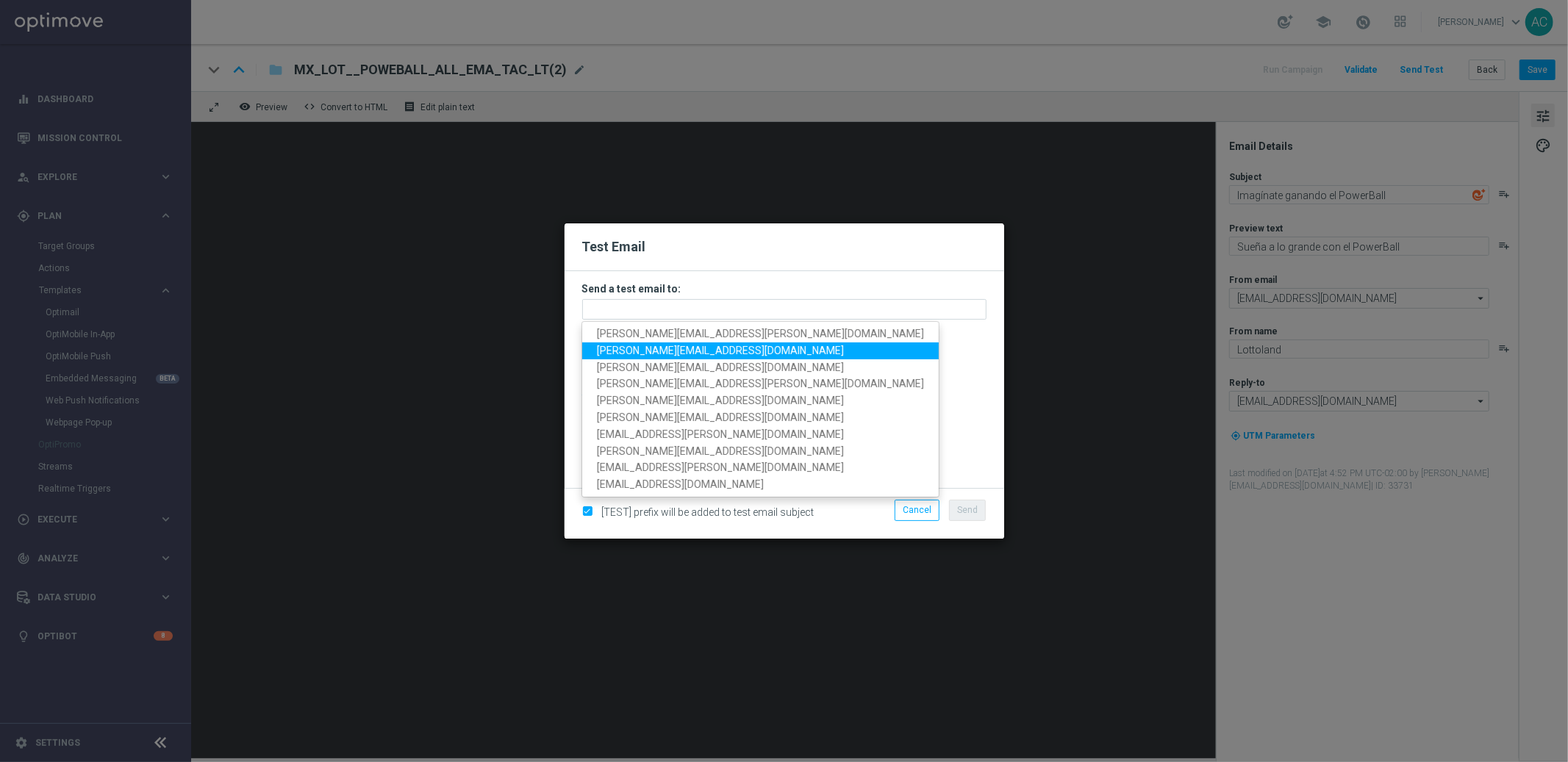
click at [663, 350] on span "adriano.costa@lottoland.com" at bounding box center [720, 350] width 247 height 12
type input "adriano.costa@lottoland.com"
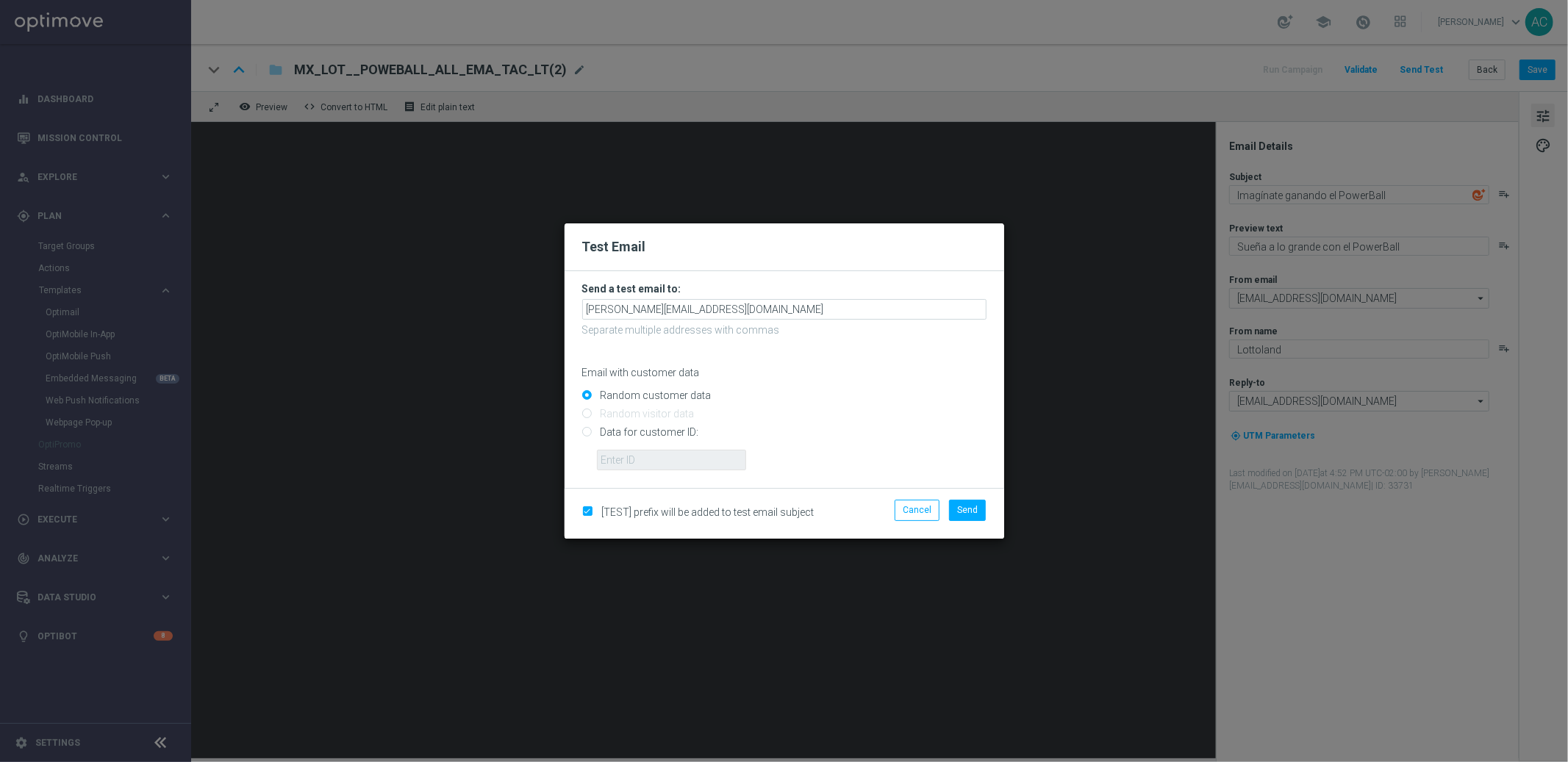
click at [578, 431] on form "Send a test email to: adriano.costa@lottoland.com Separate multiple addresses w…" at bounding box center [784, 380] width 440 height 217
click at [579, 431] on form "Send a test email to: adriano.costa@lottoland.com Separate multiple addresses w…" at bounding box center [784, 380] width 440 height 217
click at [585, 429] on input "Data for customer ID:" at bounding box center [784, 439] width 405 height 21
radio input "true"
click at [618, 451] on input "text" at bounding box center [671, 460] width 149 height 21
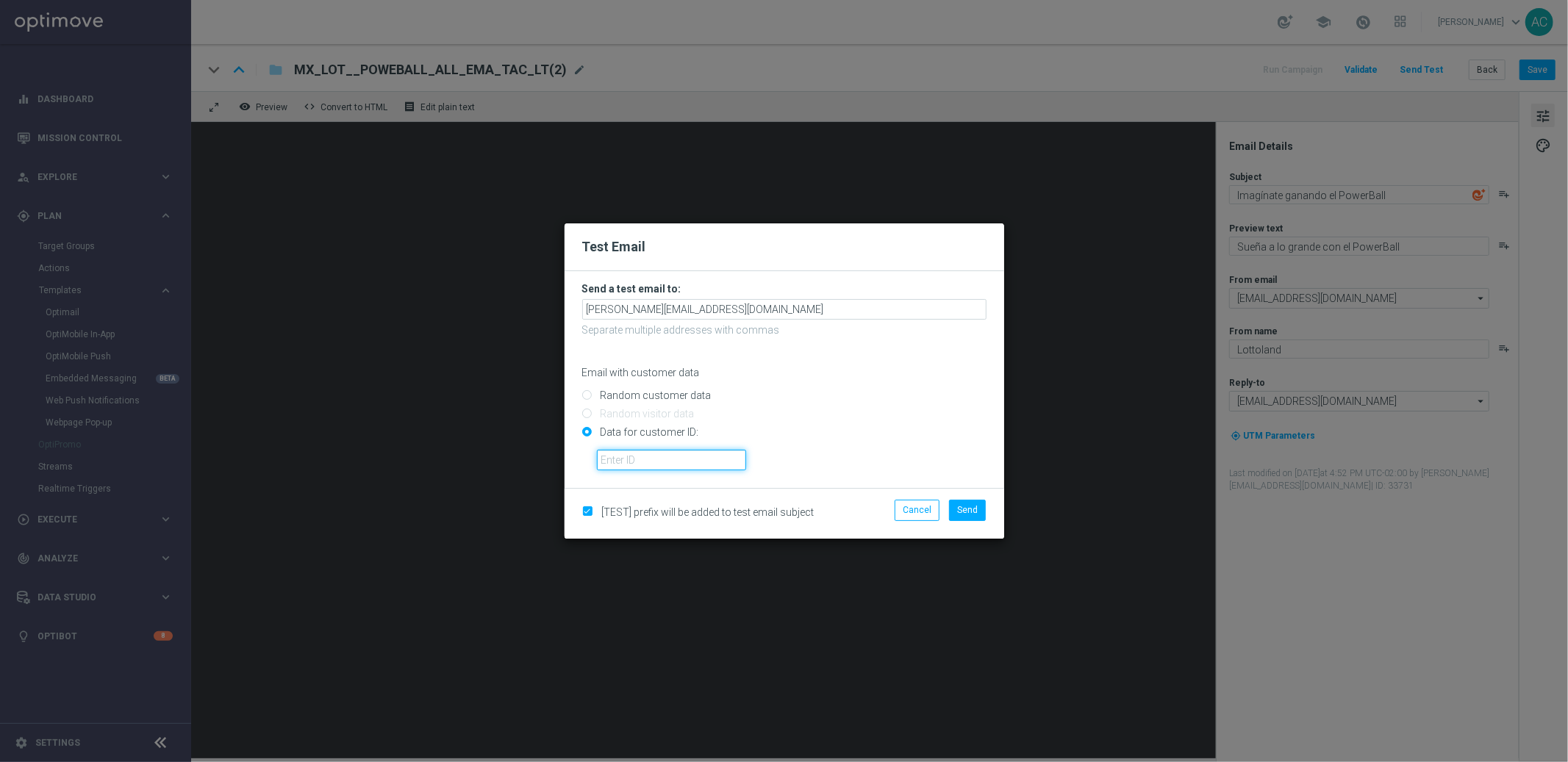
type input "10182745"
click at [984, 518] on button "Send" at bounding box center [967, 511] width 37 height 21
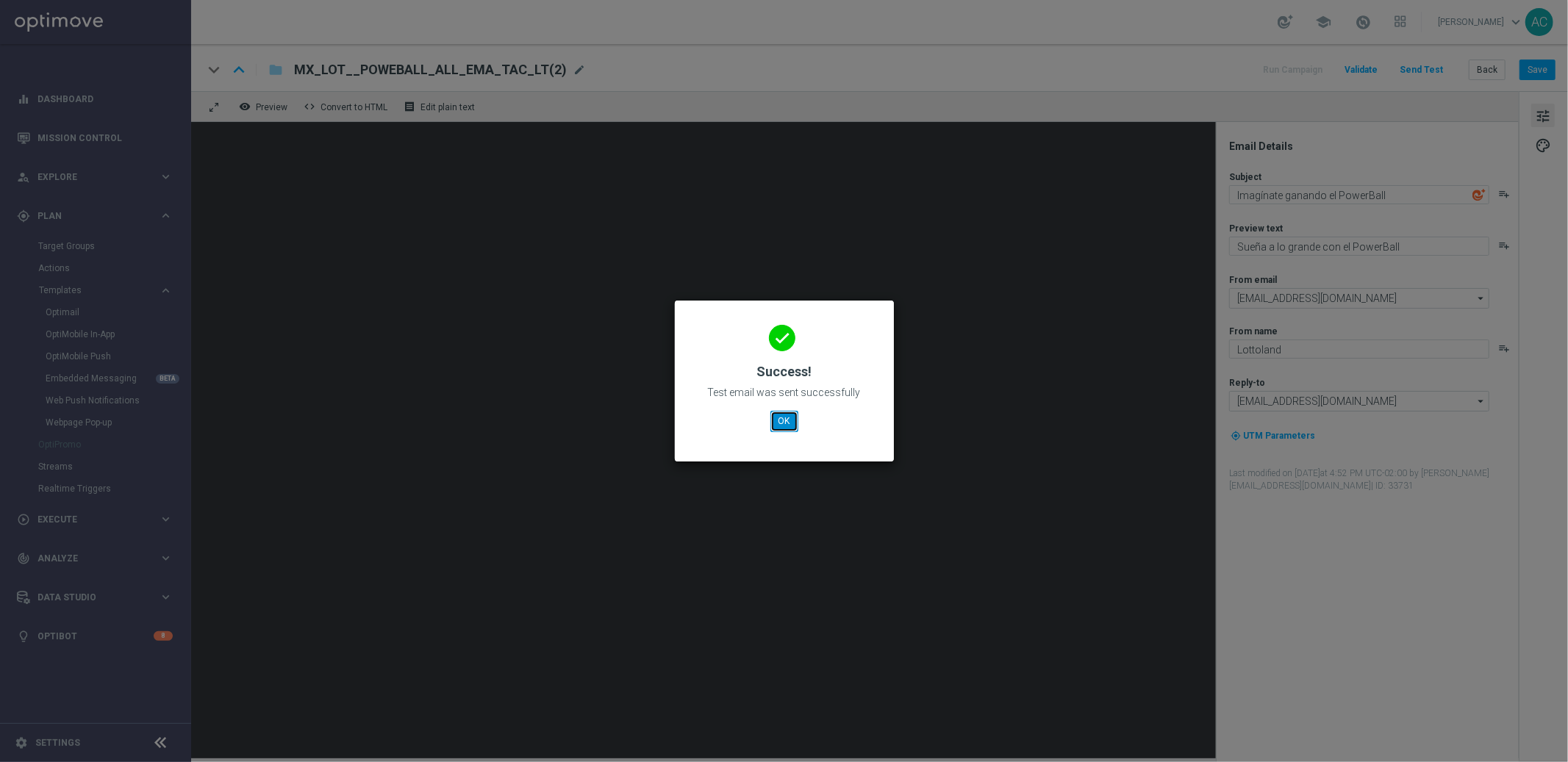
click at [788, 423] on button "OK" at bounding box center [784, 422] width 28 height 21
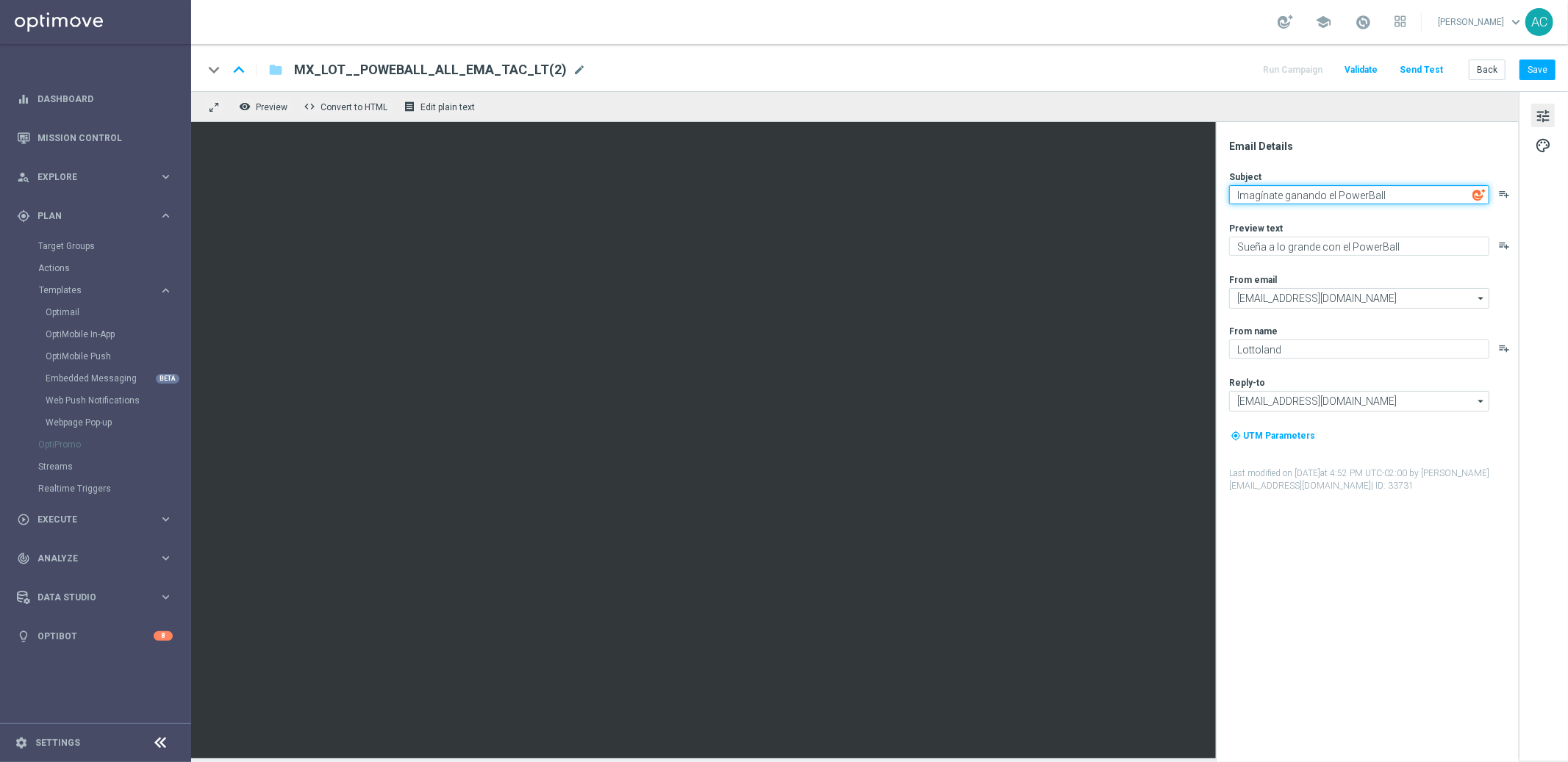
drag, startPoint x: 1403, startPoint y: 192, endPoint x: 1235, endPoint y: 198, distance: 168.1
click at [1235, 198] on textarea "Imagínate ganando el PowerBall" at bounding box center [1359, 195] width 260 height 19
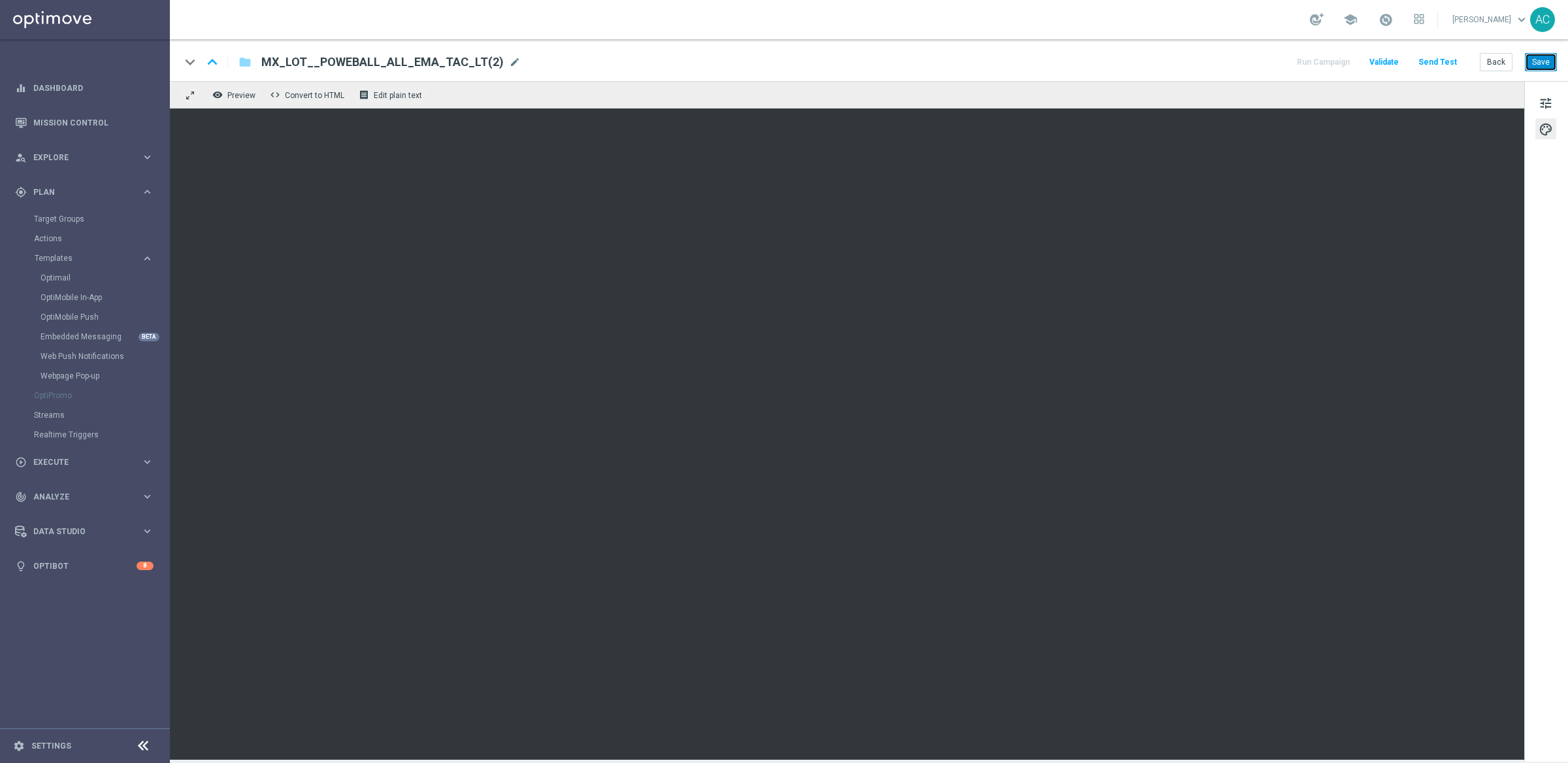
click at [1393, 66] on button "Save" at bounding box center [1541, 62] width 32 height 19
click at [1393, 103] on span "tune" at bounding box center [1546, 103] width 14 height 17
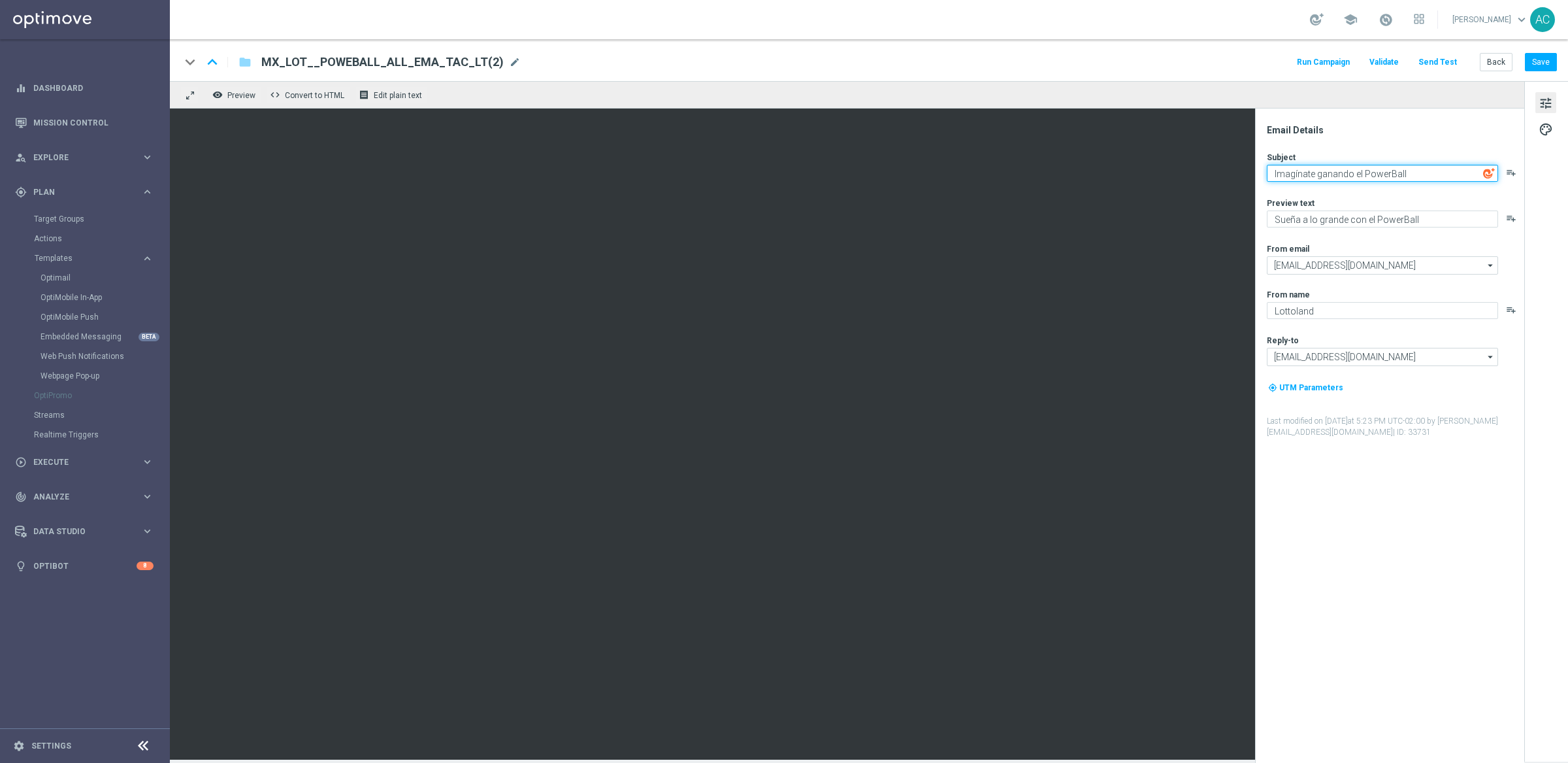
click at [1393, 175] on textarea "Imagínate ganando el PowerBall" at bounding box center [1382, 173] width 231 height 17
paste textarea "[%MEGAMILLIONS_JACKPOT%] ​"
type textarea "Imagínate ganando el PowerBall"
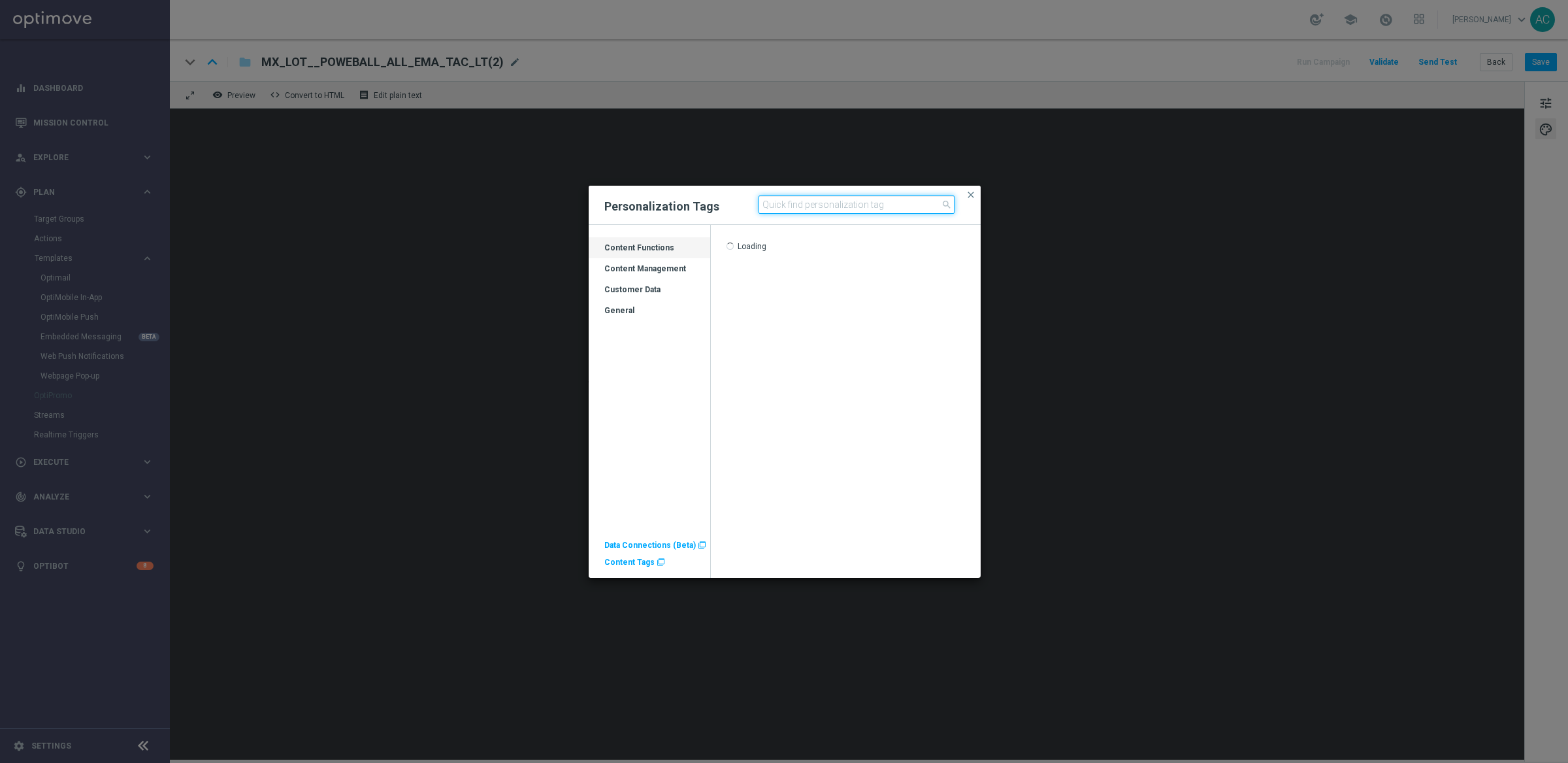
click at [810, 209] on input at bounding box center [856, 205] width 196 height 19
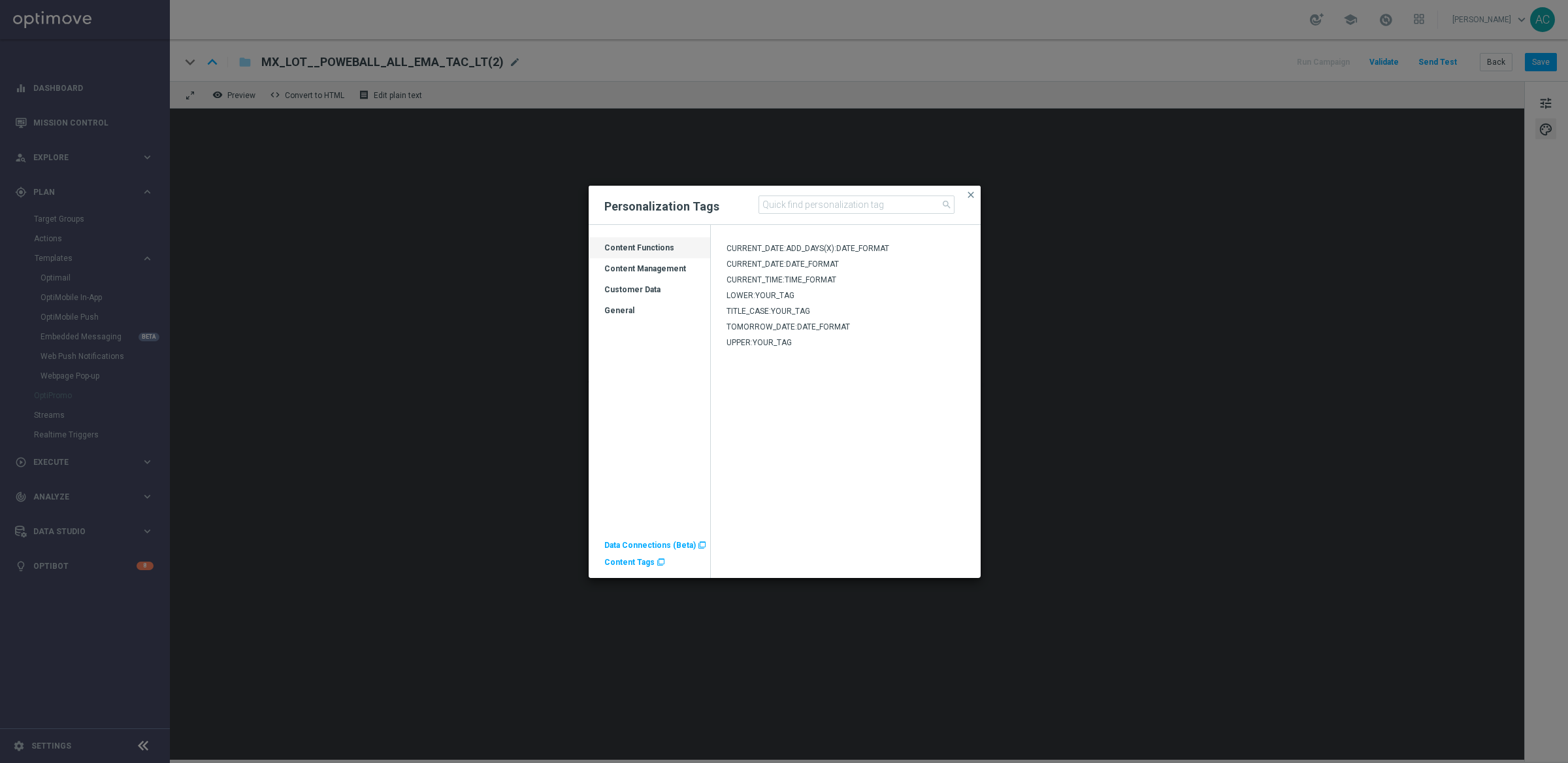
click at [1088, 361] on modal-container "Personalization Tags search close Drag here to set row groups Drag here to set …" at bounding box center [784, 381] width 1568 height 763
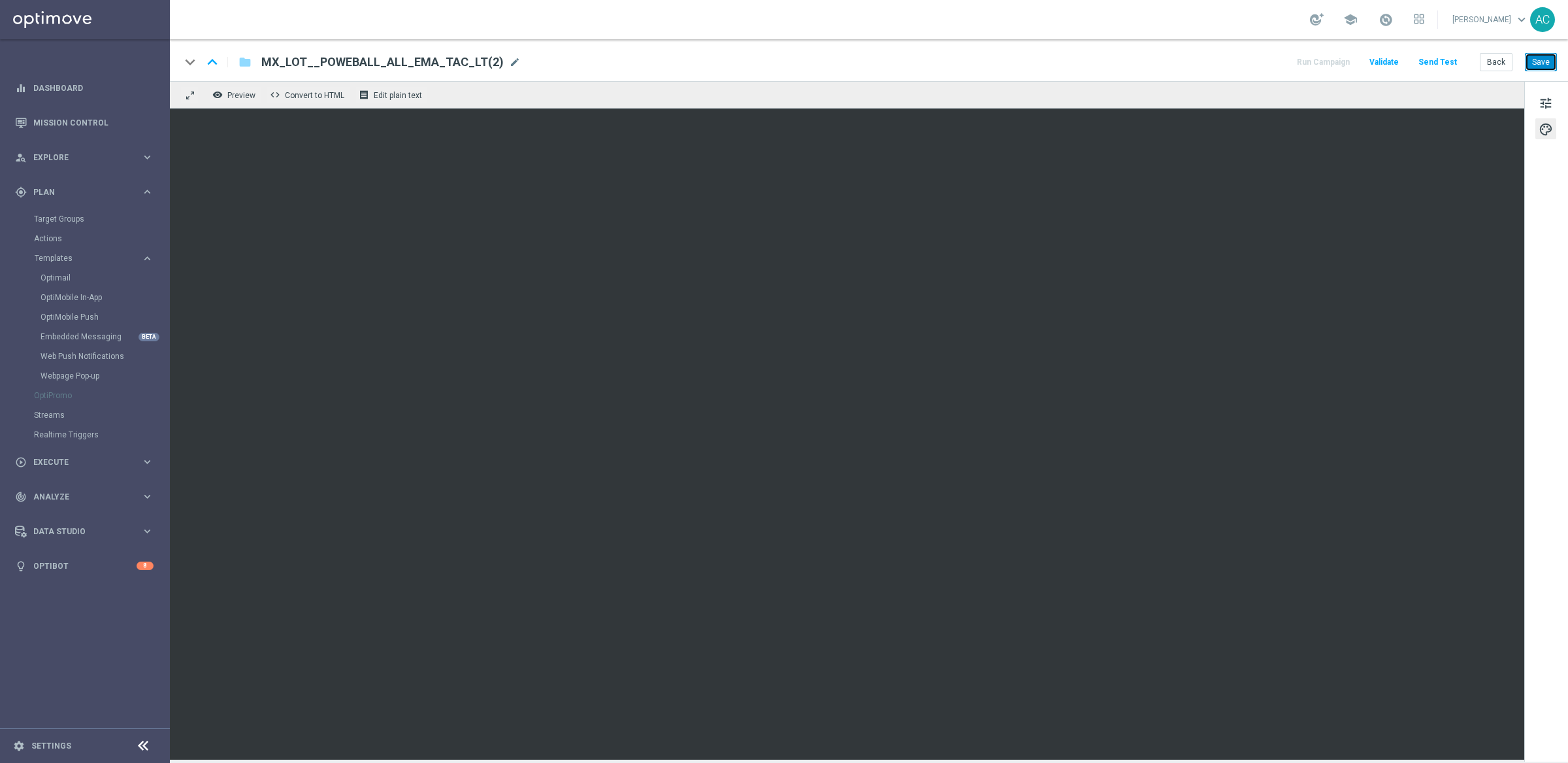
click at [1393, 60] on button "Save" at bounding box center [1541, 62] width 32 height 19
click at [1393, 62] on button "Send Test" at bounding box center [1438, 62] width 43 height 18
click at [1393, 60] on button "Send Test" at bounding box center [1438, 62] width 43 height 18
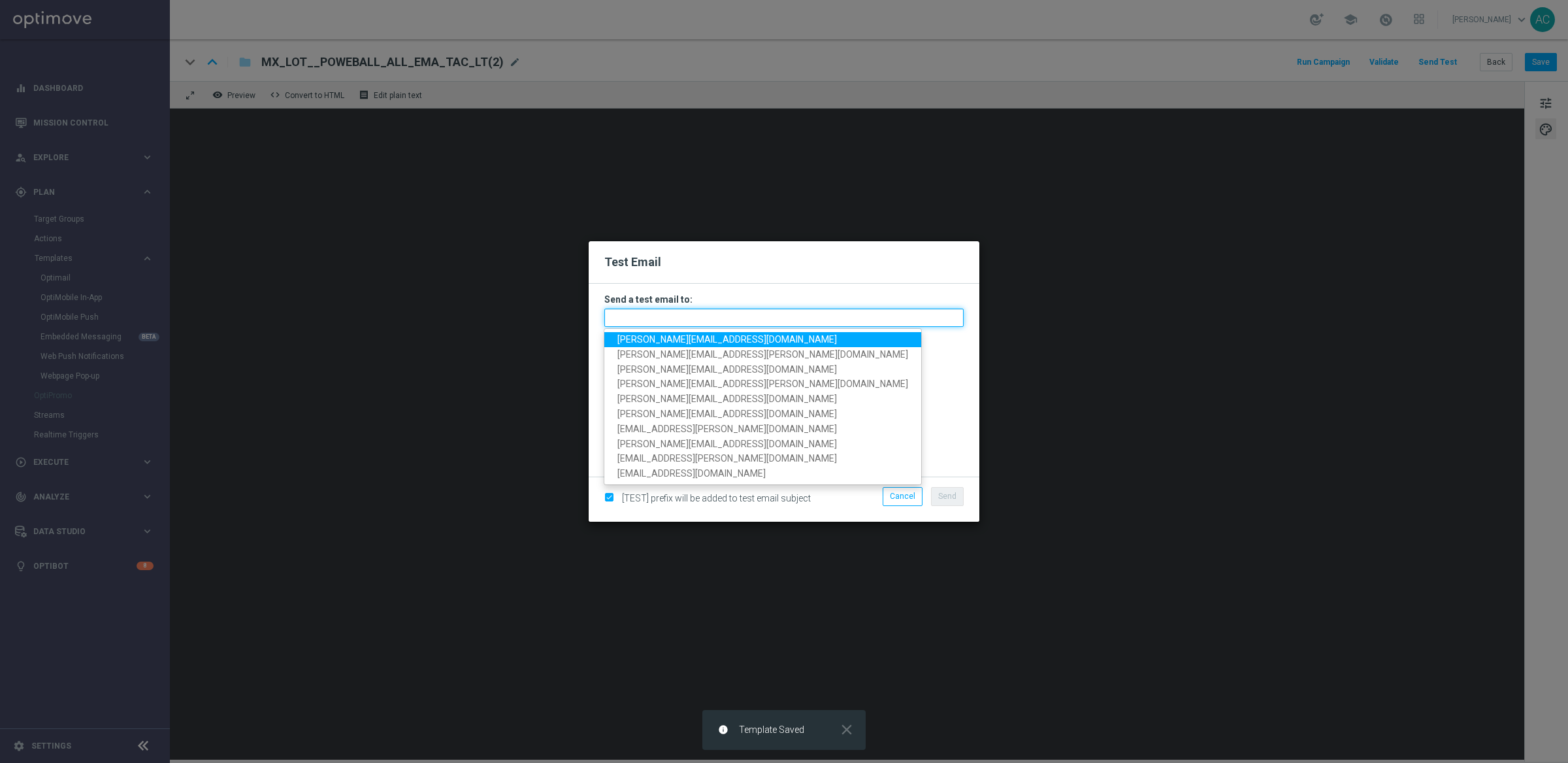
click at [697, 319] on input "text" at bounding box center [784, 318] width 360 height 19
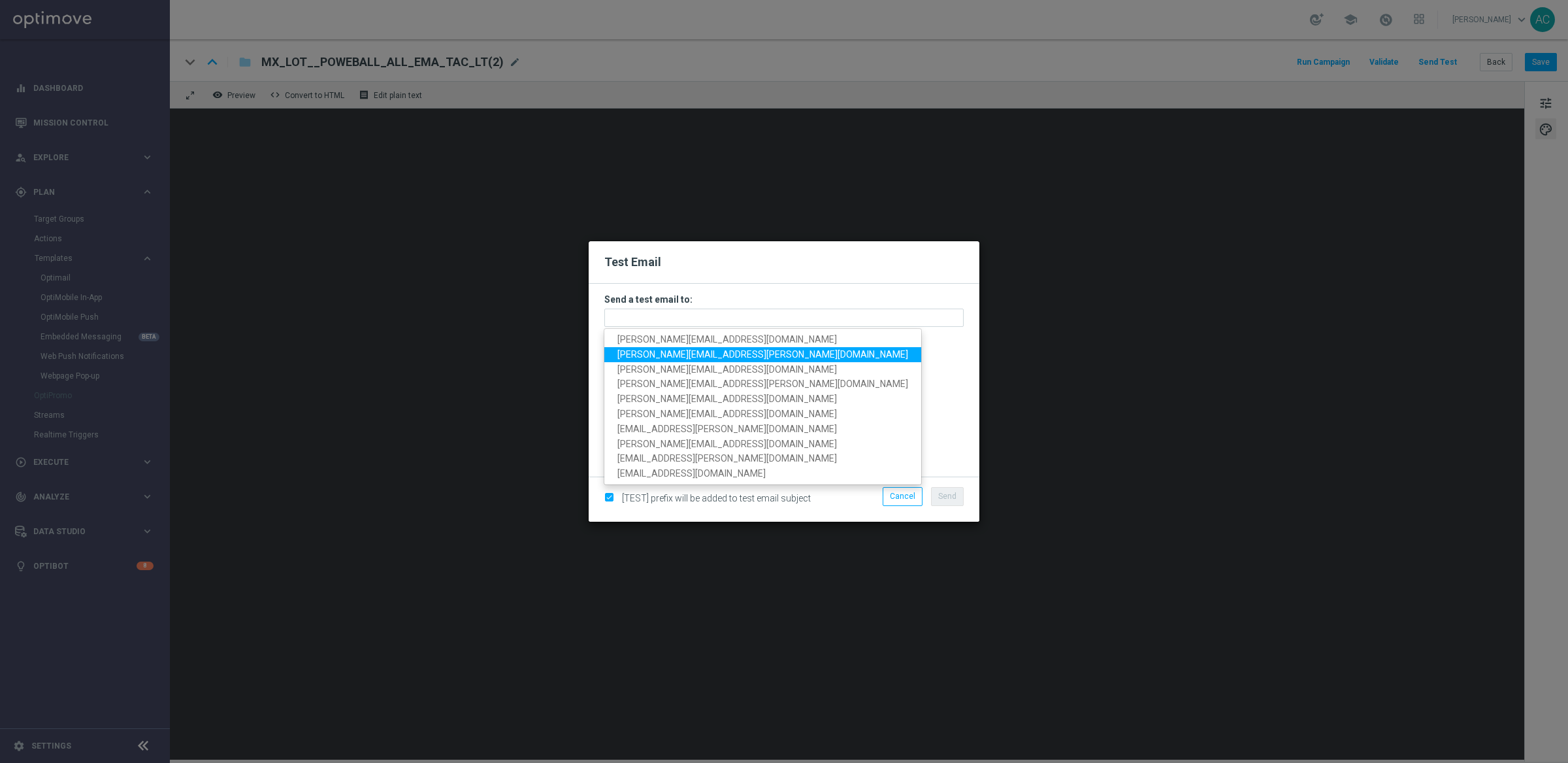
click at [701, 357] on span "javier.sanchez@lottoland.com" at bounding box center [762, 354] width 290 height 11
type input "javier.sanchez@lottoland.com"
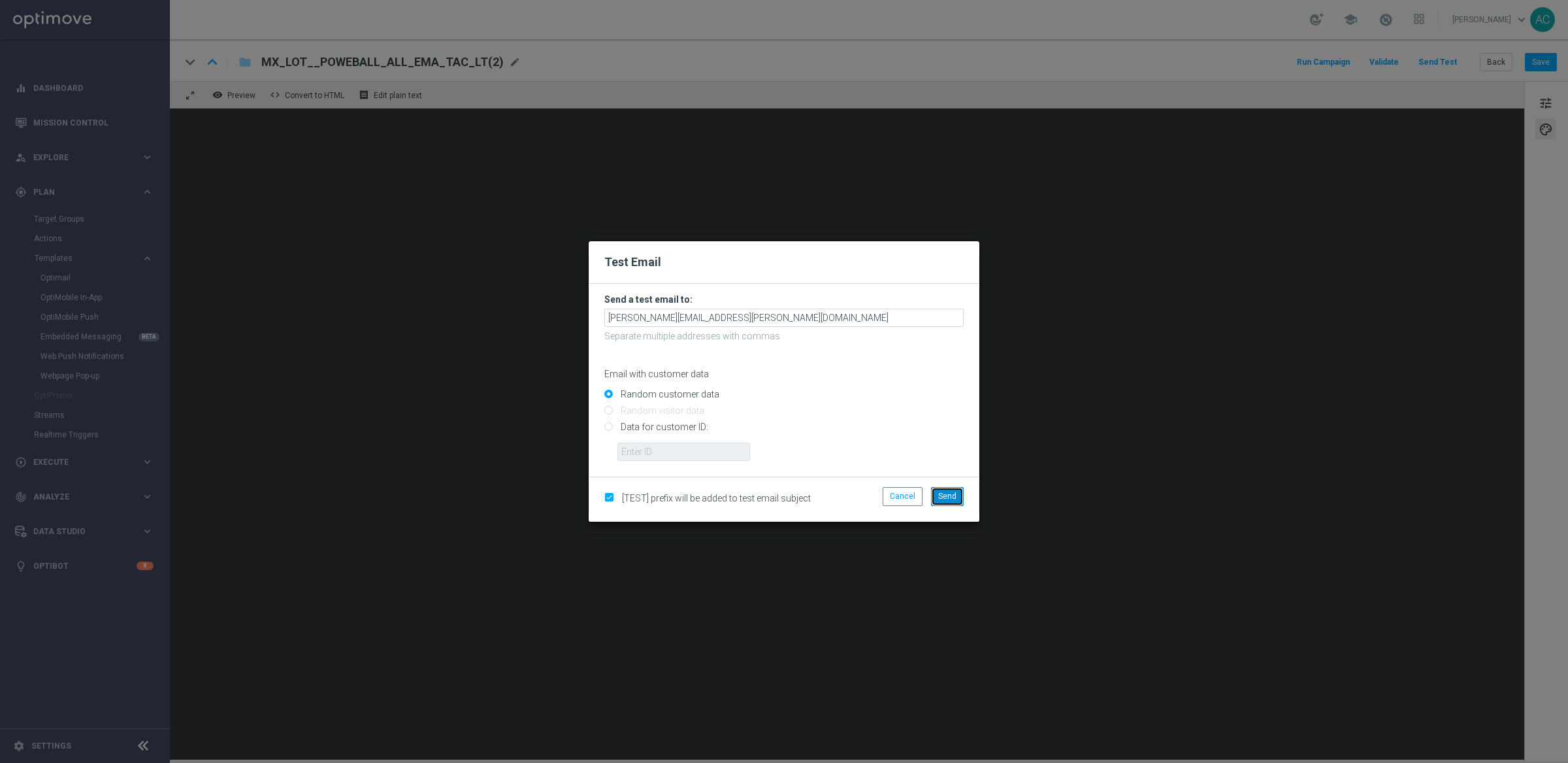
click at [957, 494] on button "Send" at bounding box center [948, 496] width 33 height 19
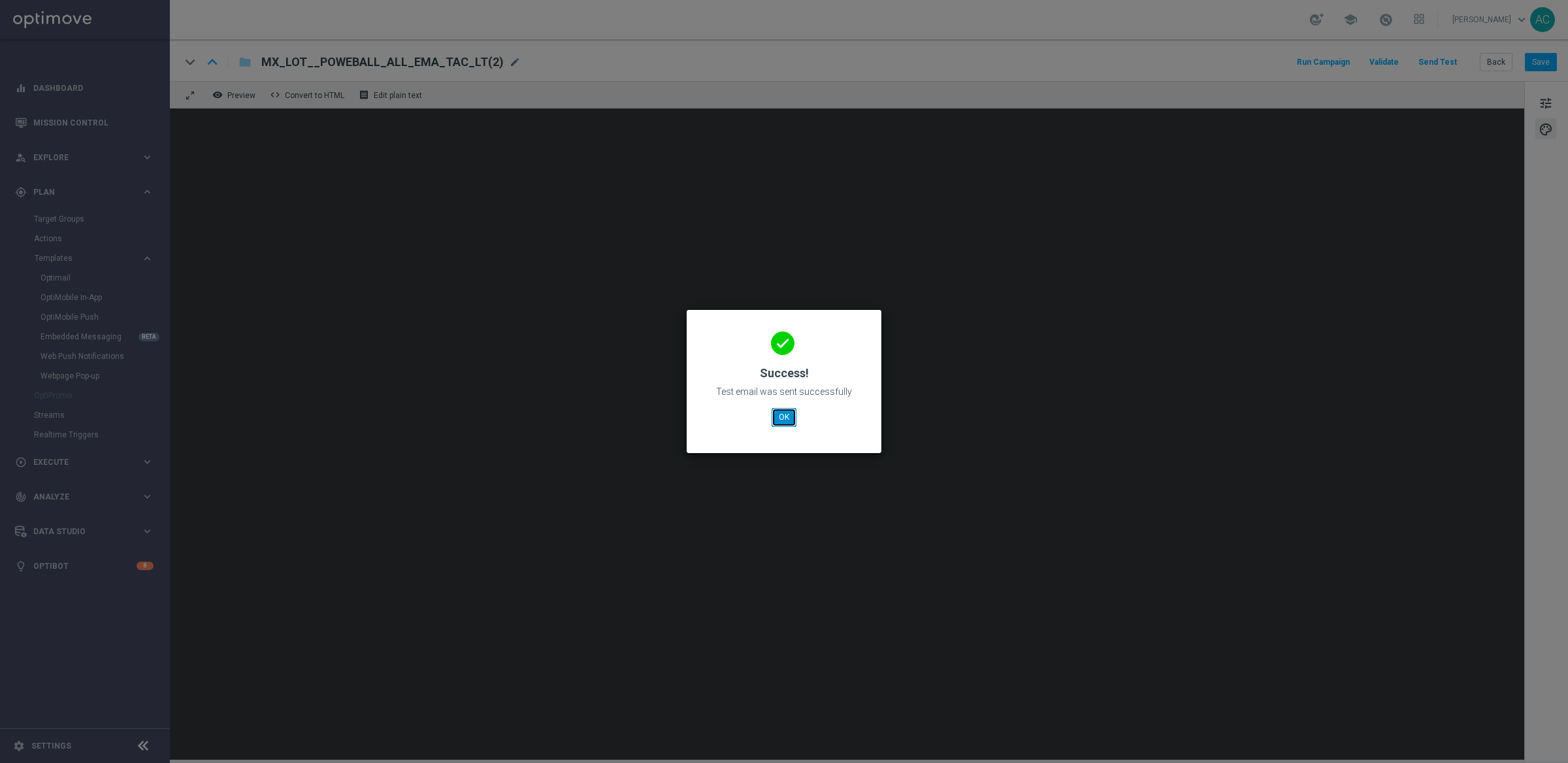
click at [786, 420] on button "OK" at bounding box center [784, 417] width 25 height 19
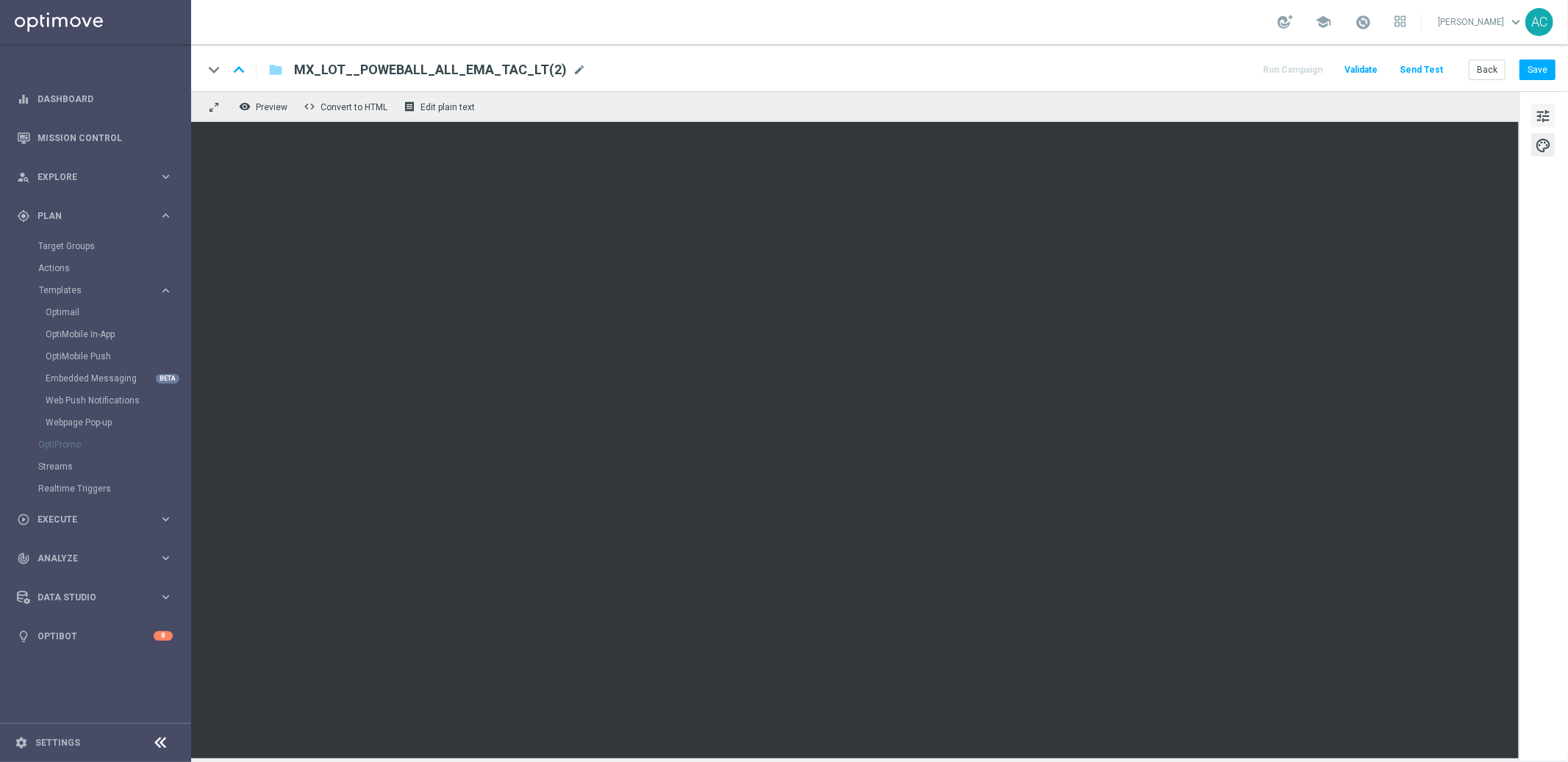
click at [1539, 117] on span "tune" at bounding box center [1543, 116] width 16 height 19
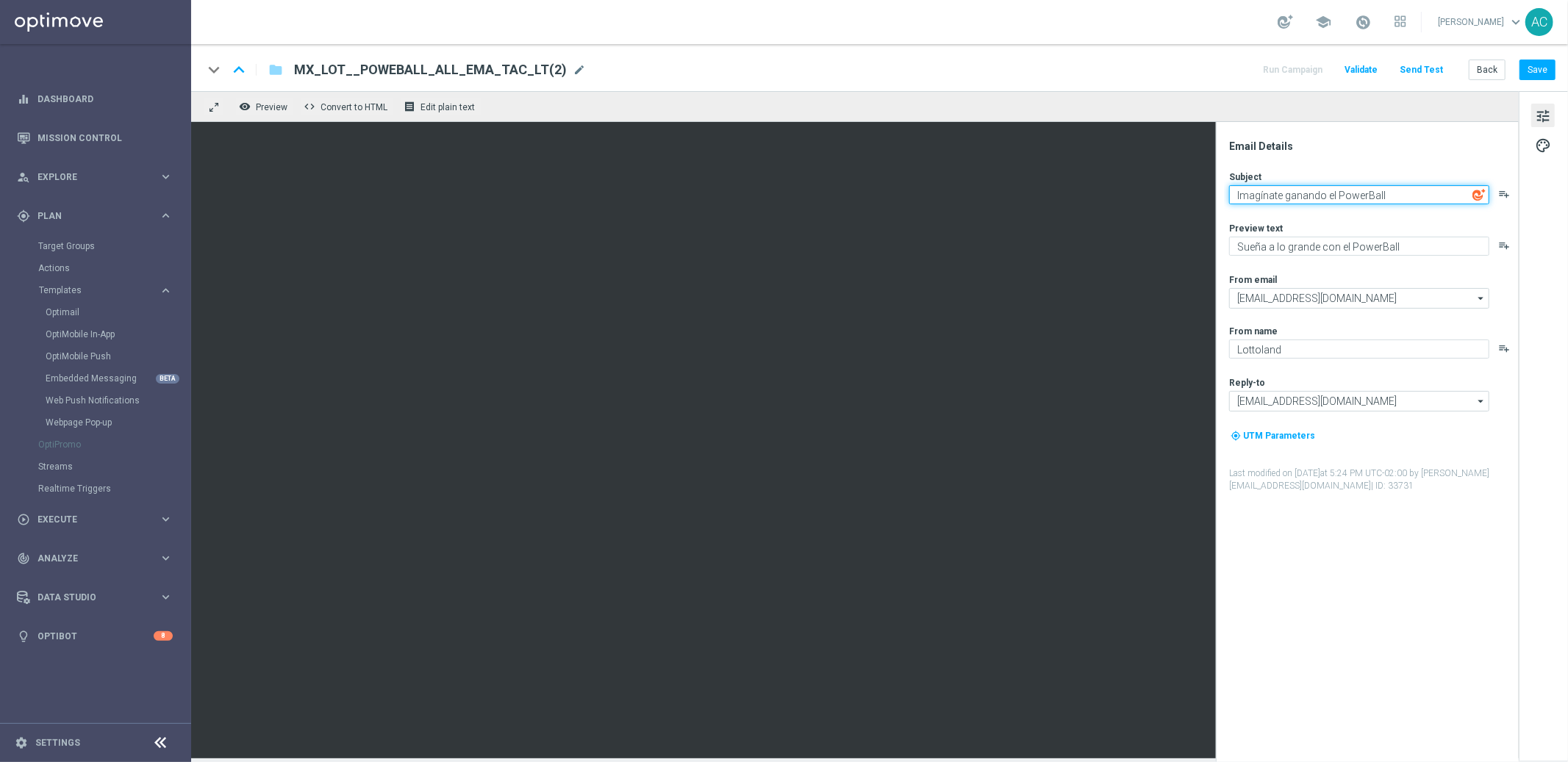
click at [1399, 193] on textarea "Imagínate ganando el PowerBall" at bounding box center [1359, 195] width 260 height 19
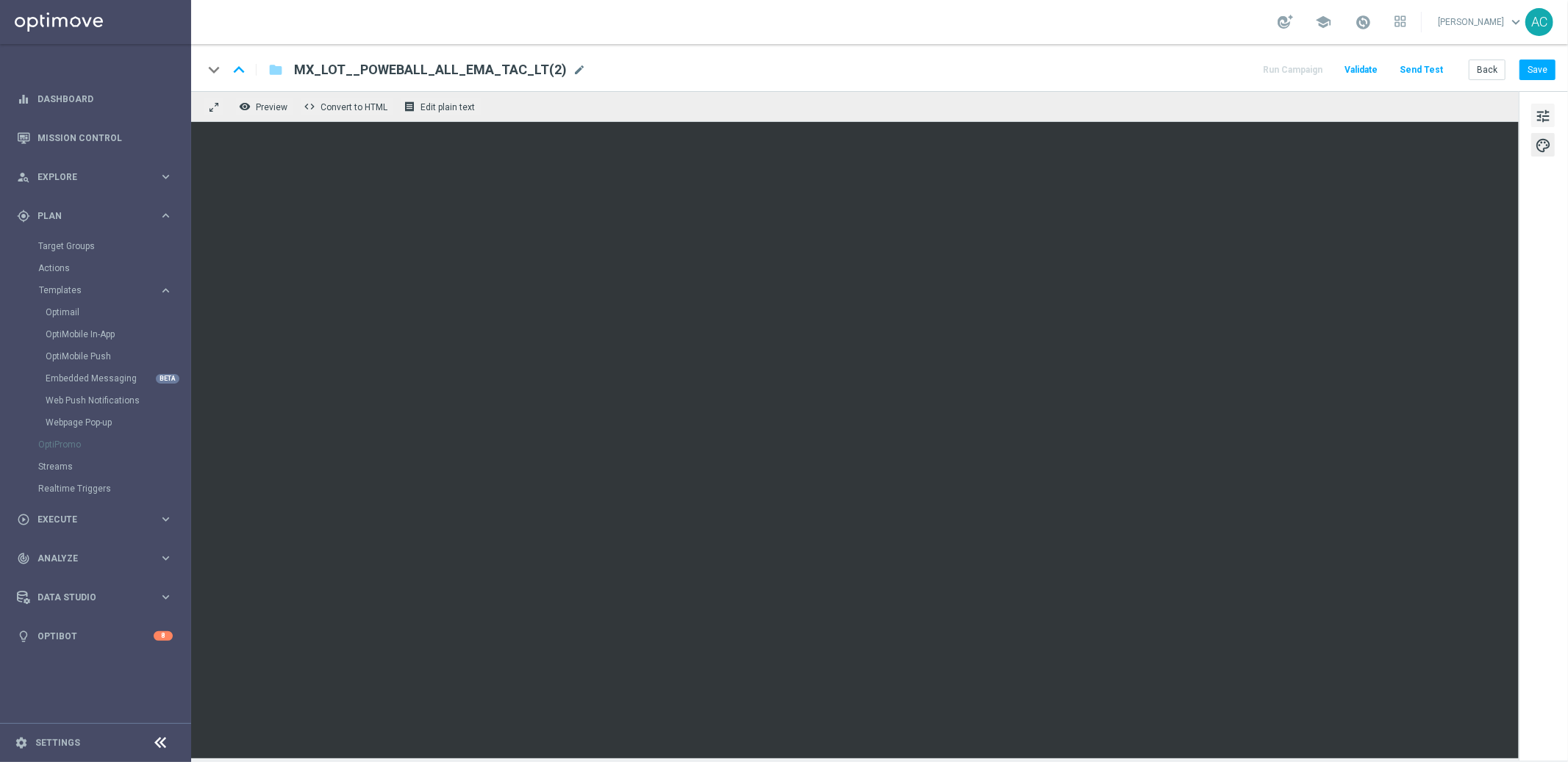
click at [1548, 113] on span "tune" at bounding box center [1543, 116] width 16 height 19
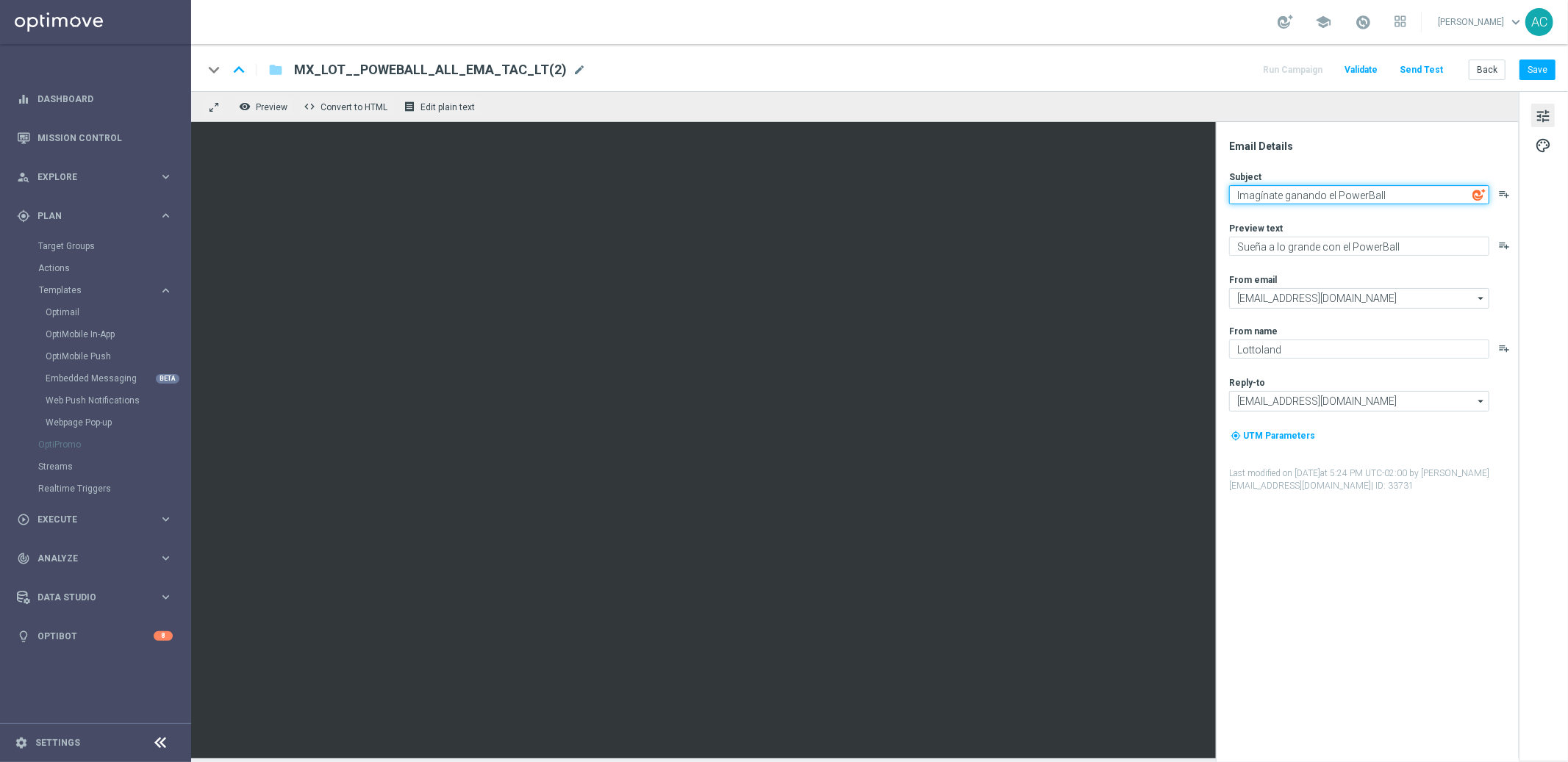
click at [1406, 194] on textarea "Imagínate ganando el PowerBall" at bounding box center [1359, 195] width 260 height 19
paste textarea "[%POWERBALL_JACKPOT%]"
type textarea "Imagínate ganando el PowerBall [%POWERBALL_JACKPOT%]"
click at [1533, 58] on div "keyboard_arrow_down keyboard_arrow_up folder MX_LOT__POWEBALL_ALL_EMA_TAC_LT(2)…" at bounding box center [879, 67] width 1377 height 47
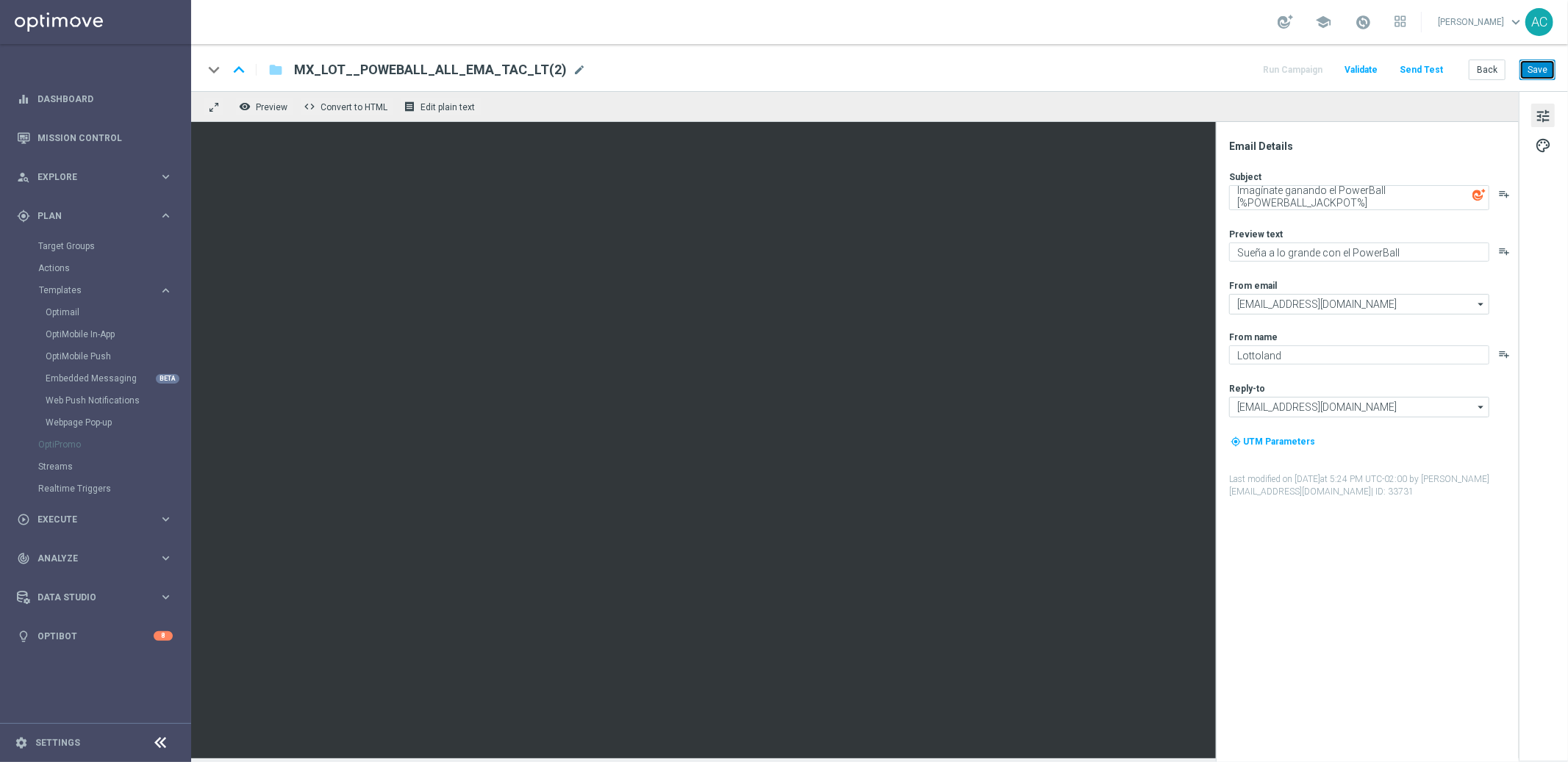
click at [1537, 67] on button "Save" at bounding box center [1537, 70] width 36 height 21
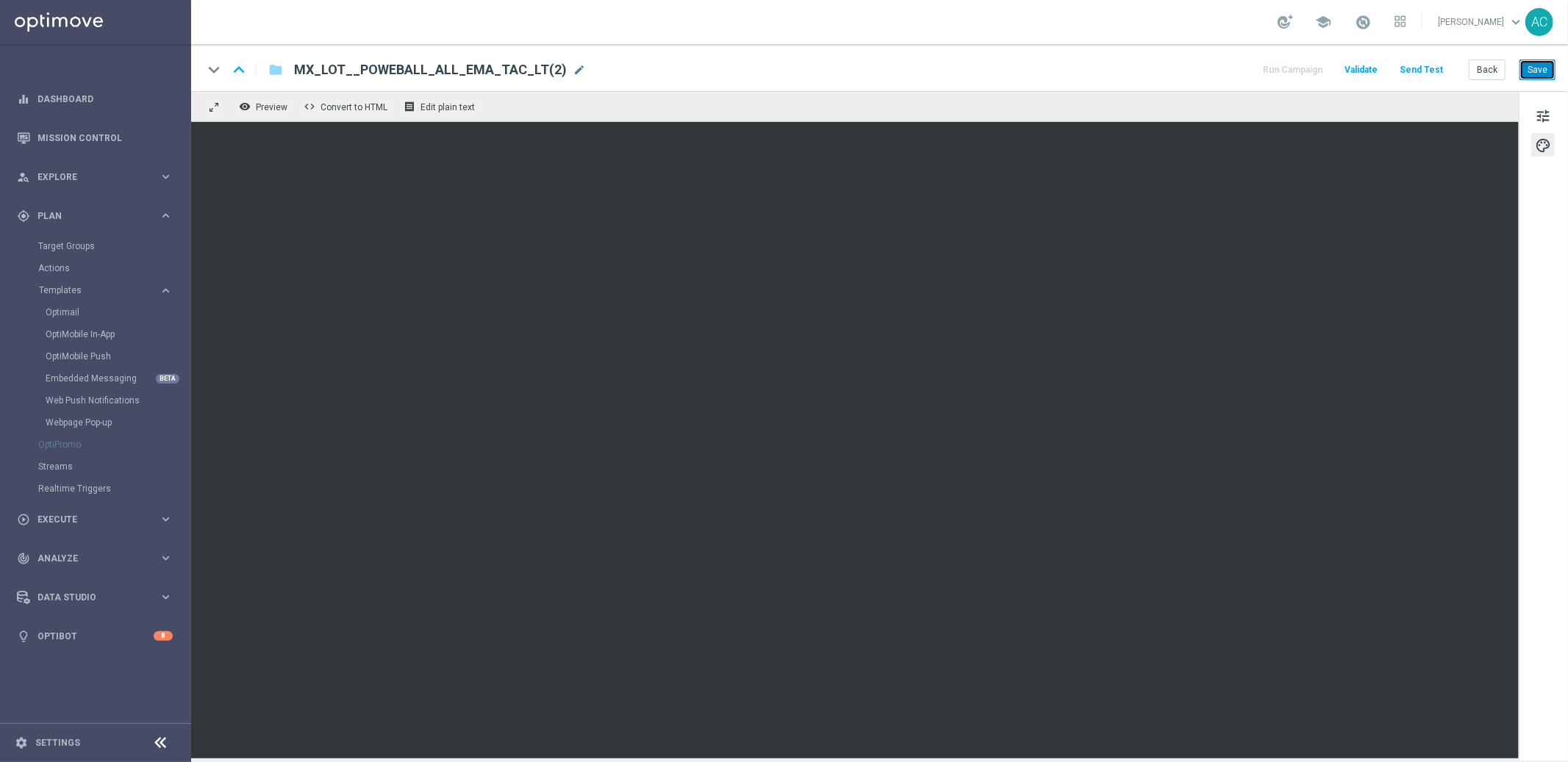
click at [1547, 65] on button "Save" at bounding box center [1537, 70] width 36 height 21
click at [1424, 71] on button "Send Test" at bounding box center [1422, 70] width 48 height 20
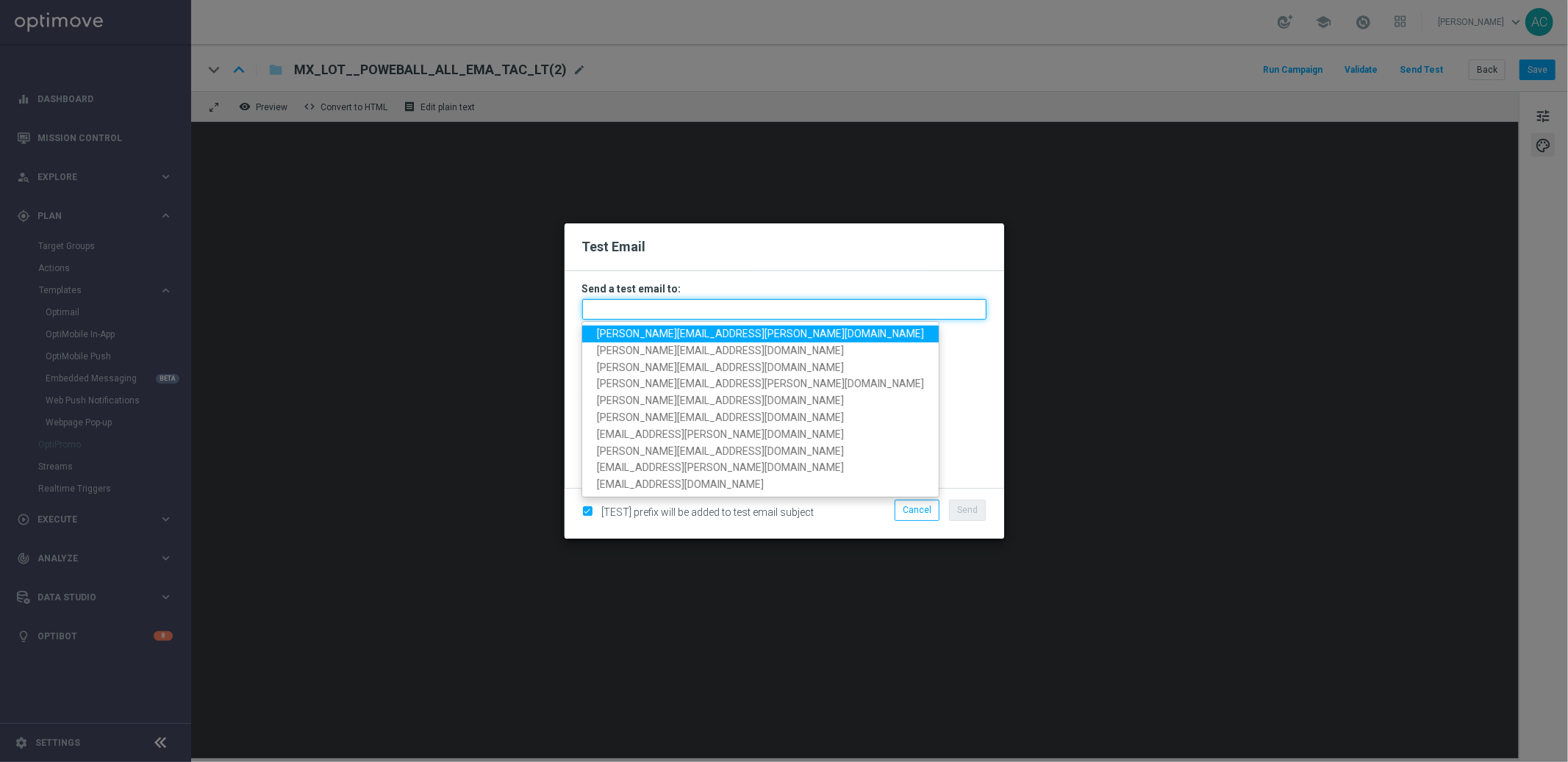
click at [617, 315] on input "text" at bounding box center [784, 310] width 405 height 21
click at [641, 334] on span "javier.sanchez@lottoland.com" at bounding box center [760, 333] width 327 height 12
type input "javier.sanchez@lottoland.com"
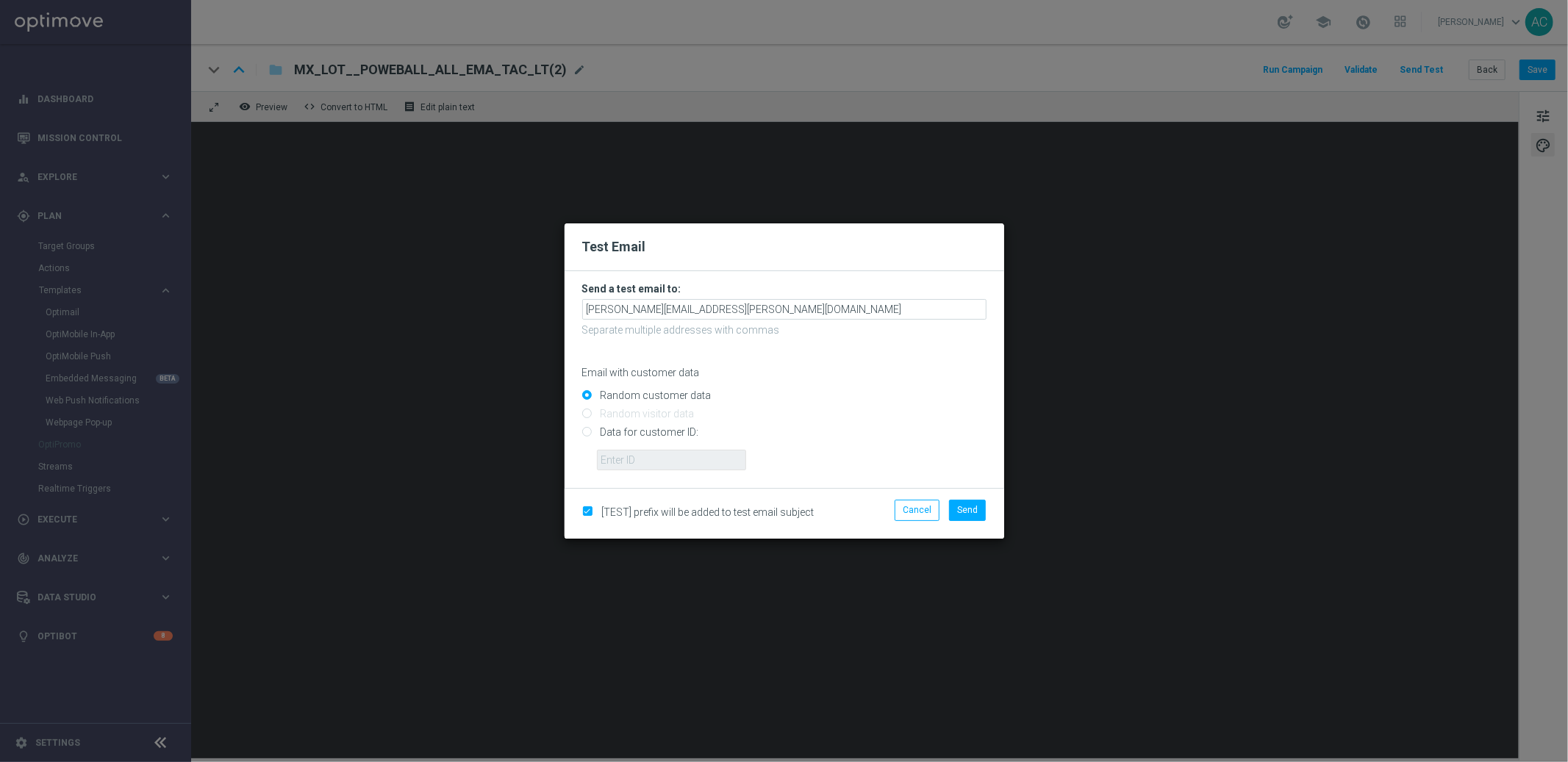
click at [589, 433] on input "Data for customer ID:" at bounding box center [784, 439] width 405 height 21
radio input "true"
click at [648, 462] on input "text" at bounding box center [671, 460] width 149 height 21
paste input "19733904"
type input "19733904"
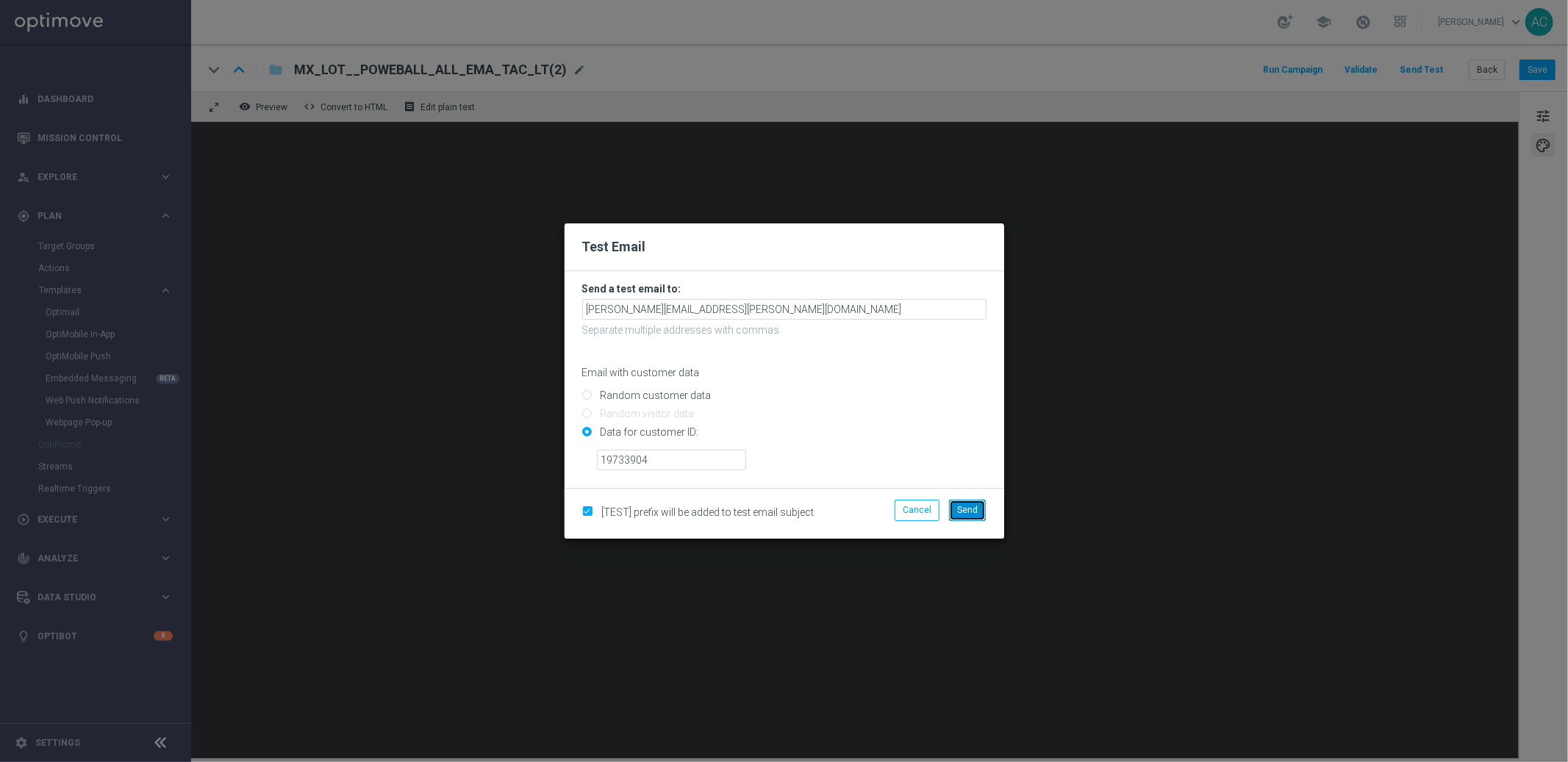
click at [964, 508] on span "Send" at bounding box center [967, 510] width 21 height 10
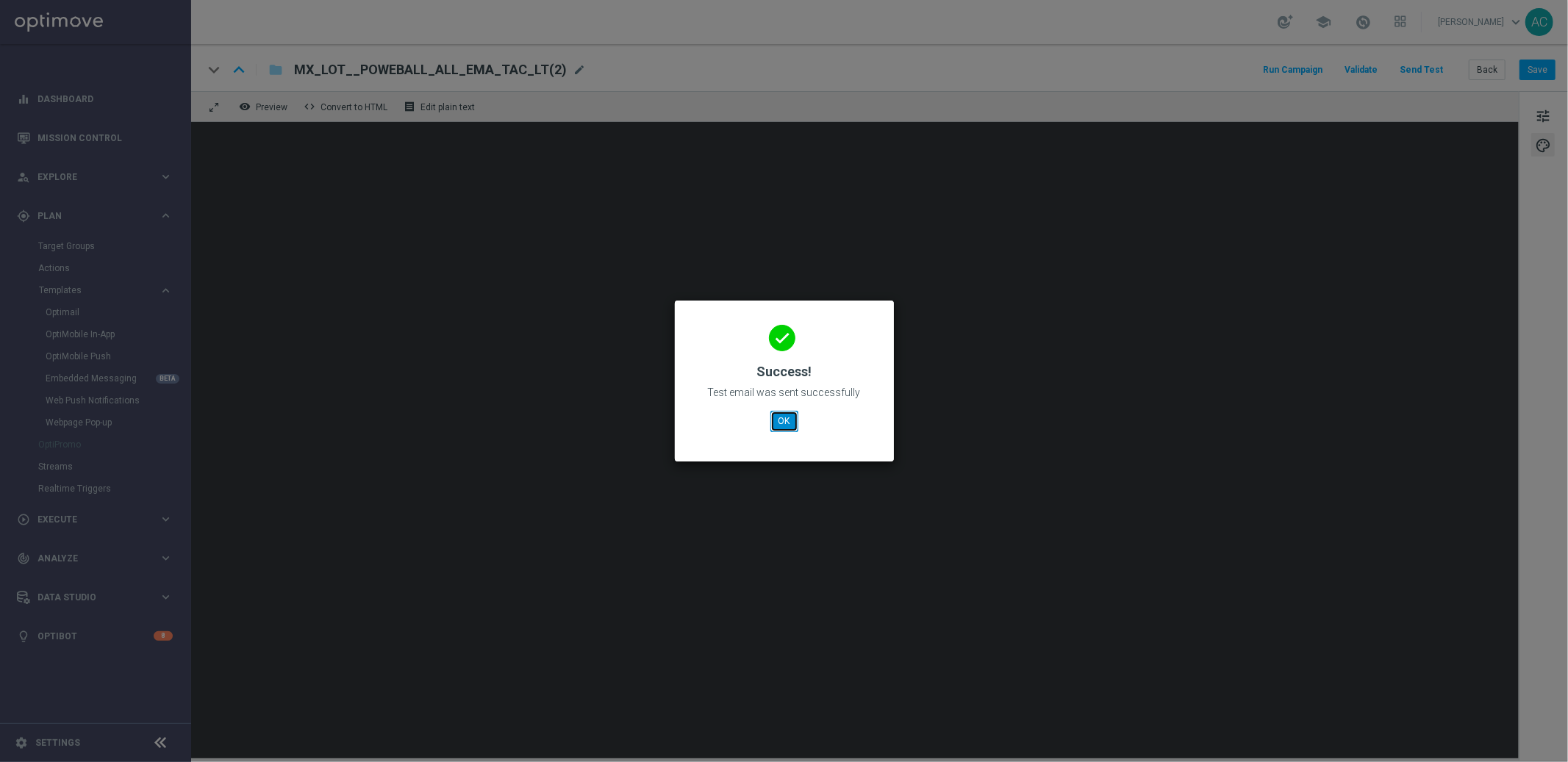
click at [776, 416] on button "OK" at bounding box center [784, 422] width 28 height 21
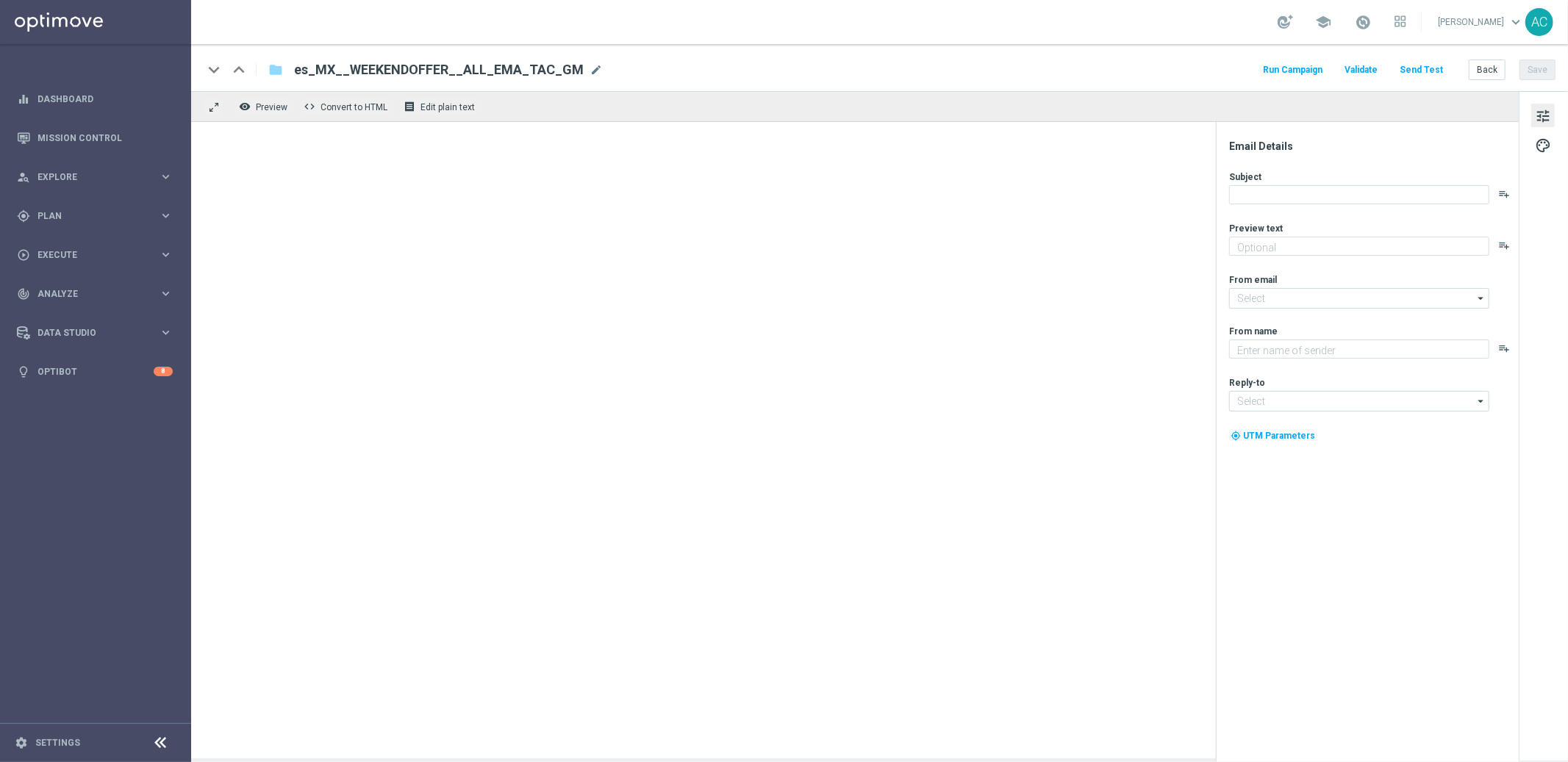
type textarea "Activa tu [PERSON_NAME] del 15% todos los viernes, [PERSON_NAME] y [PERSON_NAME…"
type input "[EMAIL_ADDRESS][DOMAIN_NAME]"
type textarea "Lottoland"
type input "[EMAIL_ADDRESS][DOMAIN_NAME]"
